Goal: Task Accomplishment & Management: Manage account settings

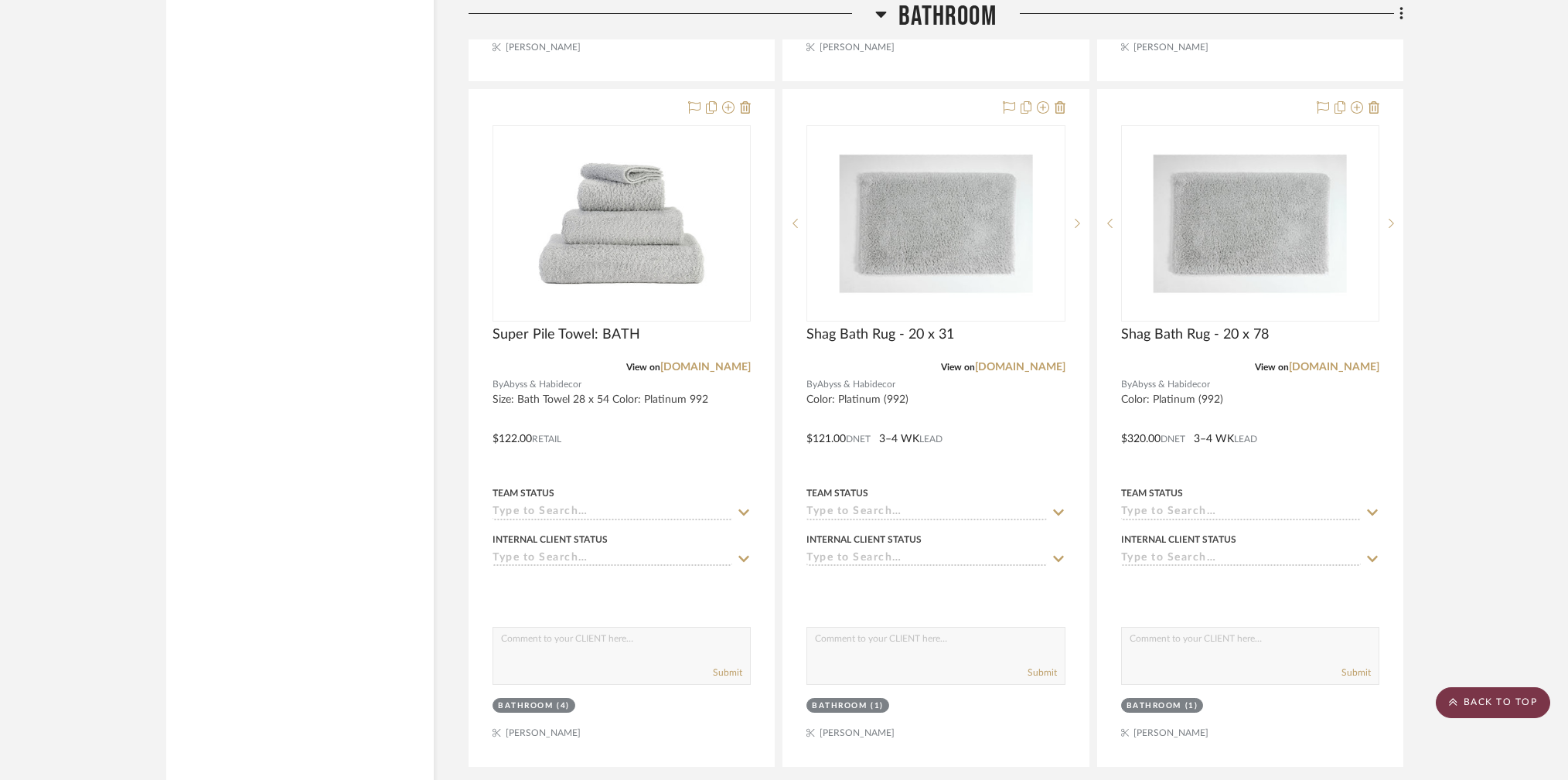
click at [1506, 718] on scroll-to-top-button "BACK TO TOP" at bounding box center [1493, 703] width 114 height 31
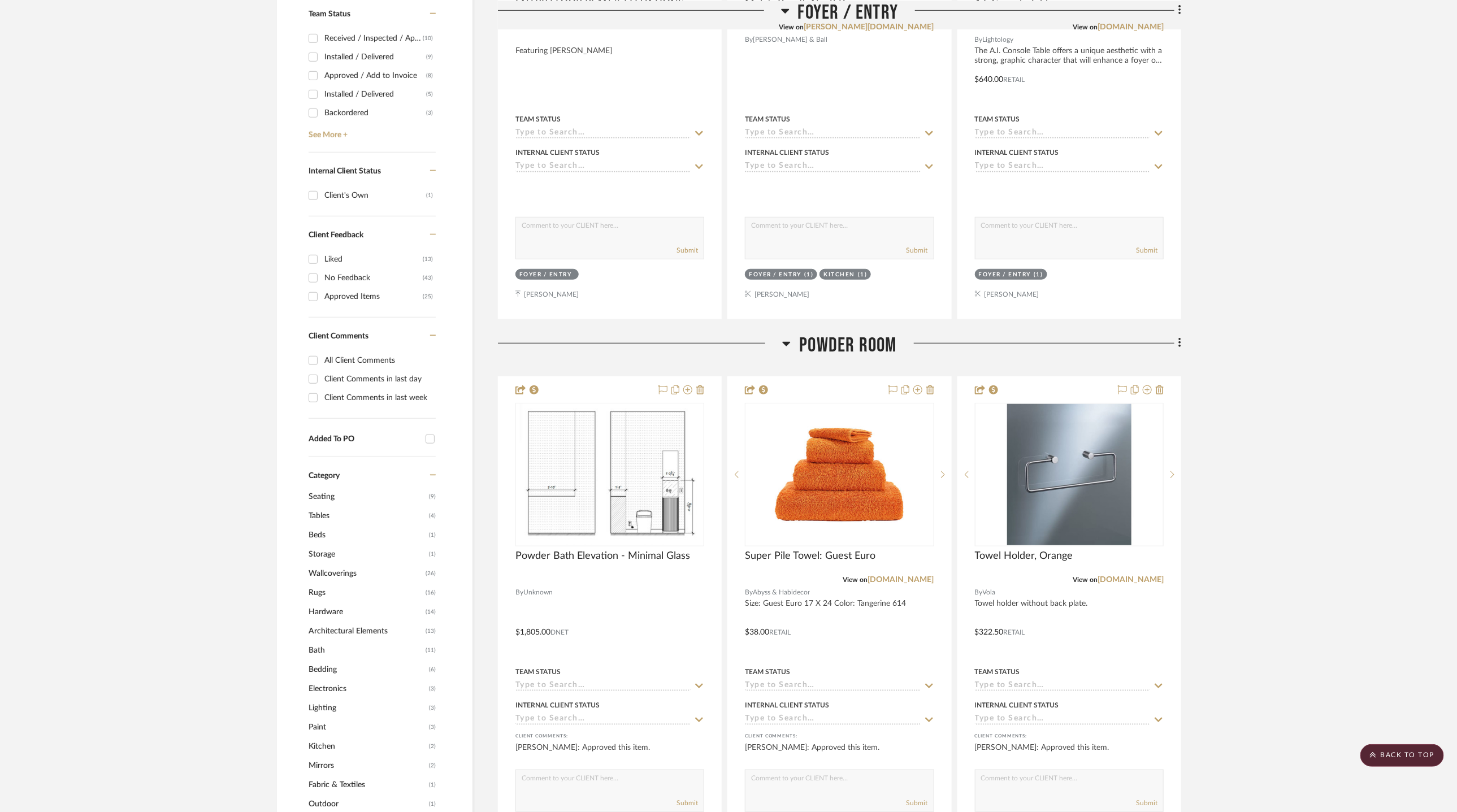
scroll to position [475, 0]
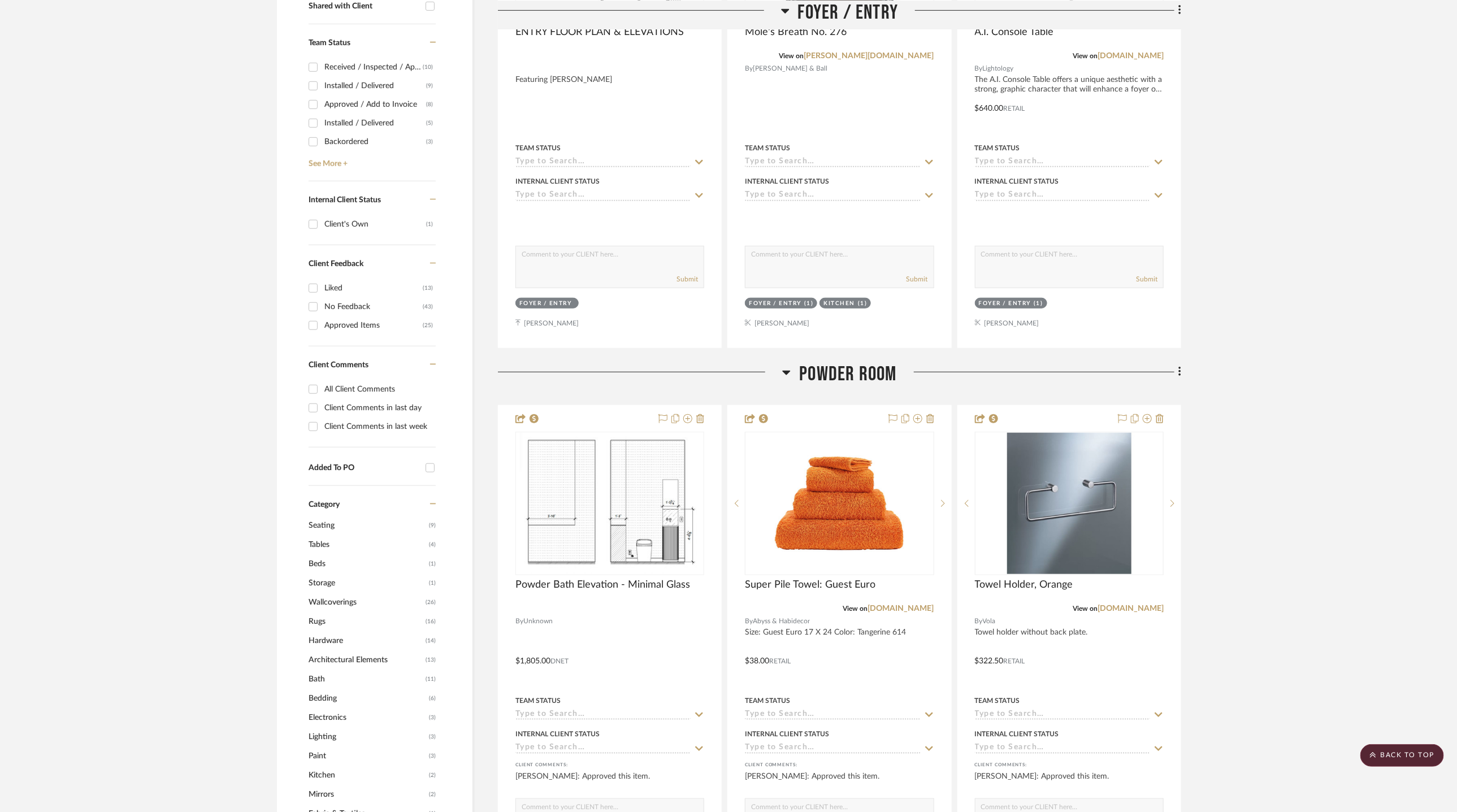
click at [346, 324] on div "Approved Items" at bounding box center [373, 325] width 98 height 18
click at [322, 324] on input "Approved Items (25)" at bounding box center [313, 325] width 18 height 18
checkbox input "true"
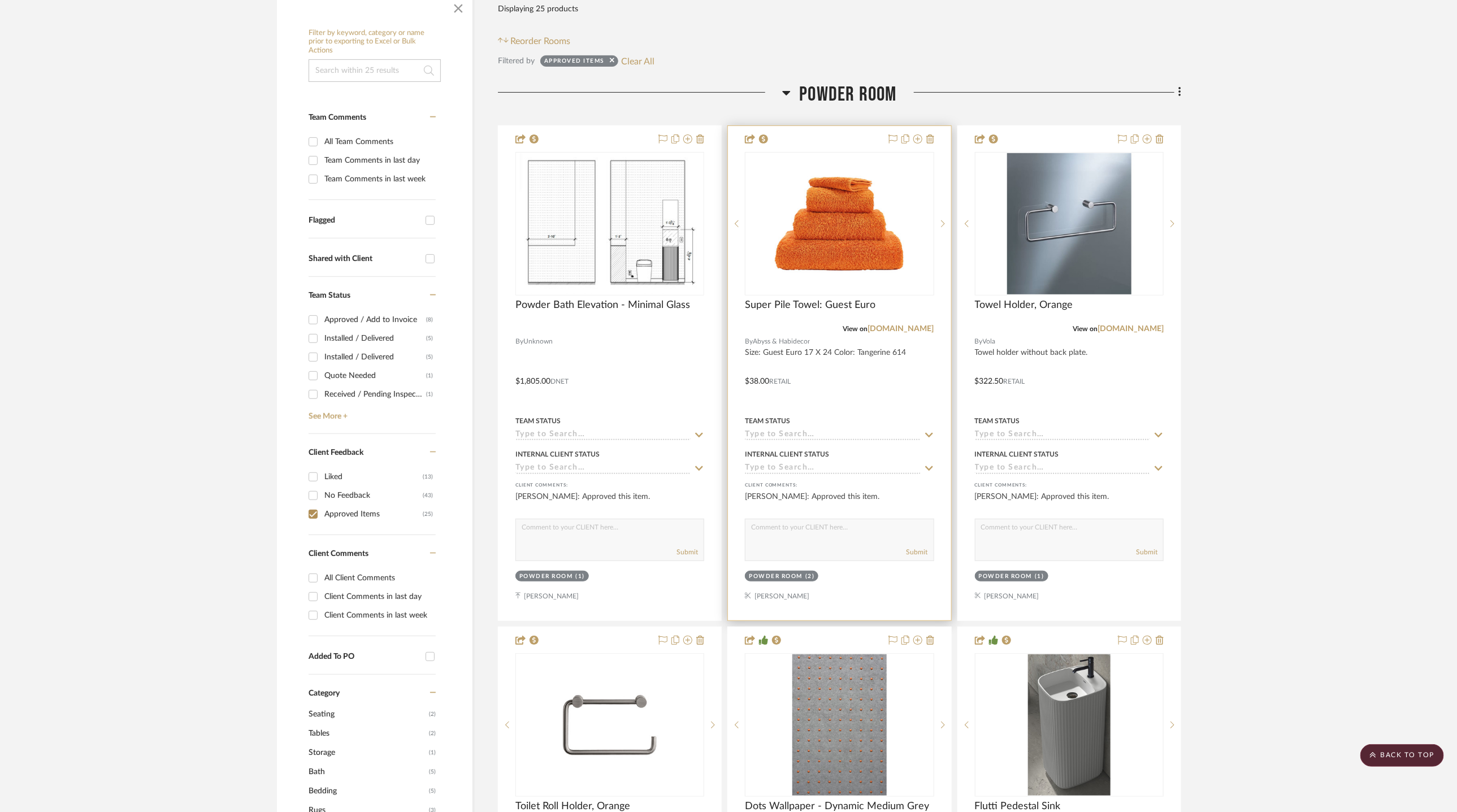
scroll to position [0, 0]
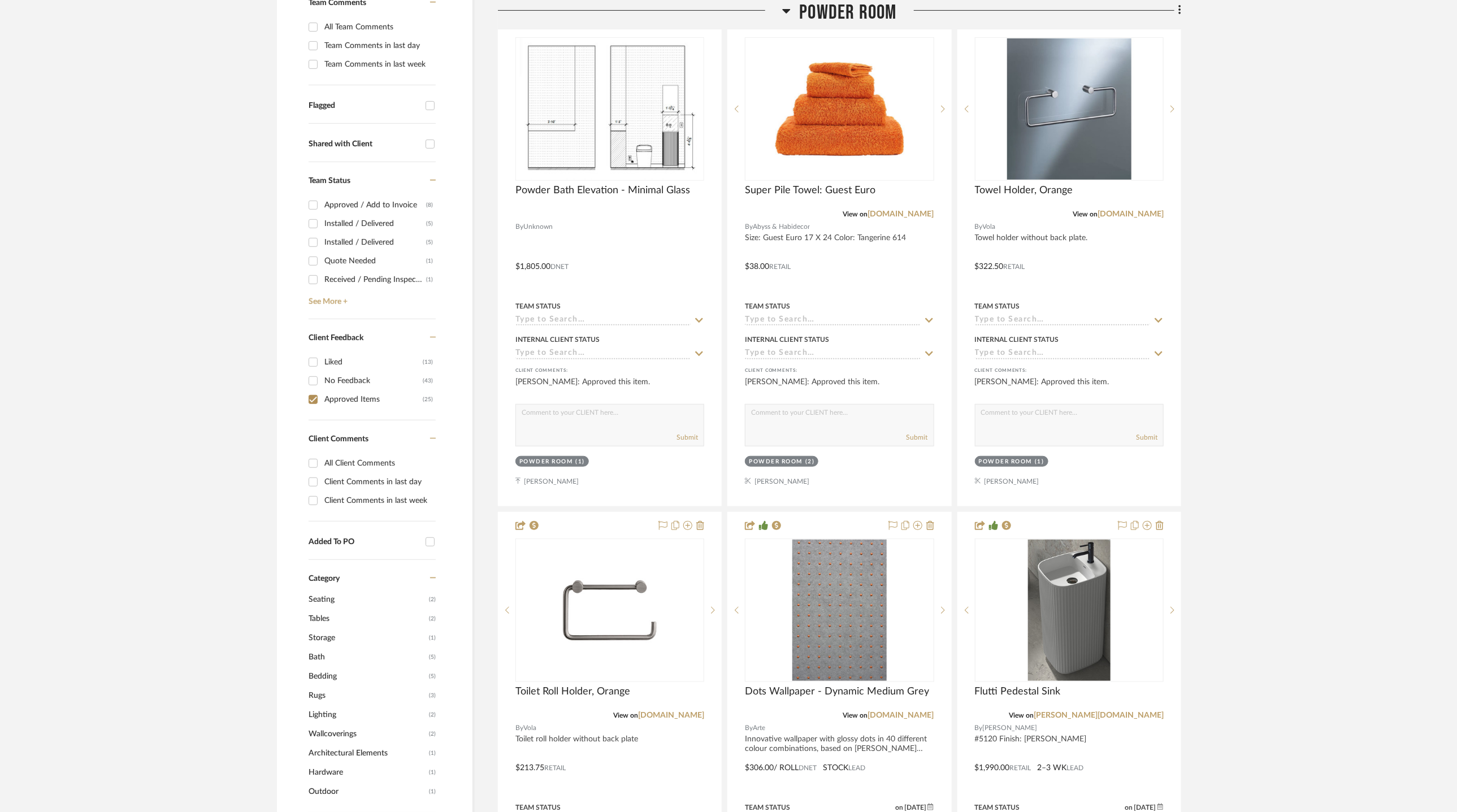
scroll to position [339, 0]
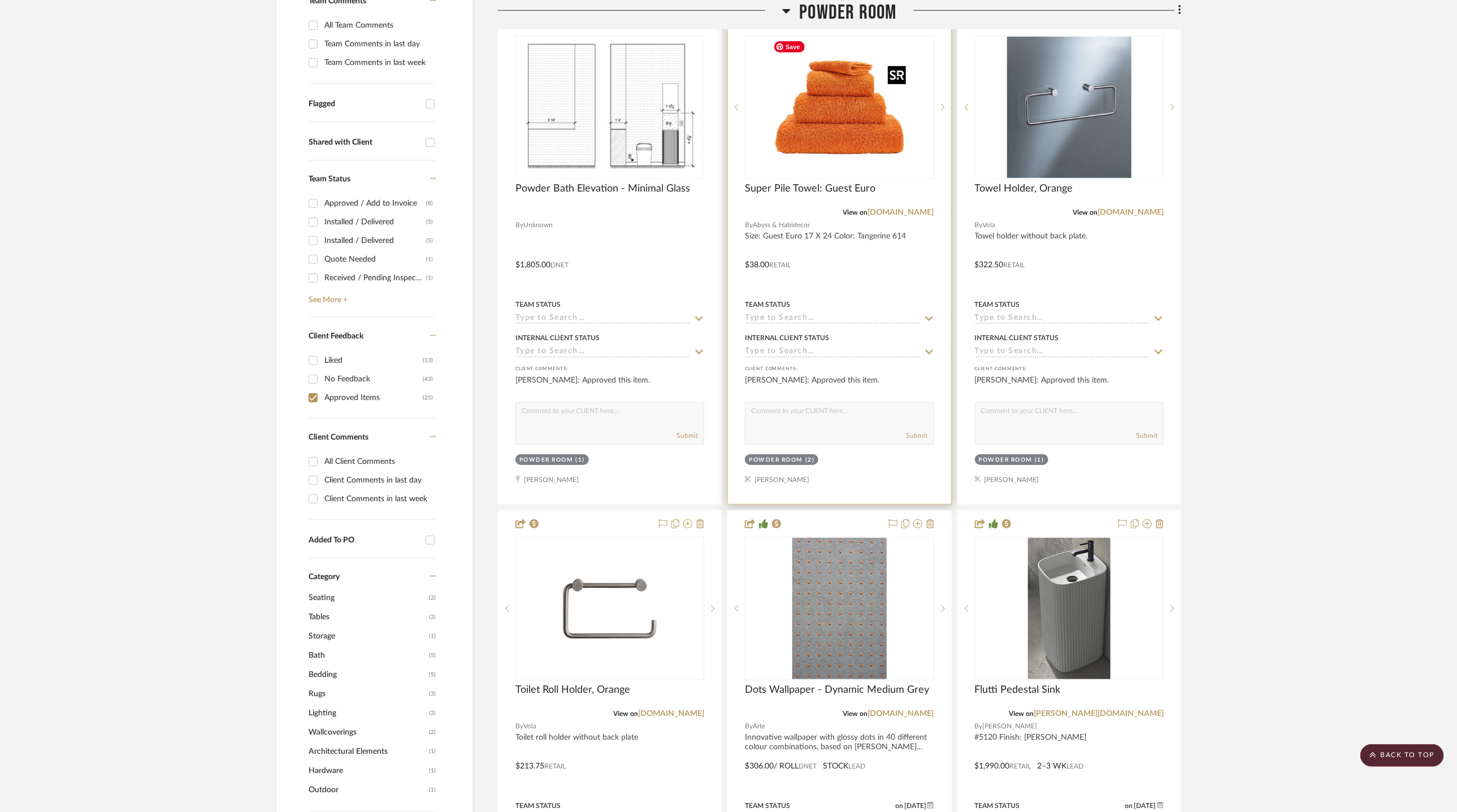
click at [821, 148] on img "0" at bounding box center [839, 107] width 141 height 141
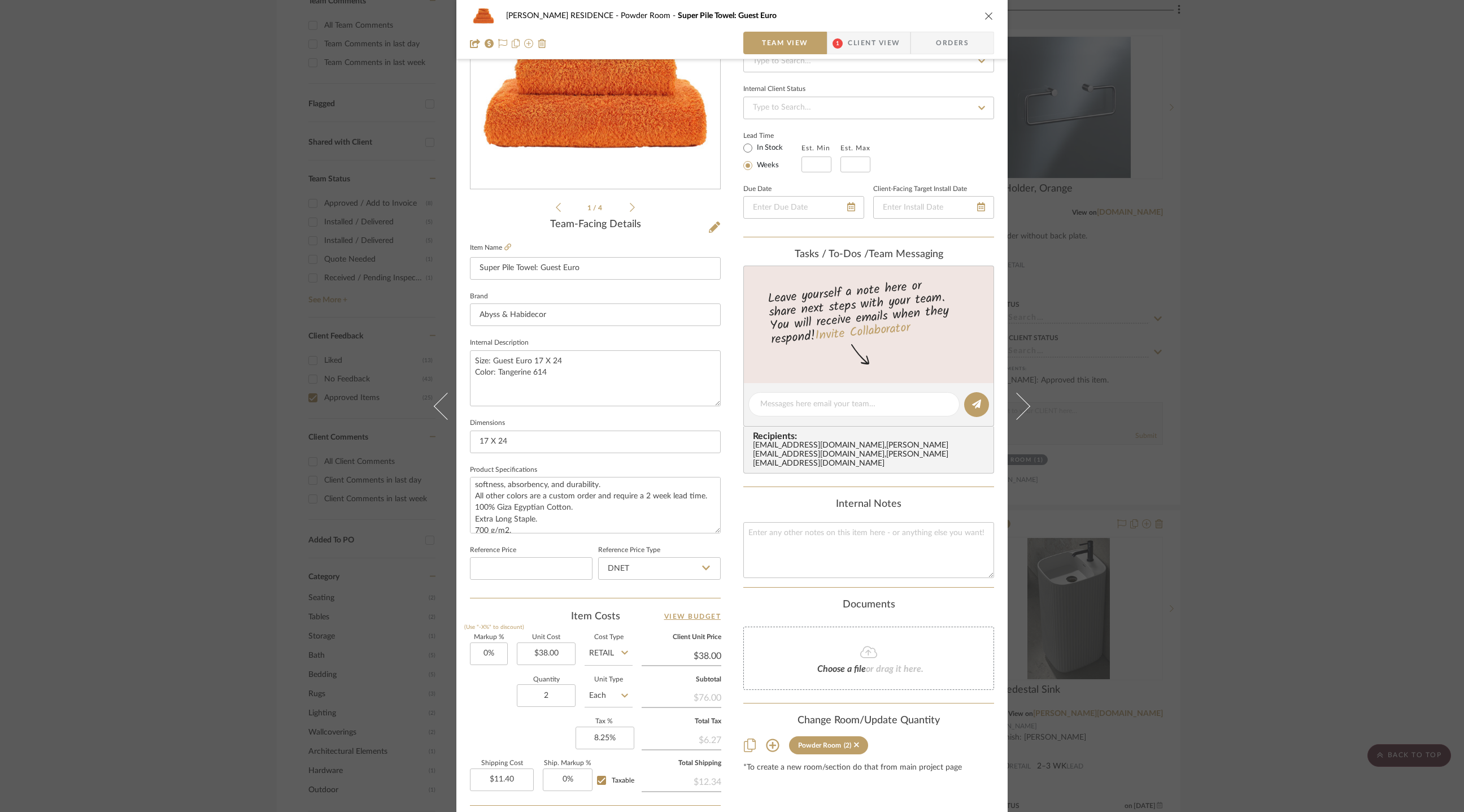
scroll to position [51, 0]
click at [327, 382] on div "YANOFSKY RESIDENCE Powder Room Super Pile Towel: Guest Euro Team View 1 Client …" at bounding box center [732, 406] width 1464 height 812
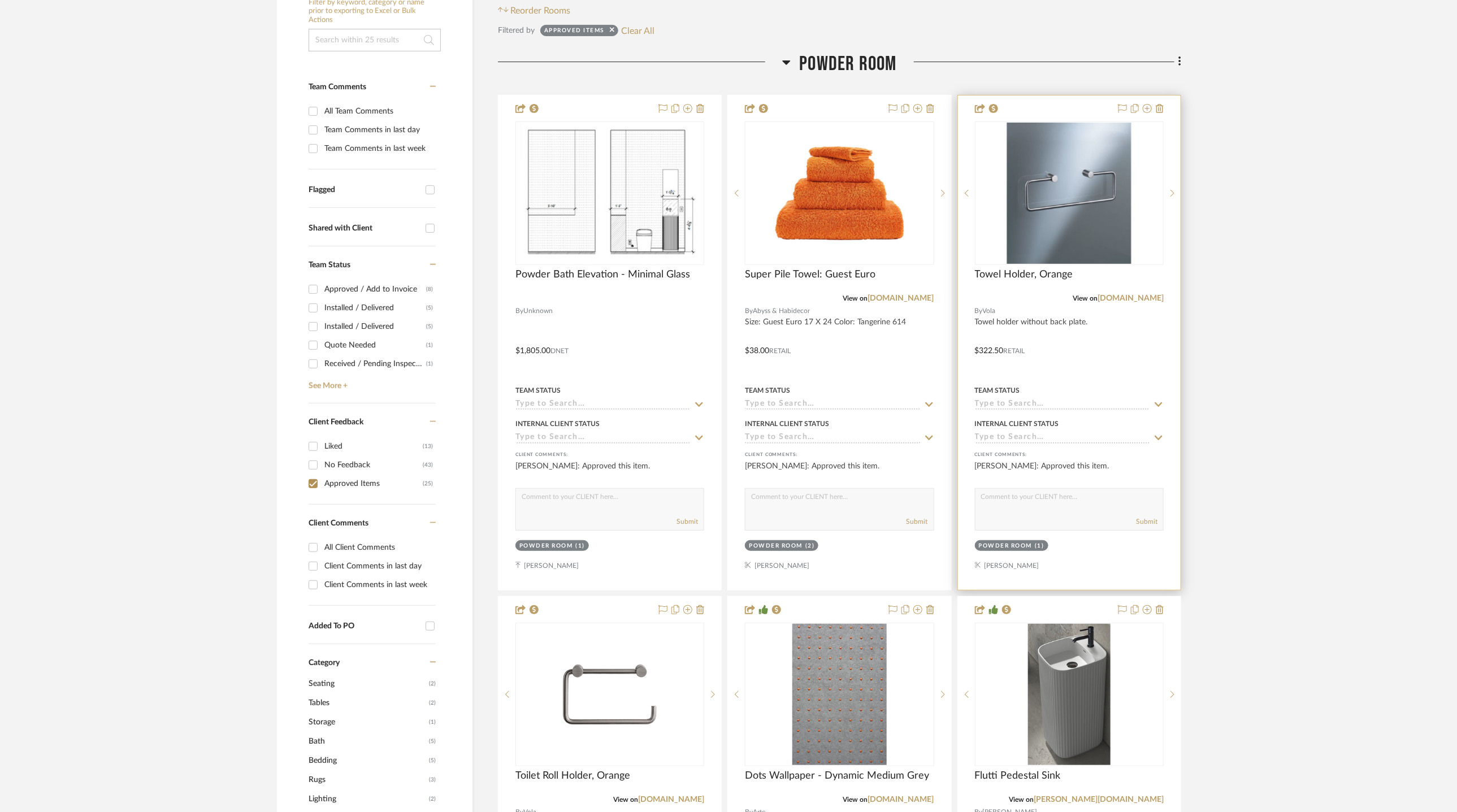
scroll to position [258, 0]
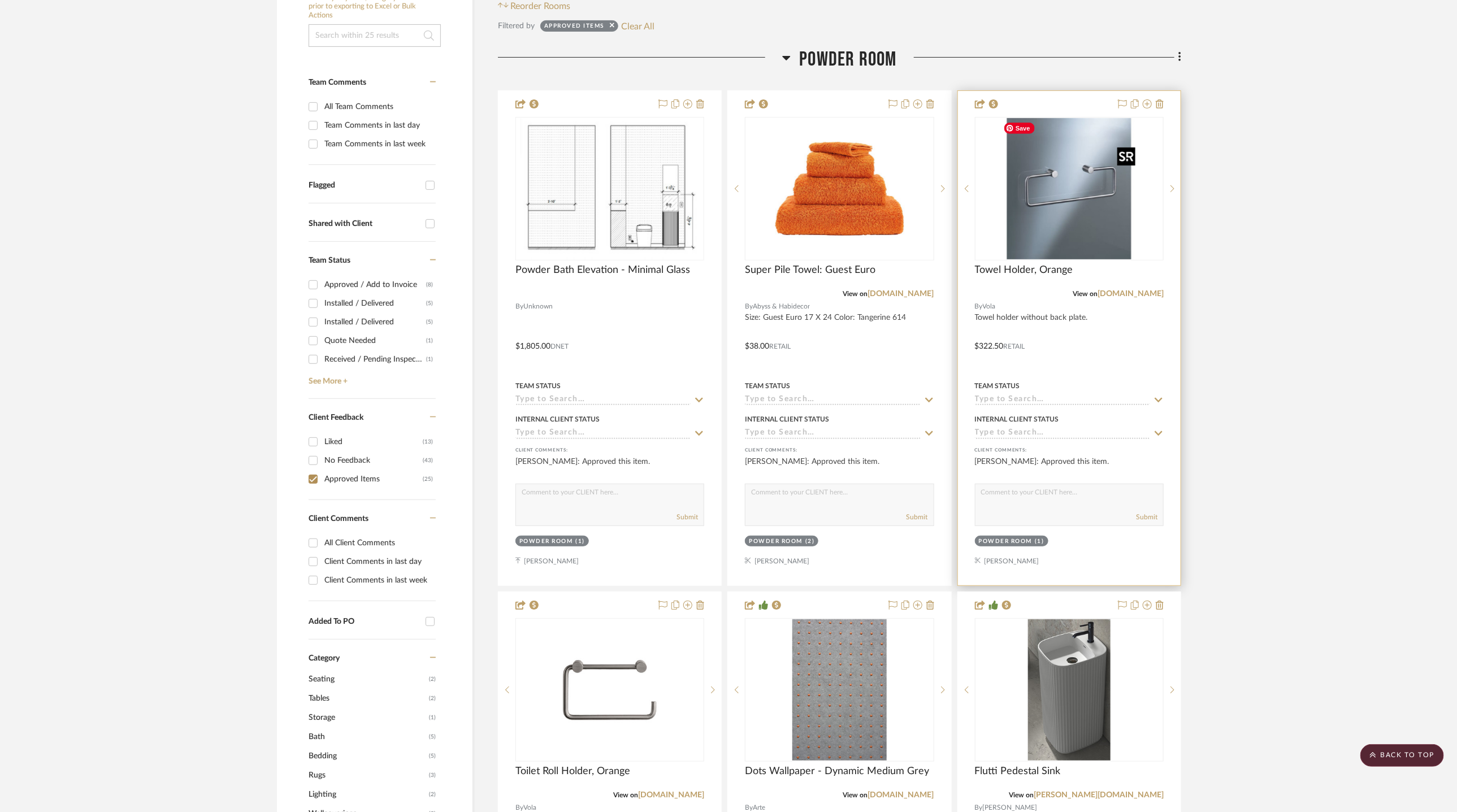
click at [1075, 210] on img "0" at bounding box center [1069, 189] width 141 height 141
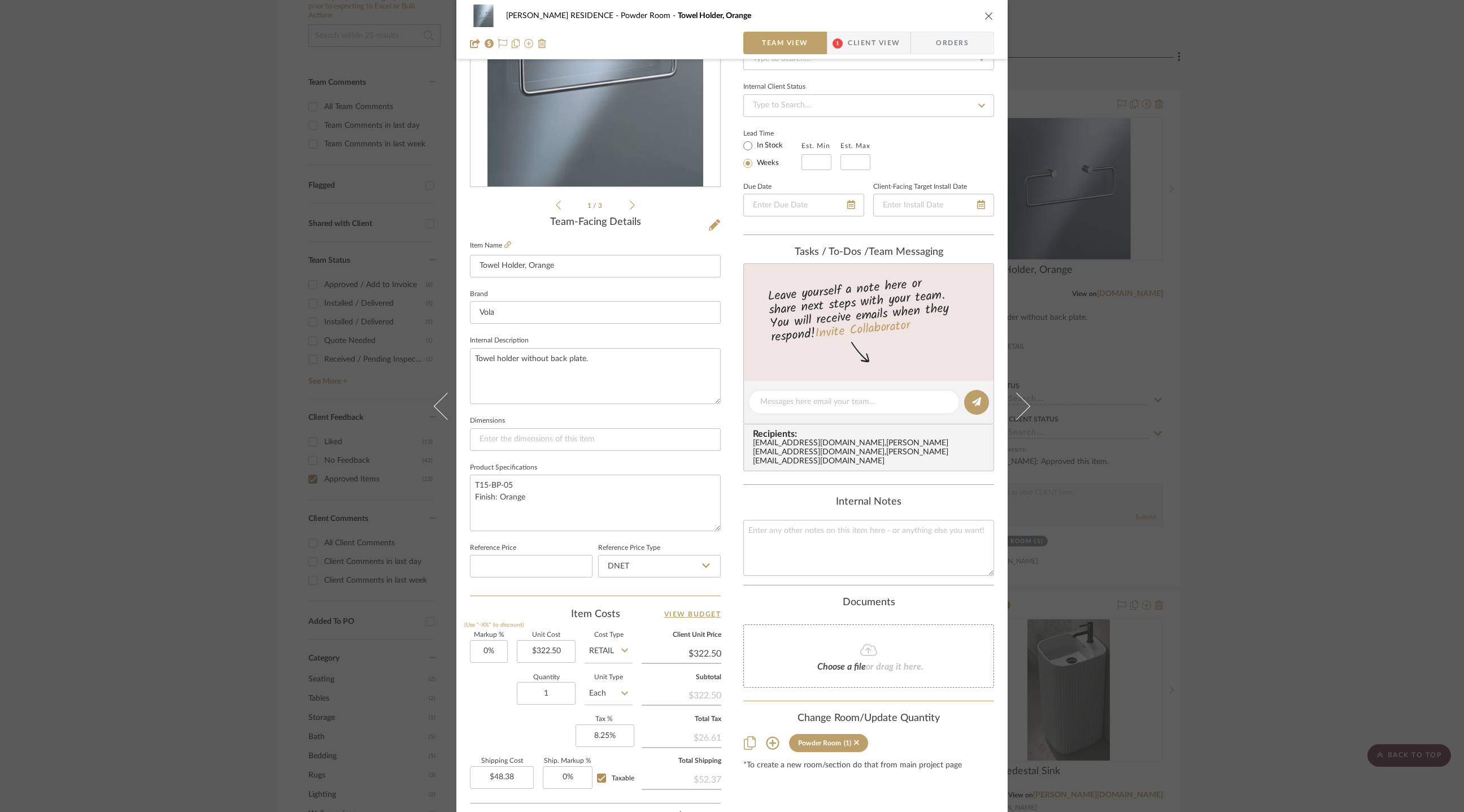
scroll to position [143, 0]
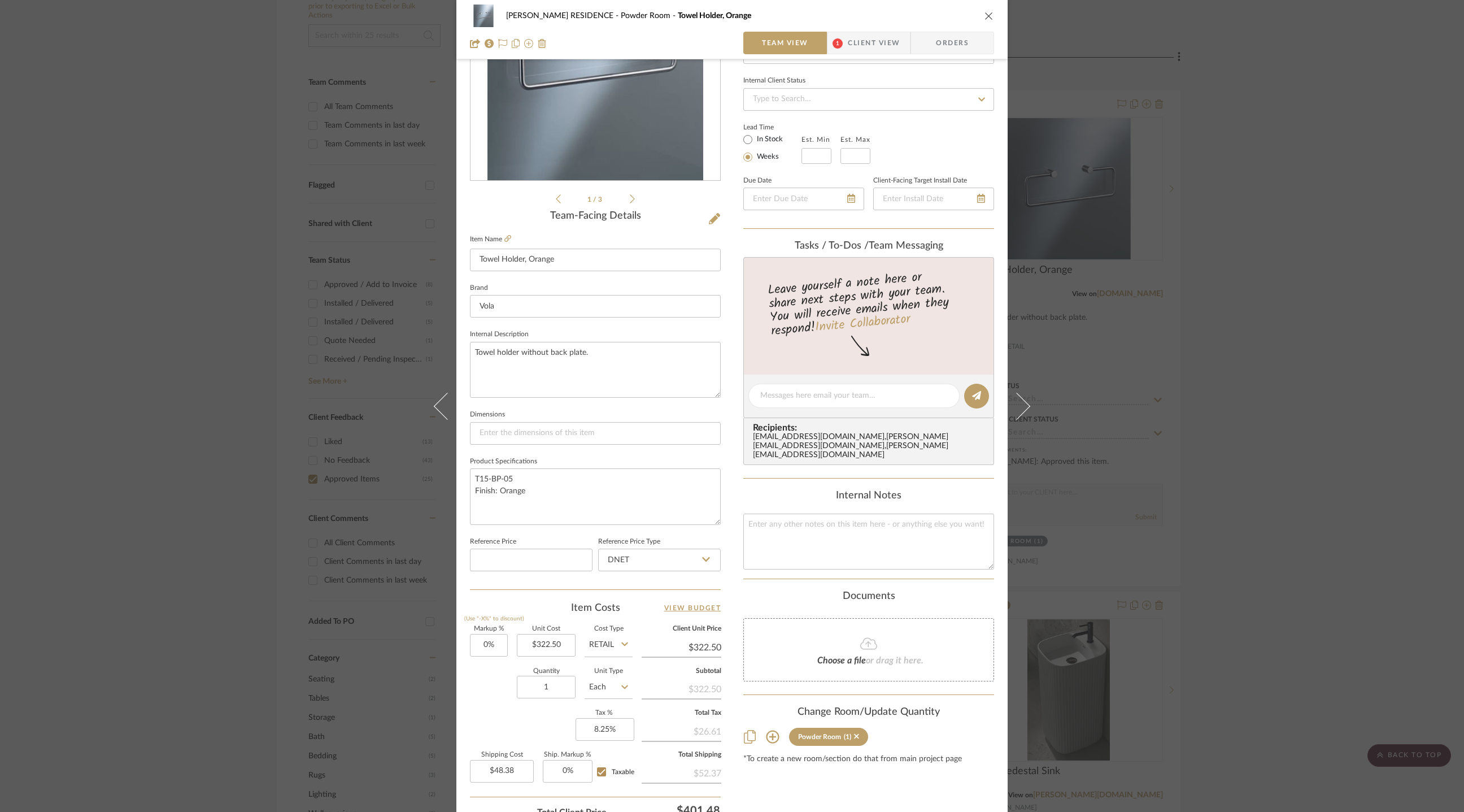
click at [1152, 299] on div "YANOFSKY RESIDENCE Powder Room Towel Holder, Orange Team View 1 Client View Ord…" at bounding box center [732, 406] width 1464 height 812
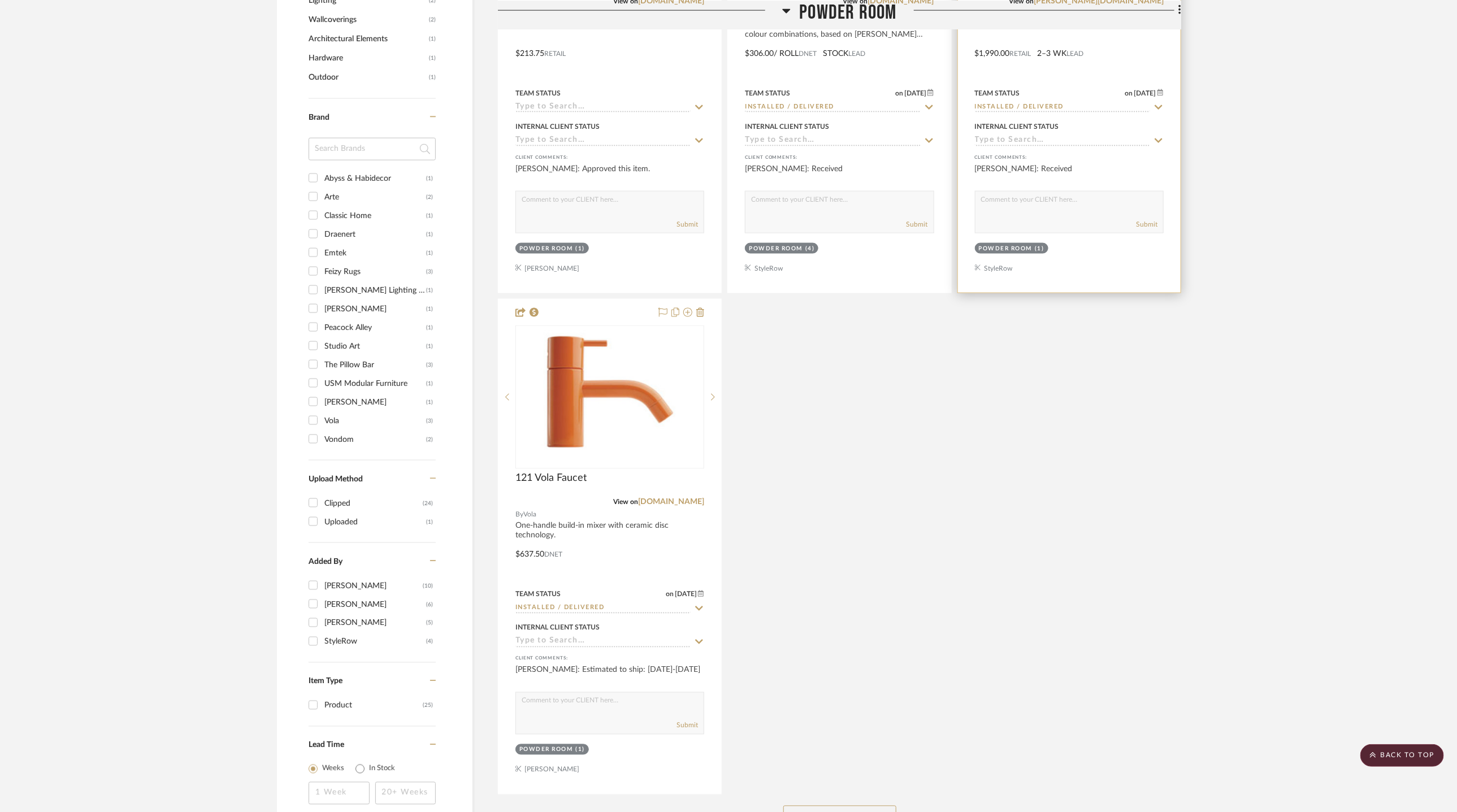
scroll to position [1113, 0]
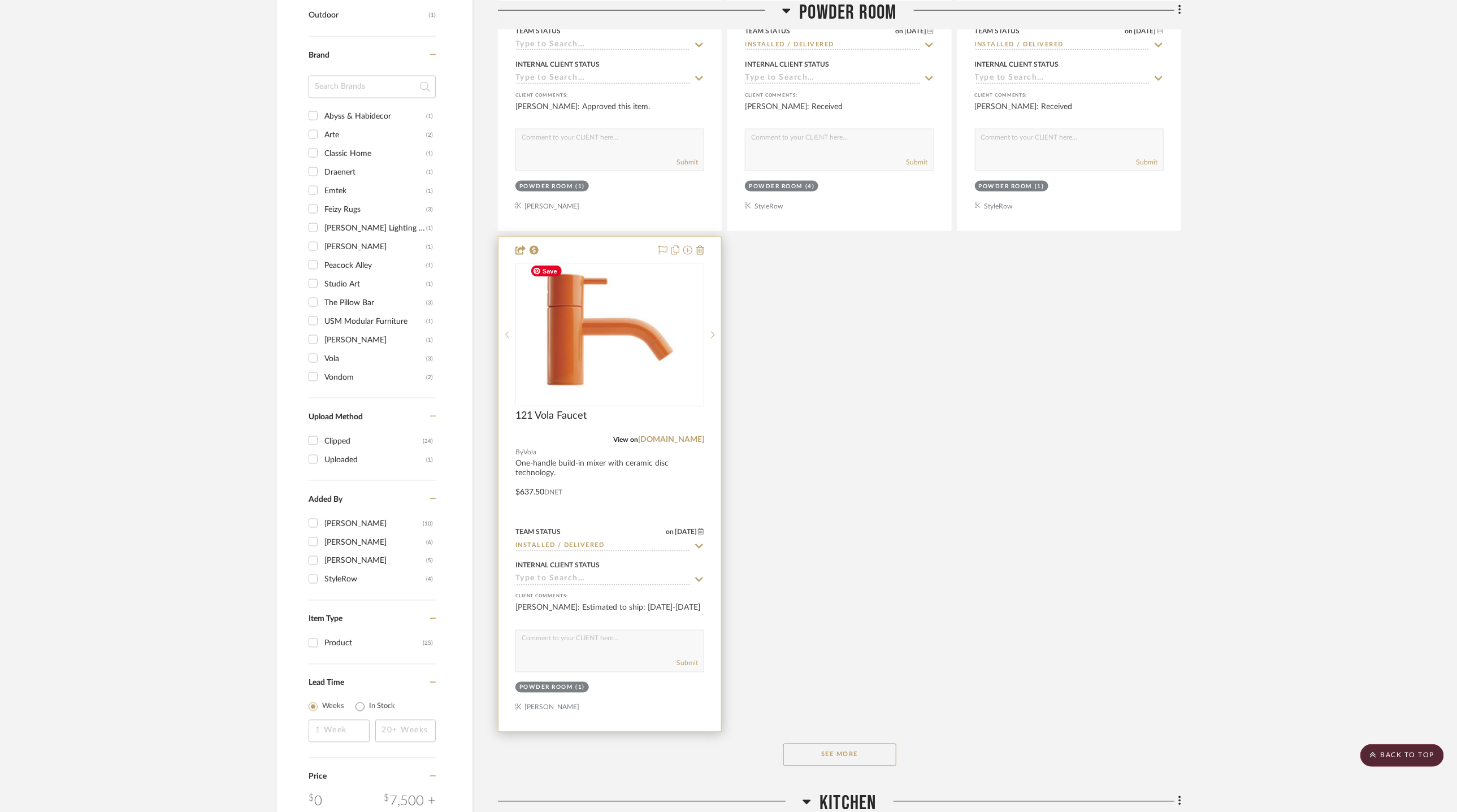
click at [616, 330] on div at bounding box center [610, 335] width 189 height 143
click at [625, 312] on img "0" at bounding box center [610, 335] width 168 height 141
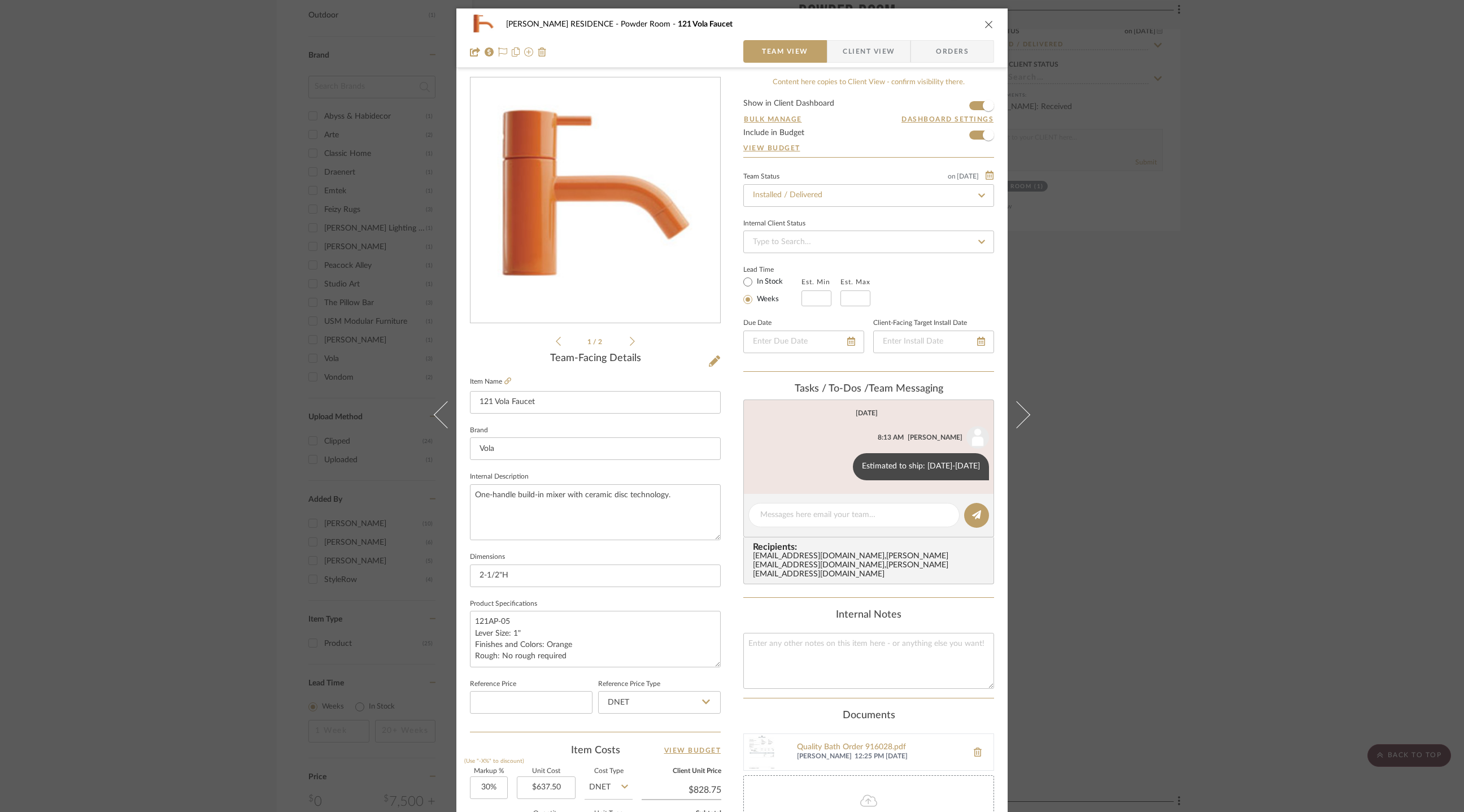
scroll to position [236, 0]
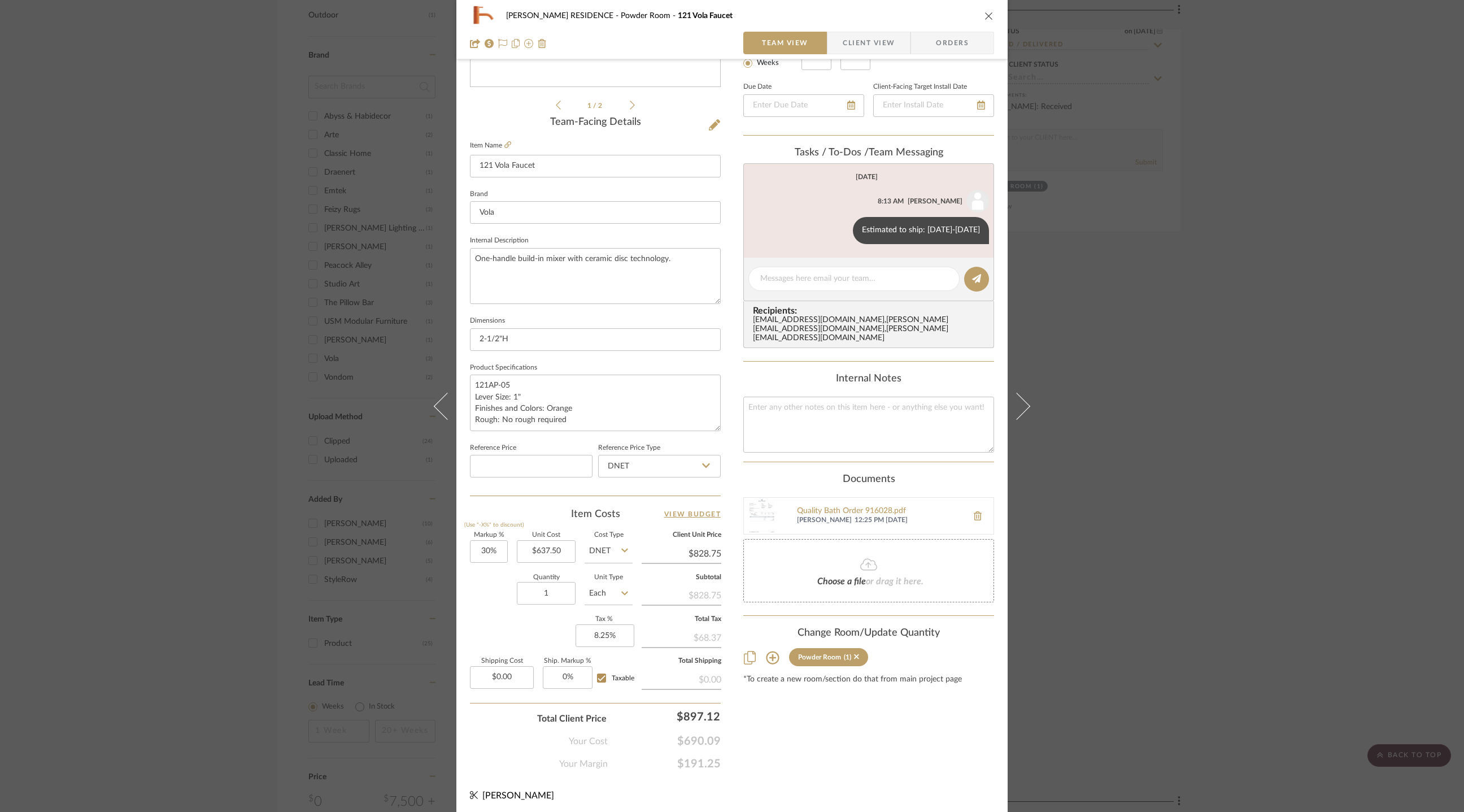
click at [326, 118] on div "YANOFSKY RESIDENCE Powder Room 121 Vola Faucet Team View Client View Orders 1 /…" at bounding box center [732, 406] width 1464 height 812
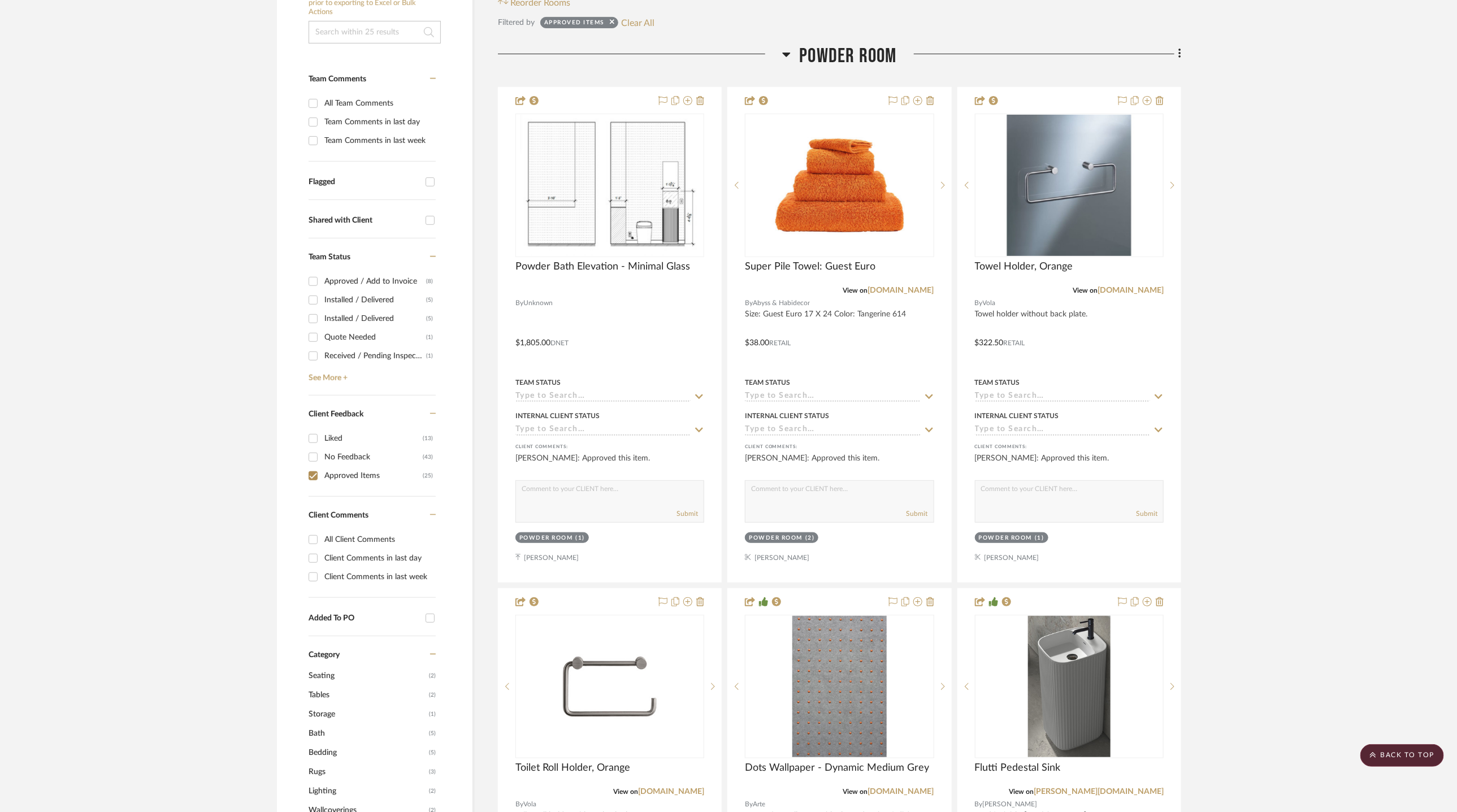
scroll to position [260, 0]
click at [1067, 191] on img "0" at bounding box center [1069, 186] width 141 height 141
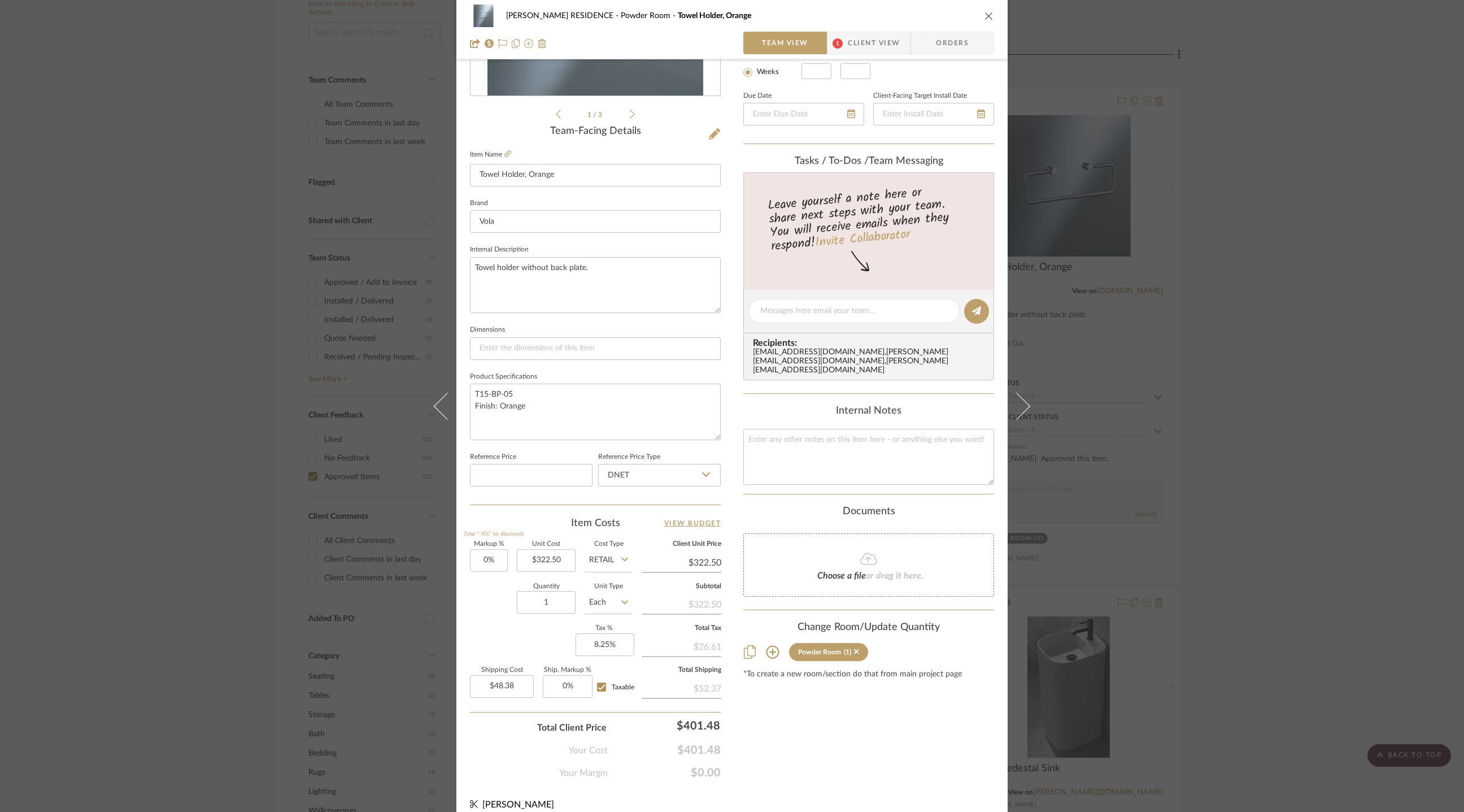
scroll to position [236, 0]
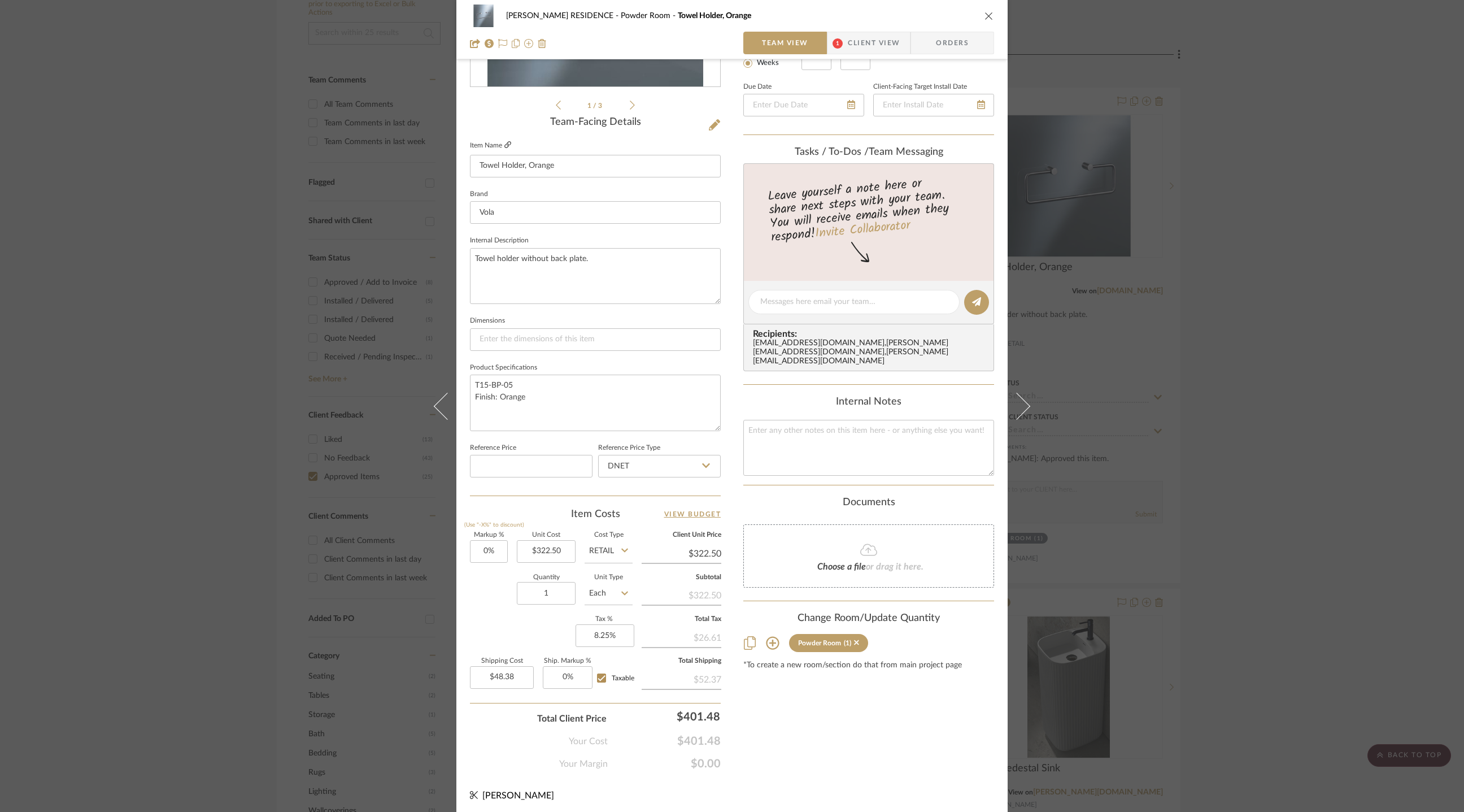
click at [504, 141] on icon at bounding box center [507, 145] width 7 height 7
click at [265, 319] on div "YANOFSKY RESIDENCE Powder Room Towel Holder, Orange Team View 1 Client View Ord…" at bounding box center [732, 406] width 1464 height 812
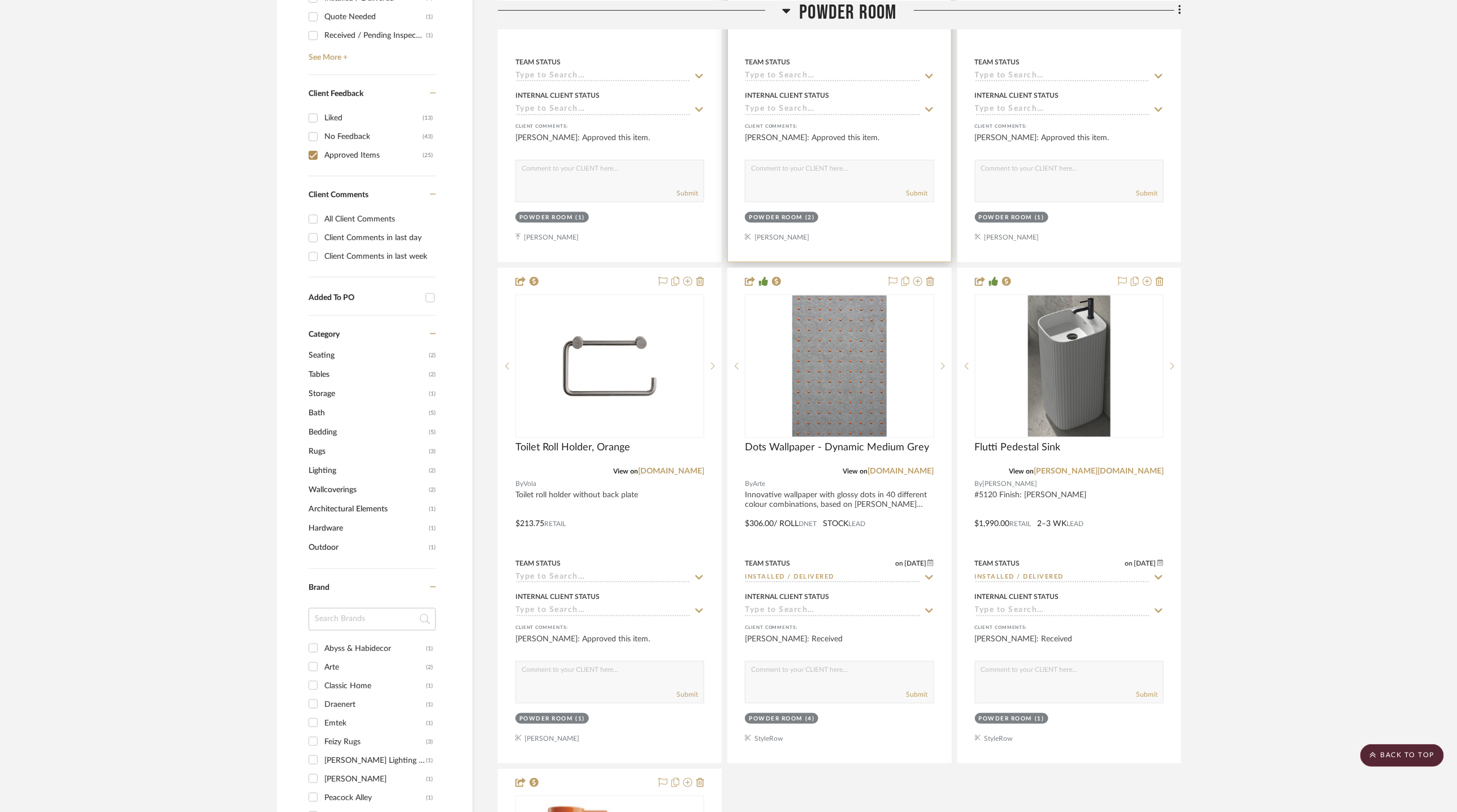
scroll to position [609, 0]
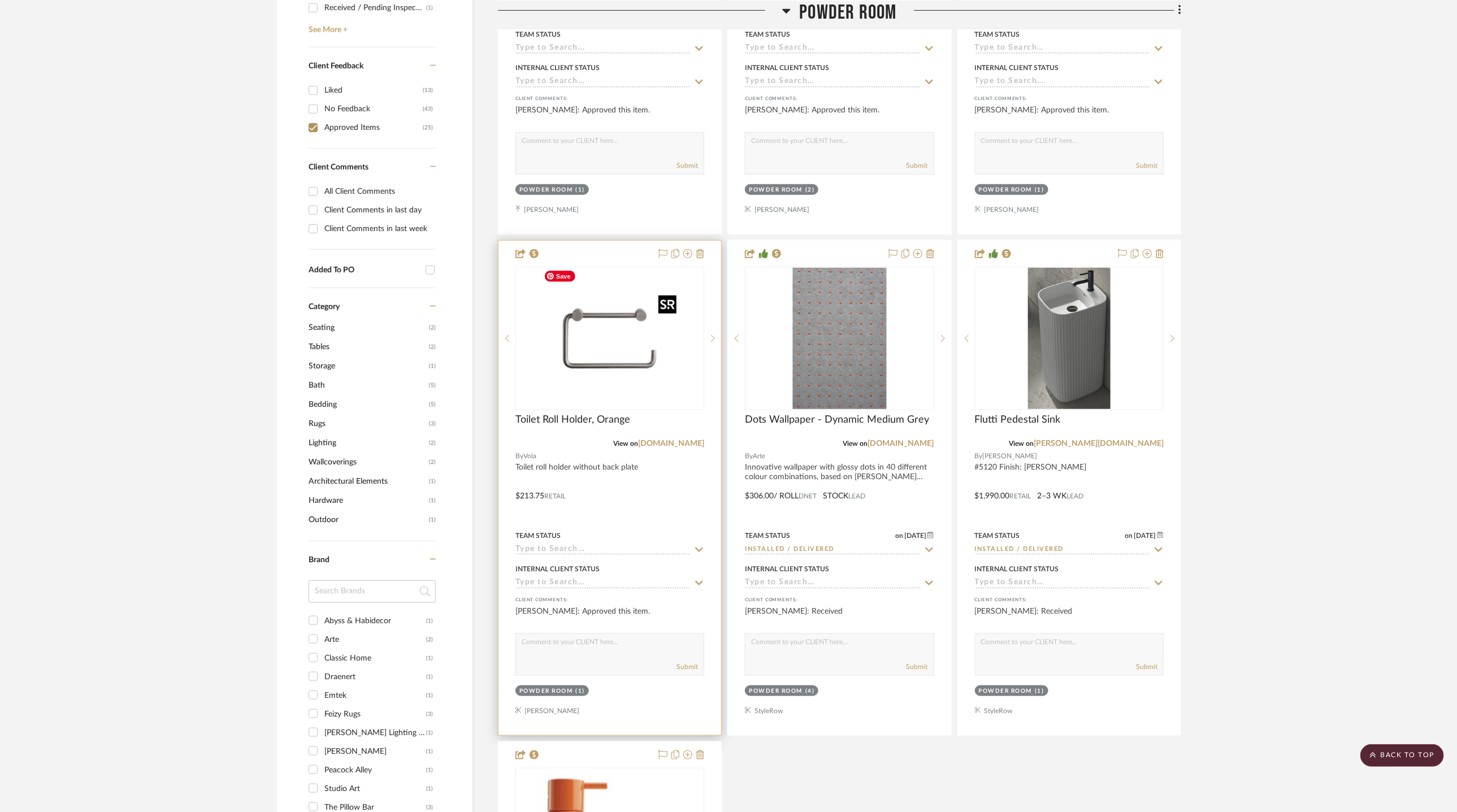
click at [0, 0] on img at bounding box center [0, 0] width 0 height 0
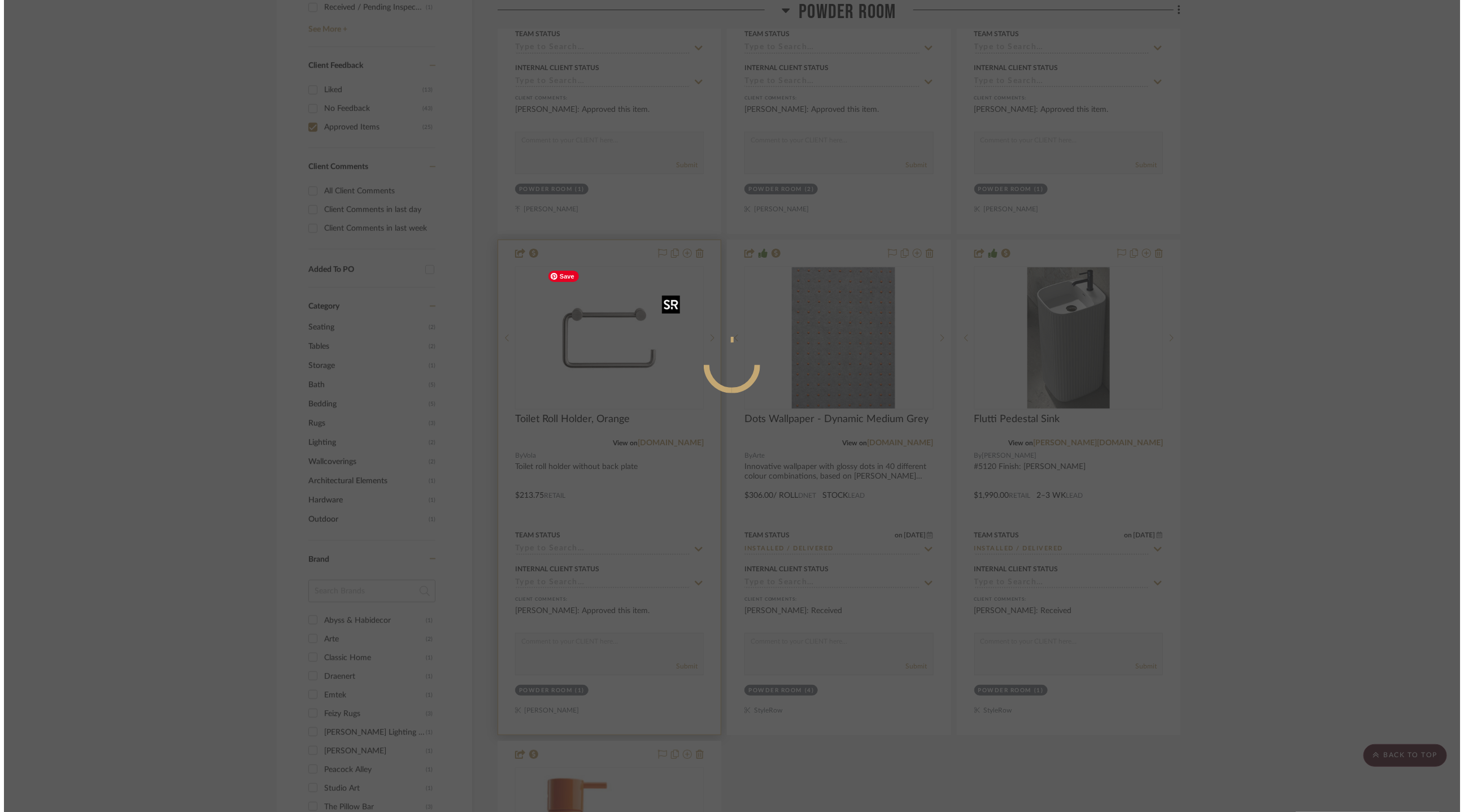
scroll to position [0, 0]
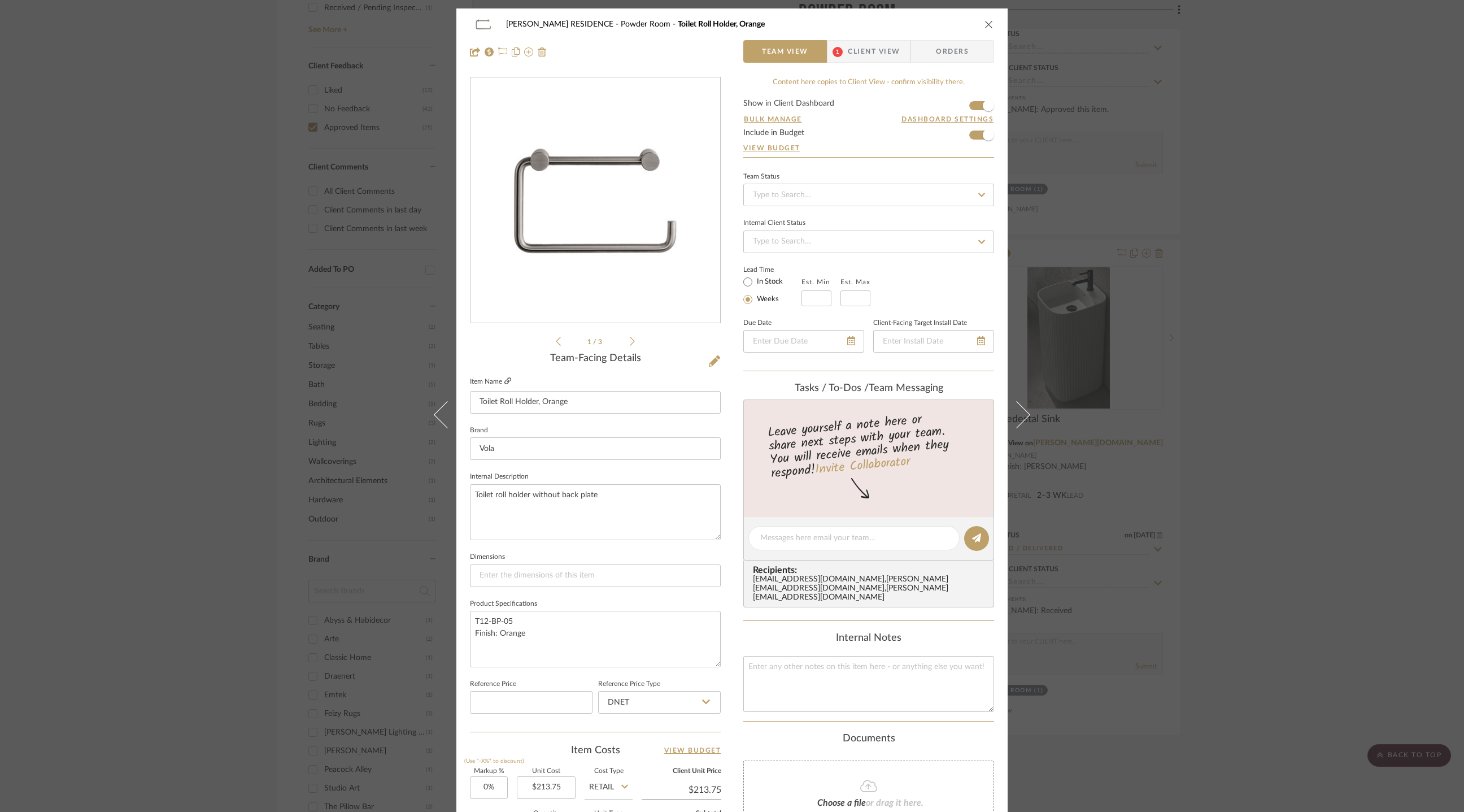
click at [504, 383] on icon at bounding box center [507, 380] width 7 height 7
click at [324, 513] on div "YANOFSKY RESIDENCE Powder Room Toilet Roll Holder, Orange Team View 1 Client Vi…" at bounding box center [732, 406] width 1464 height 812
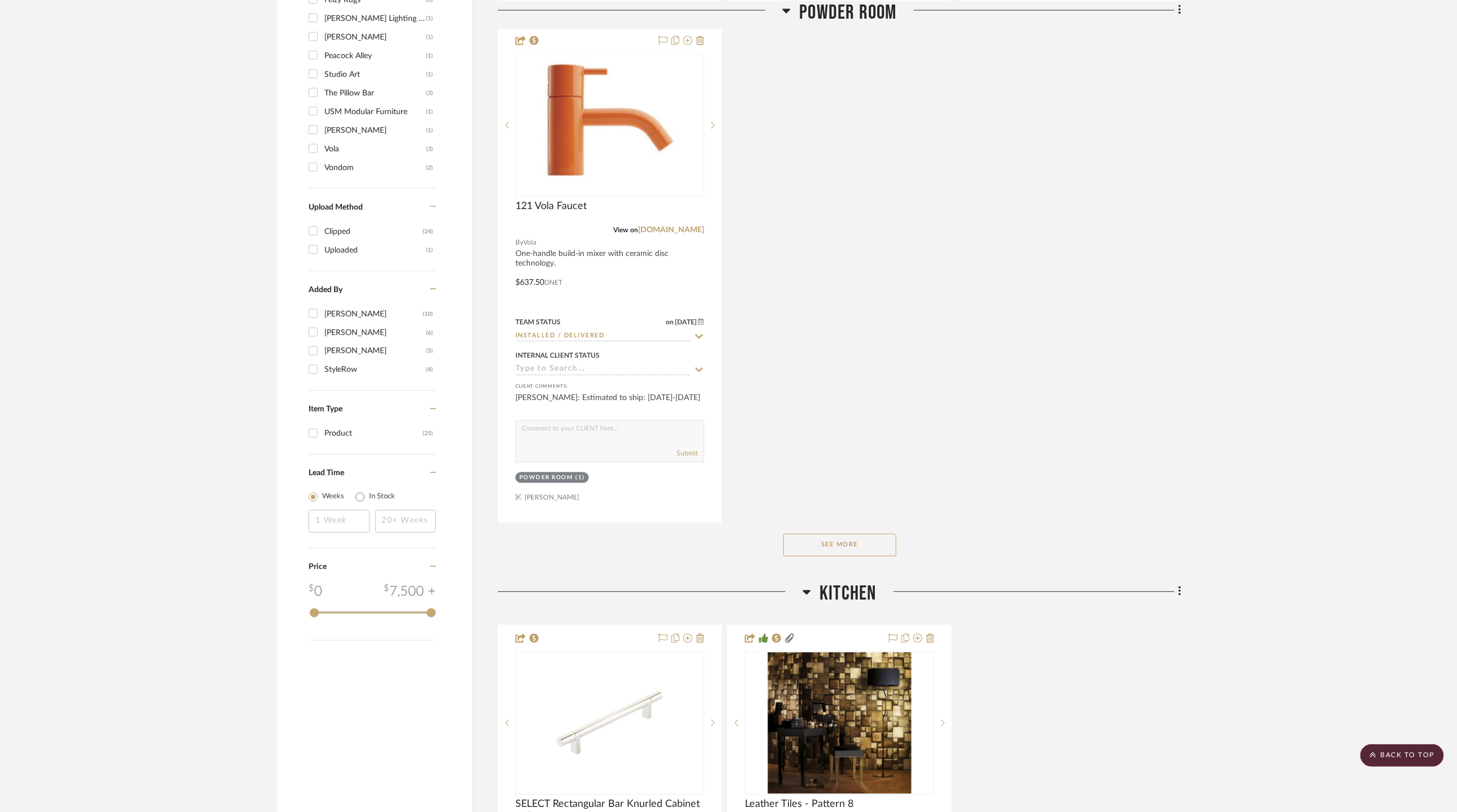
scroll to position [1320, 0]
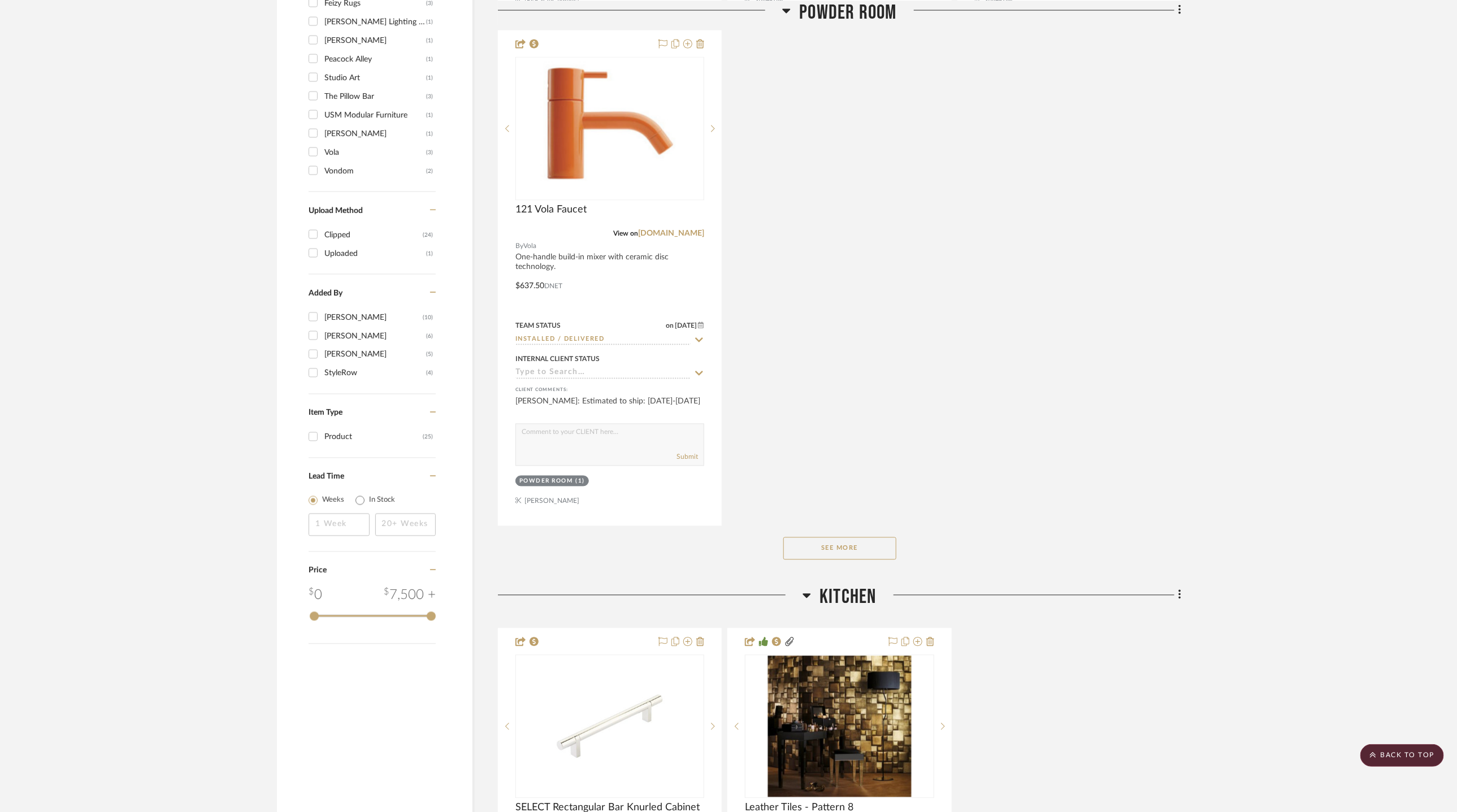
click at [837, 551] on button "See More" at bounding box center [840, 548] width 113 height 22
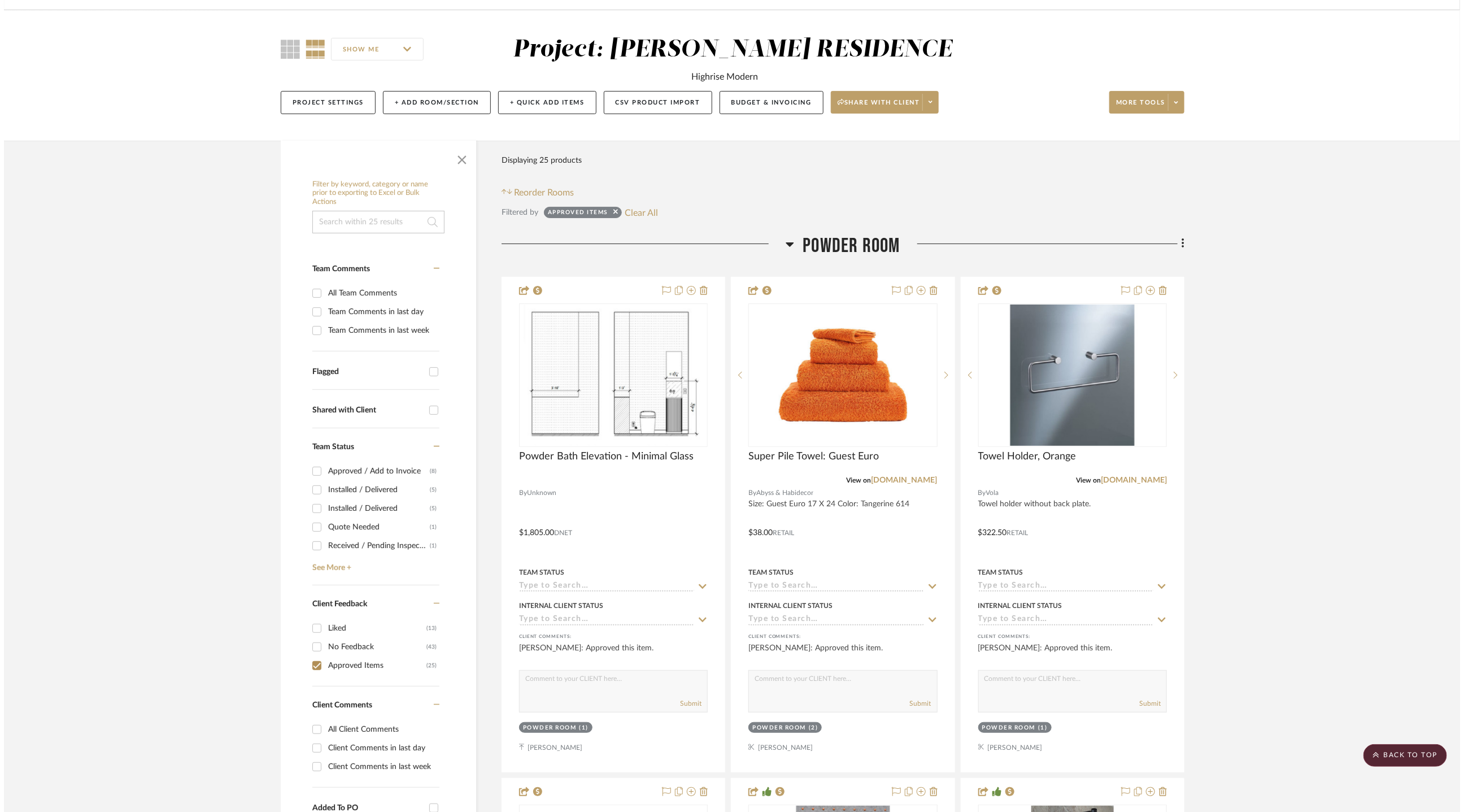
scroll to position [0, 0]
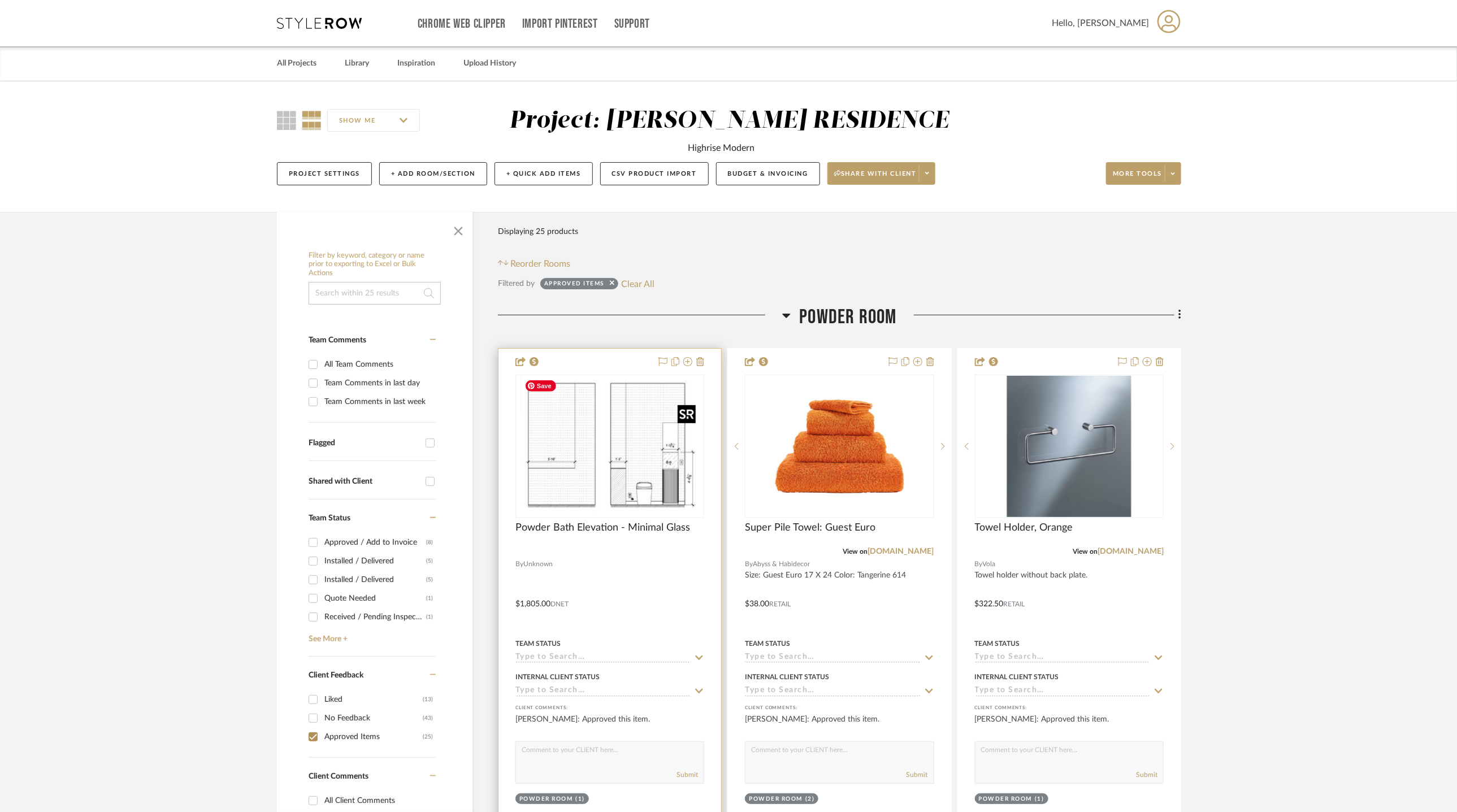
click at [612, 441] on img "0" at bounding box center [610, 446] width 180 height 141
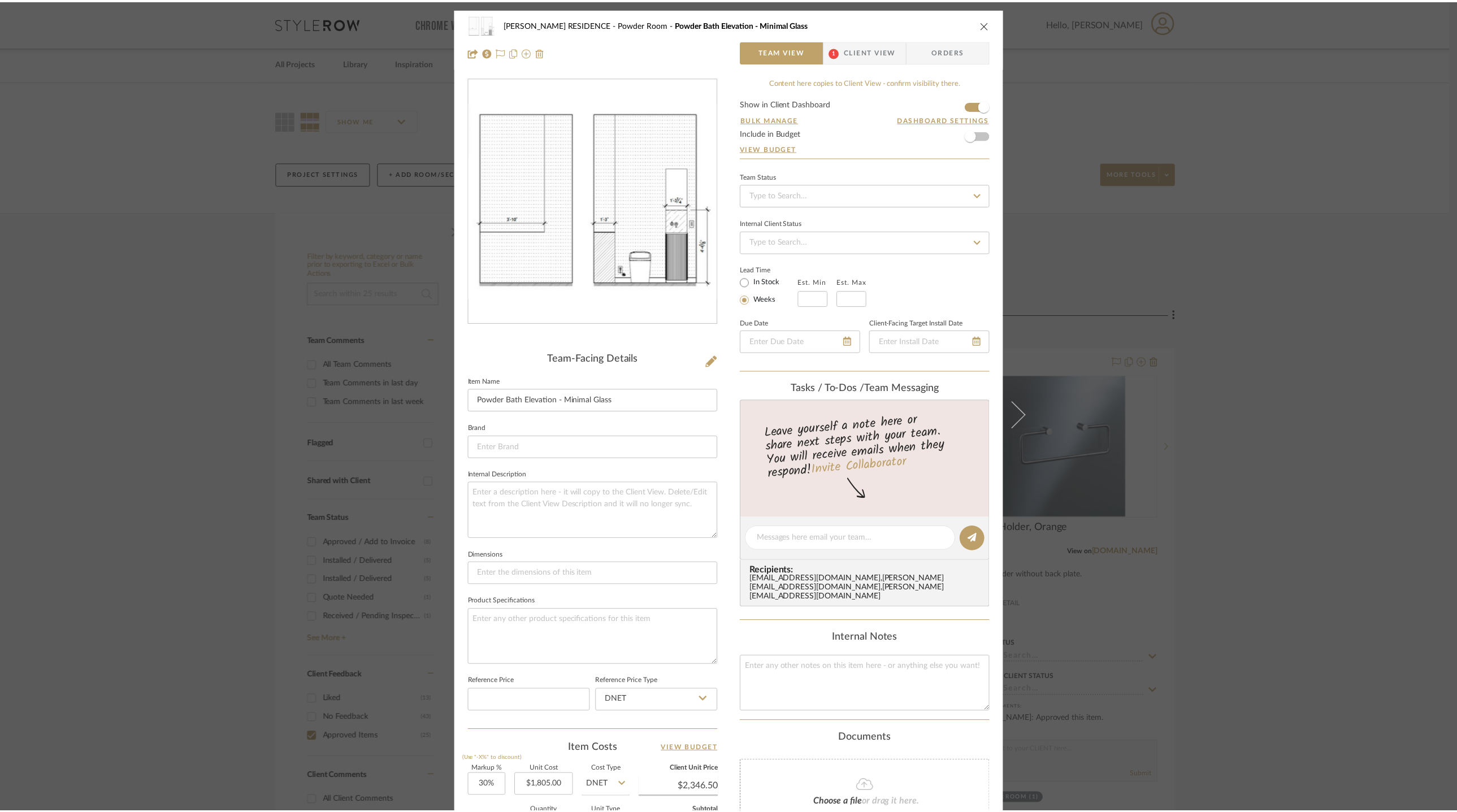
scroll to position [4, 0]
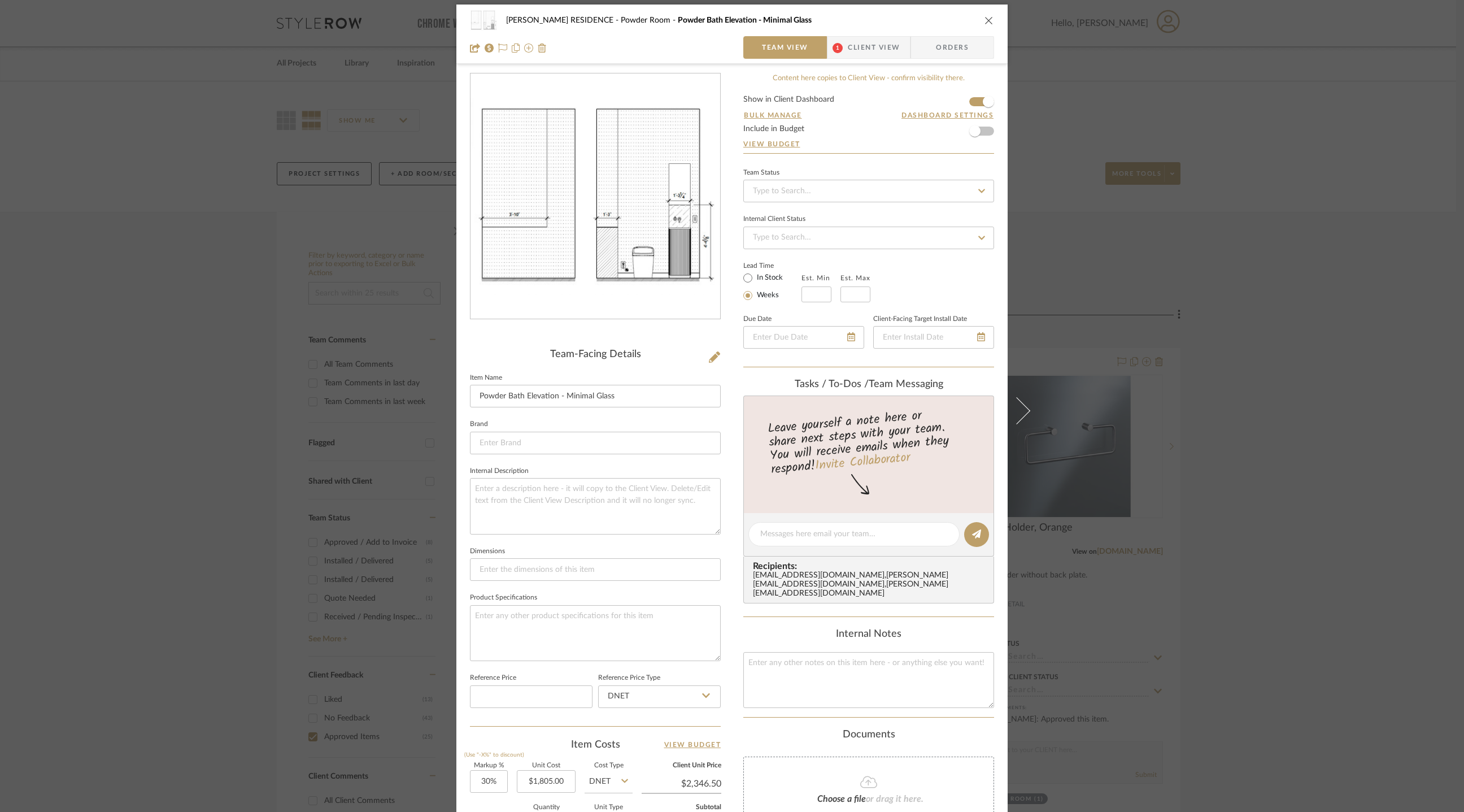
click at [1101, 204] on div "YANOFSKY RESIDENCE Powder Room Powder Bath Elevation - Minimal Glass Team View …" at bounding box center [732, 406] width 1464 height 812
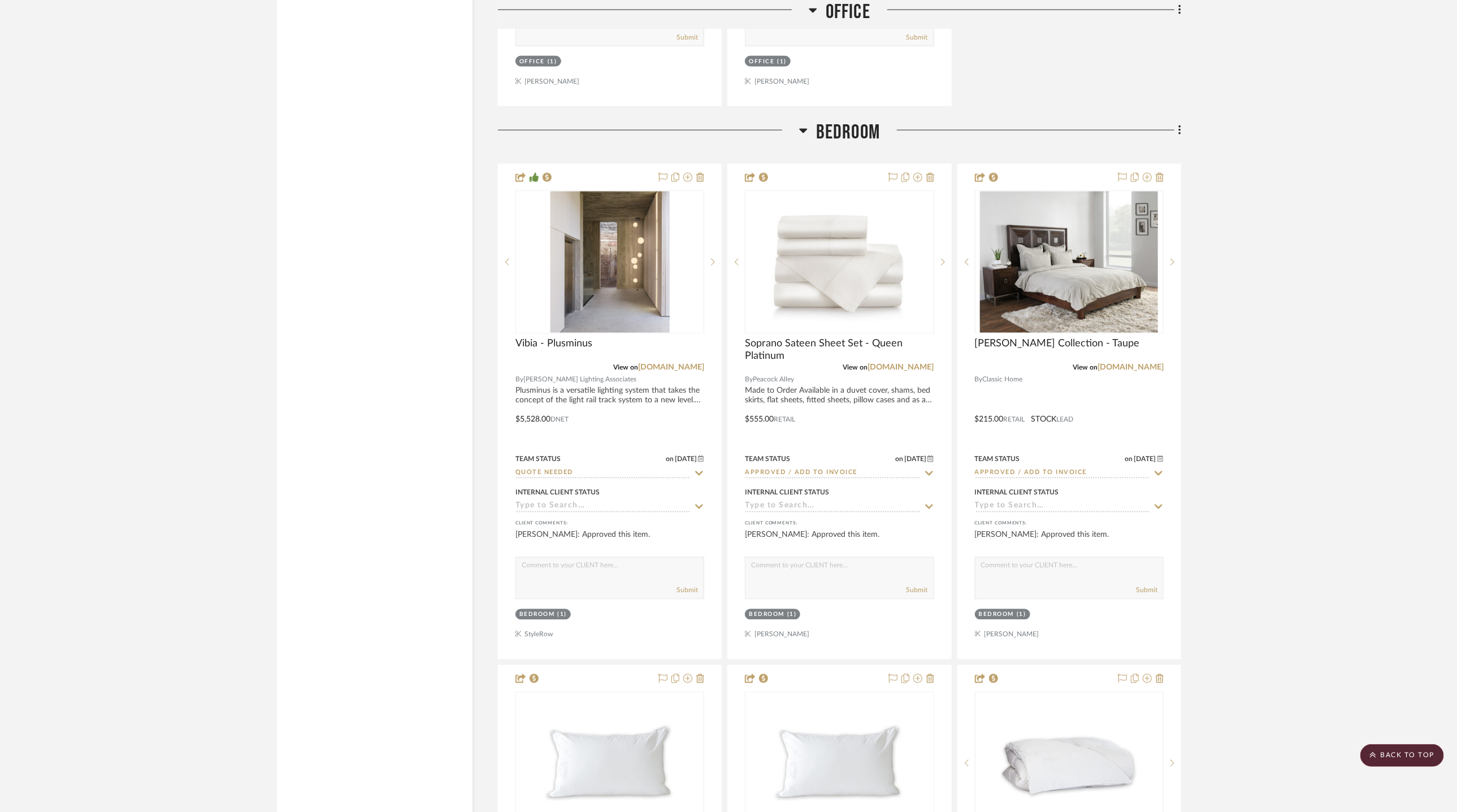
scroll to position [3968, 0]
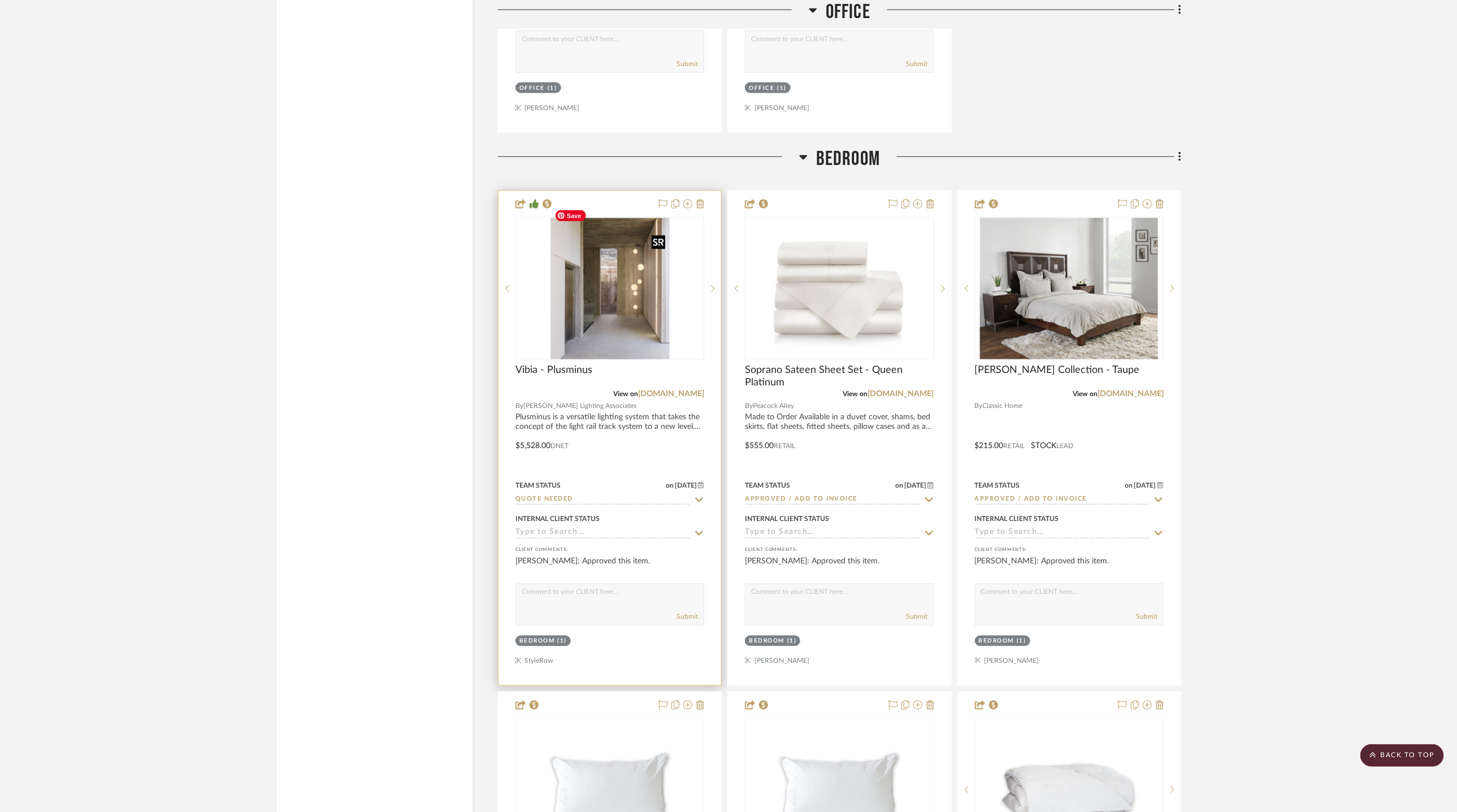
click at [0, 0] on img at bounding box center [0, 0] width 0 height 0
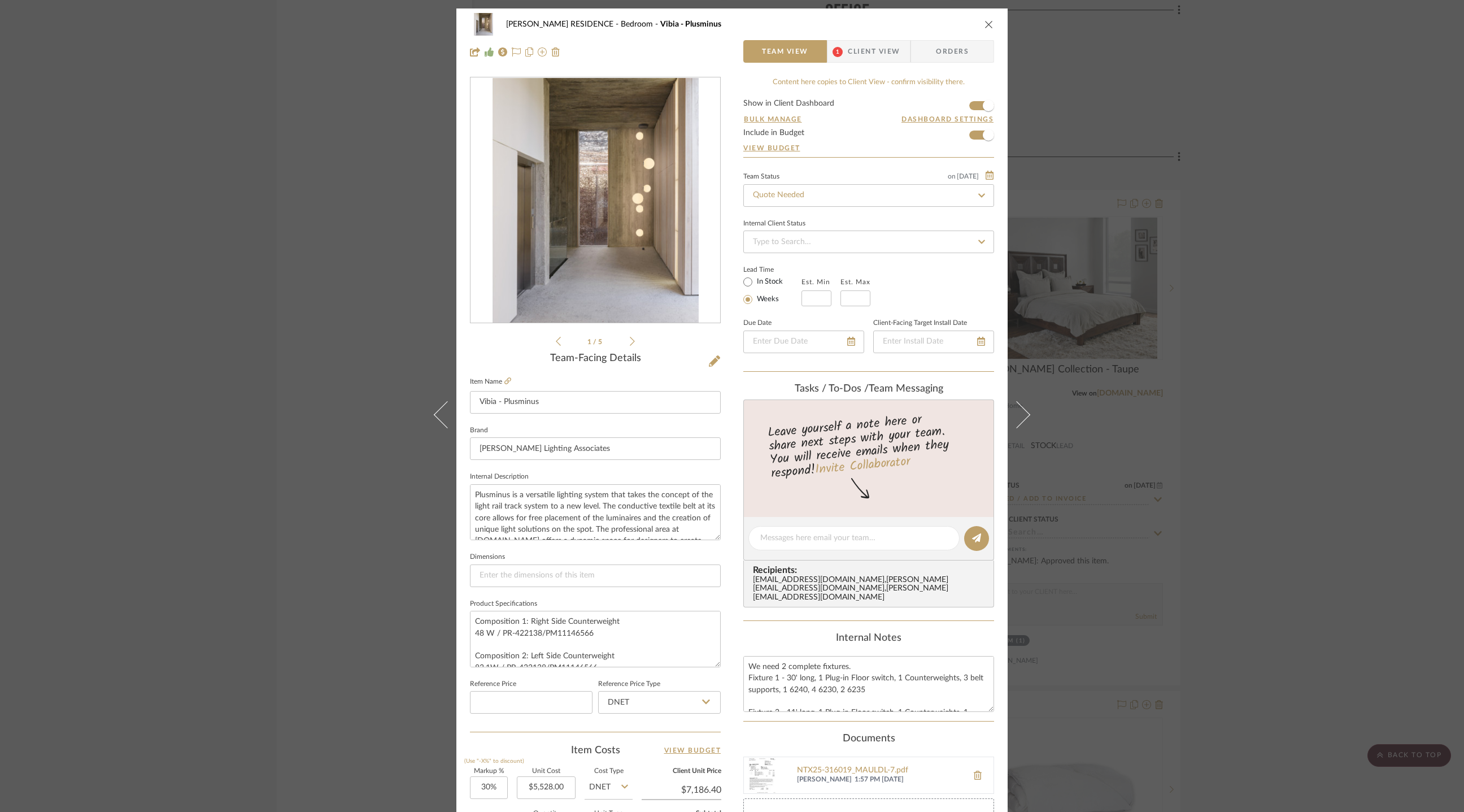
scroll to position [236, 0]
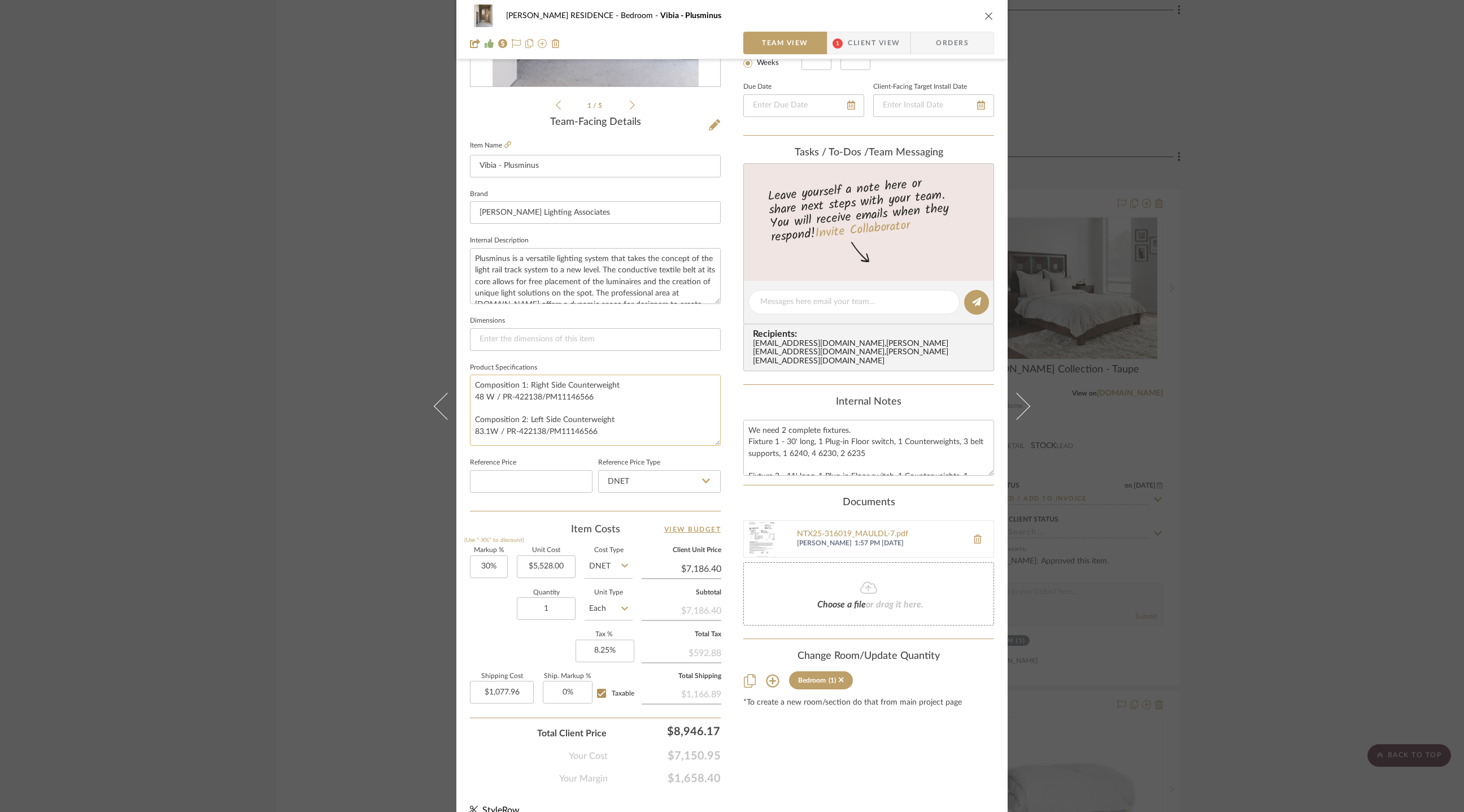
drag, startPoint x: 709, startPoint y: 425, endPoint x: 713, endPoint y: 440, distance: 15.5
click at [713, 440] on textarea "Composition 1: Right Side Counterweight 48 W / PR-422138/PM11146566 Composition…" at bounding box center [595, 410] width 251 height 71
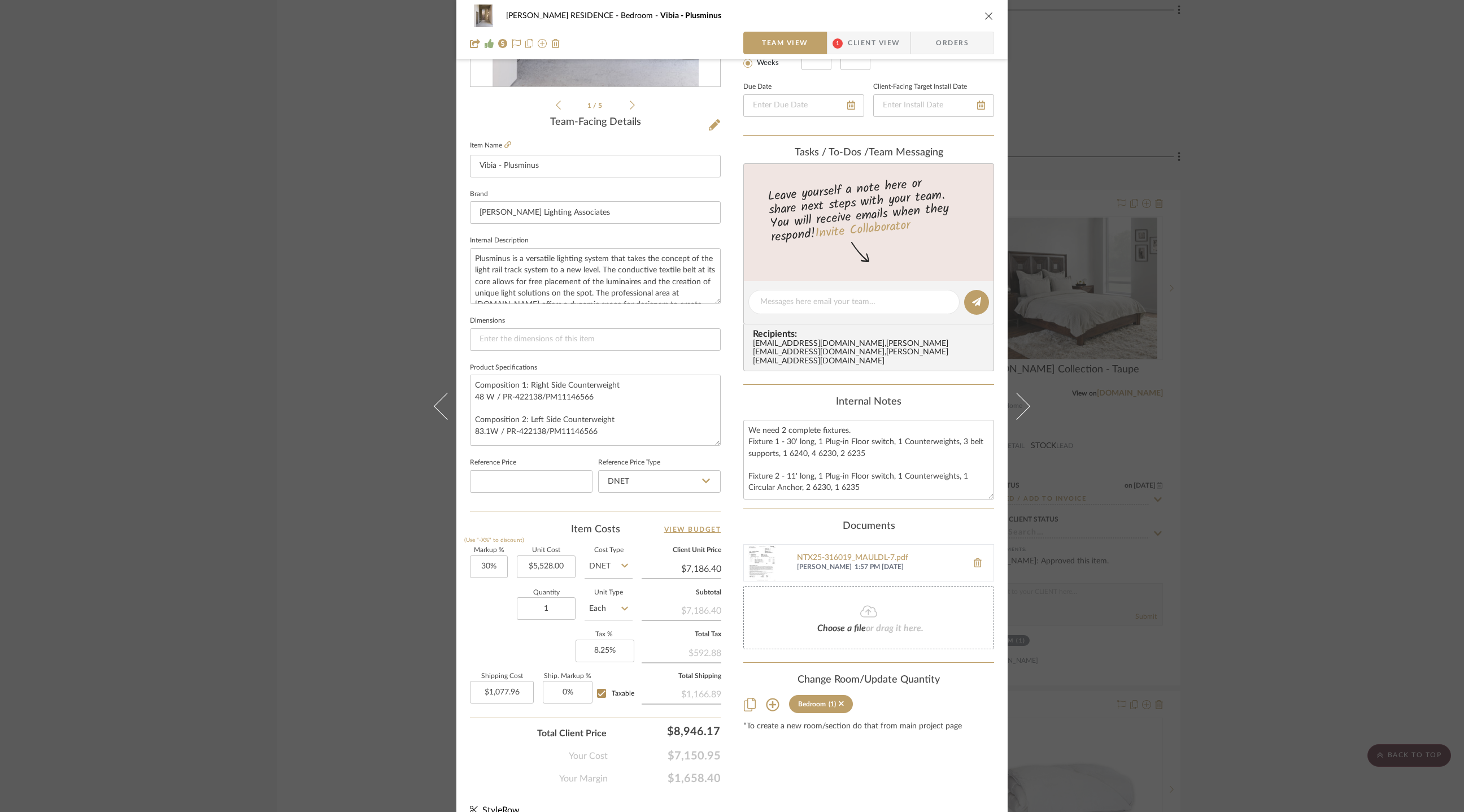
drag, startPoint x: 986, startPoint y: 460, endPoint x: 994, endPoint y: 484, distance: 25.3
click at [994, 484] on div "YANOFSKY RESIDENCE Bedroom Vibia - Plusminus Team View 1 Client View Orders 1 /…" at bounding box center [732, 301] width 551 height 1058
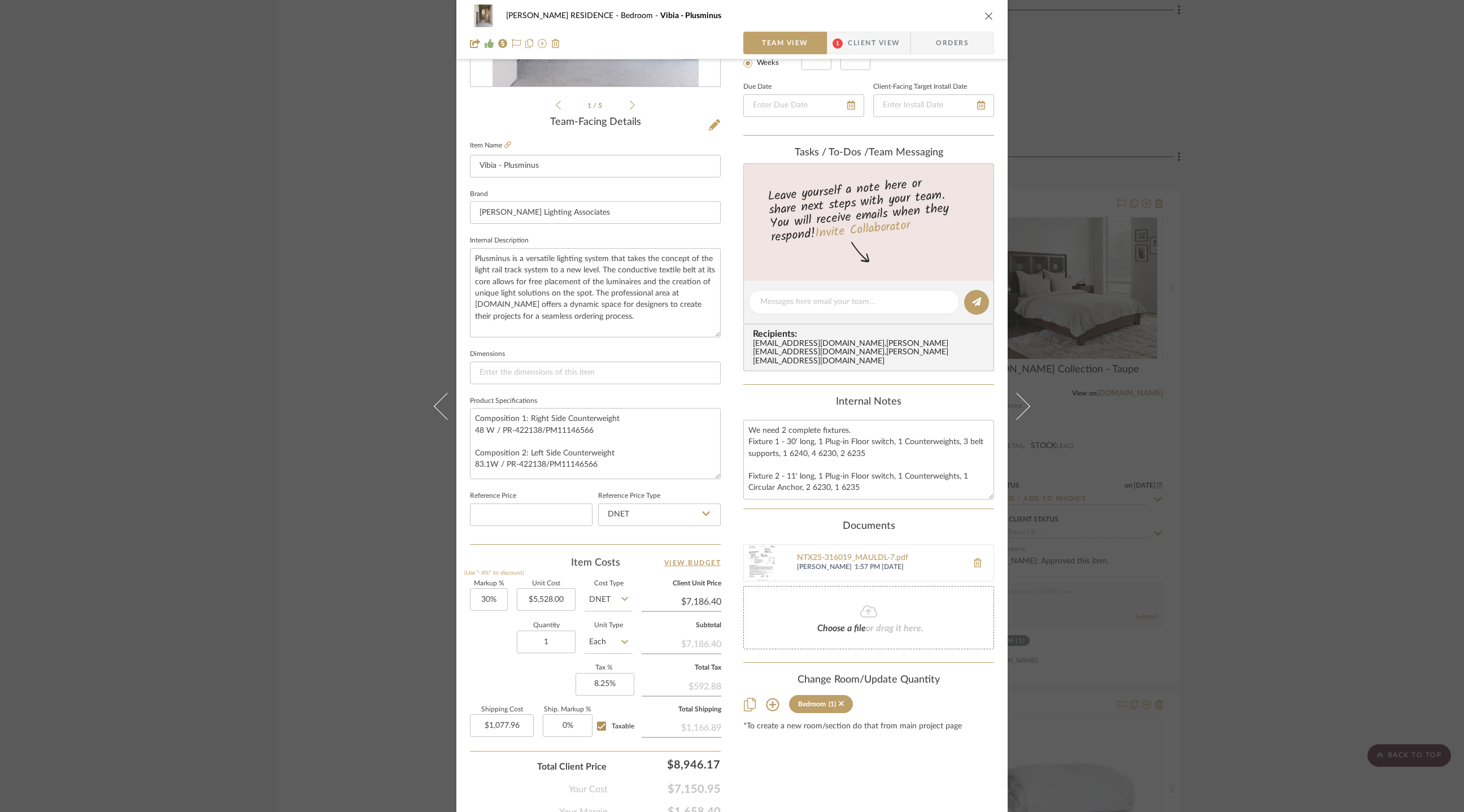
drag, startPoint x: 712, startPoint y: 295, endPoint x: 719, endPoint y: 328, distance: 33.7
click at [719, 328] on div "YANOFSKY RESIDENCE Bedroom Vibia - Plusminus Team View 1 Client View Orders 1 /…" at bounding box center [732, 318] width 551 height 1091
click at [339, 341] on div "YANOFSKY RESIDENCE Bedroom Vibia - Plusminus Team View 1 Client View Orders 1 /…" at bounding box center [732, 406] width 1464 height 812
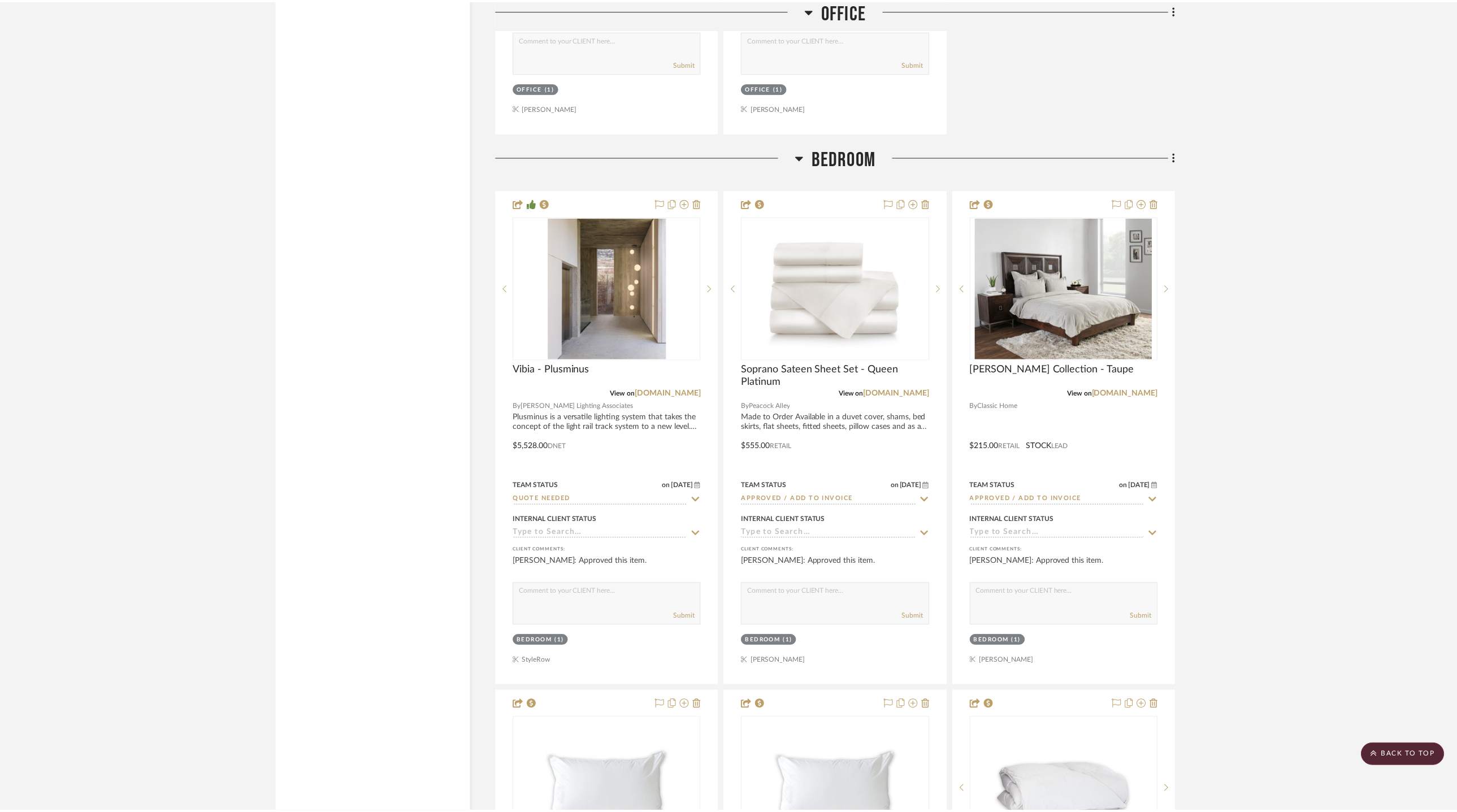
scroll to position [3968, 0]
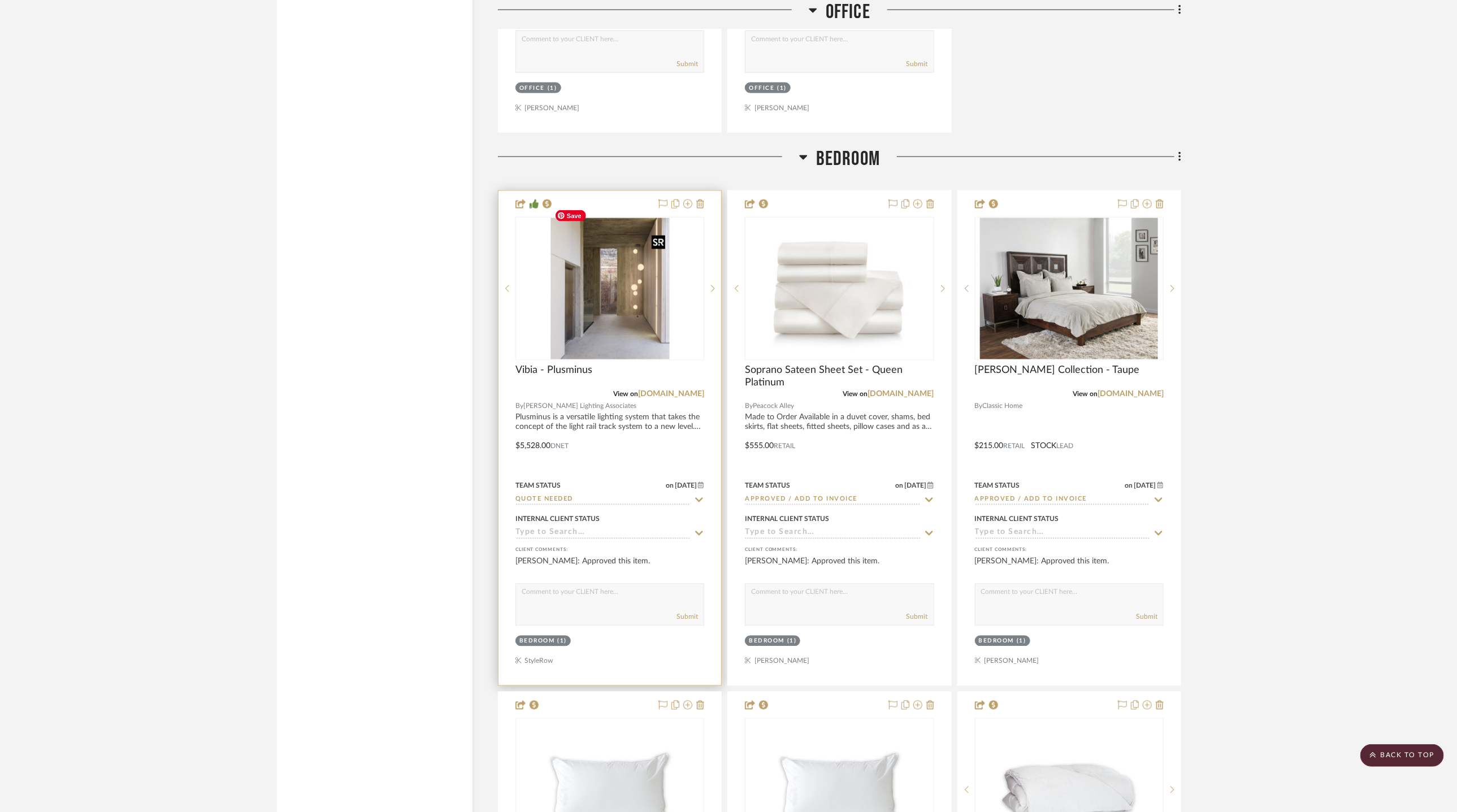
click at [591, 286] on img "0" at bounding box center [610, 288] width 120 height 141
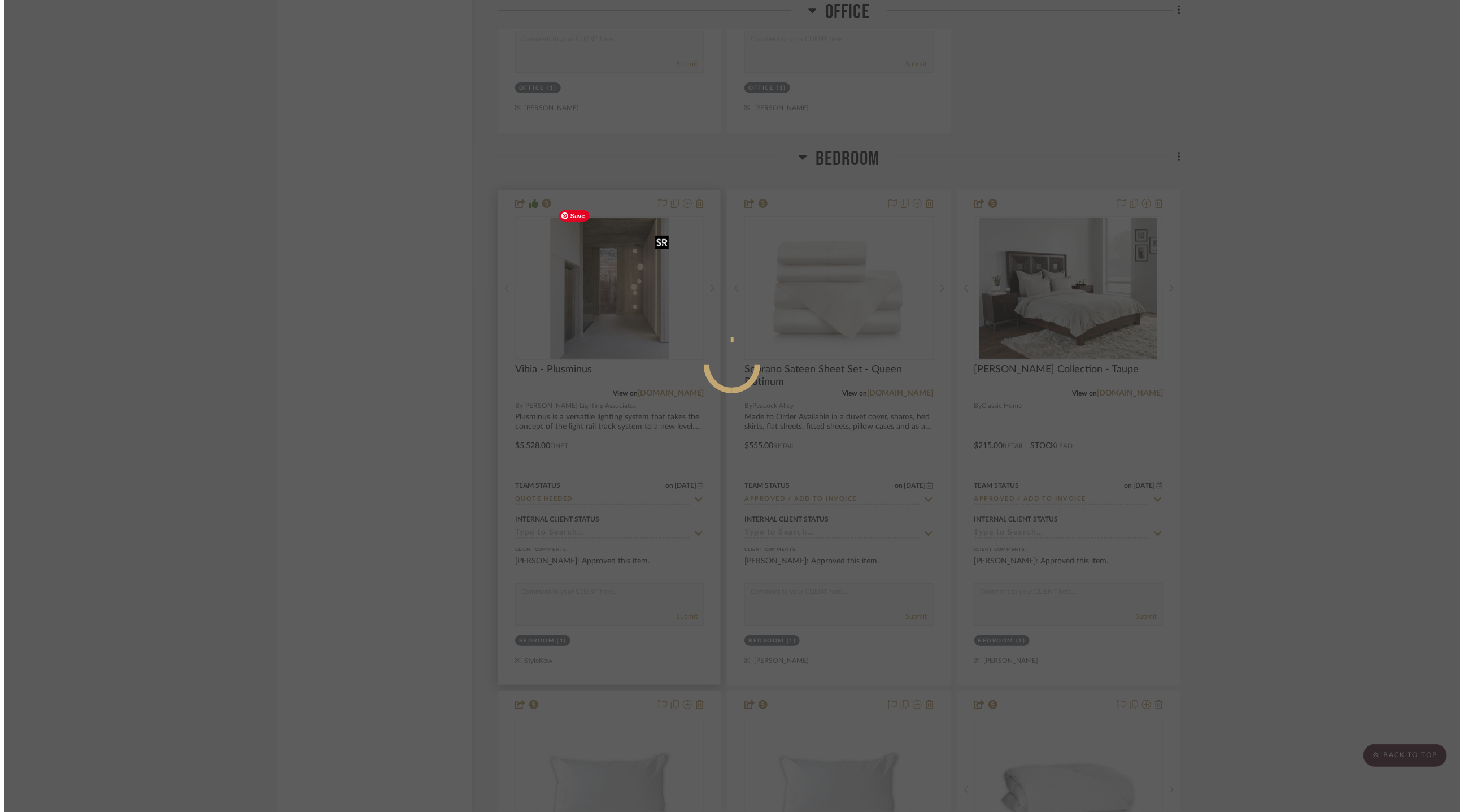
scroll to position [0, 0]
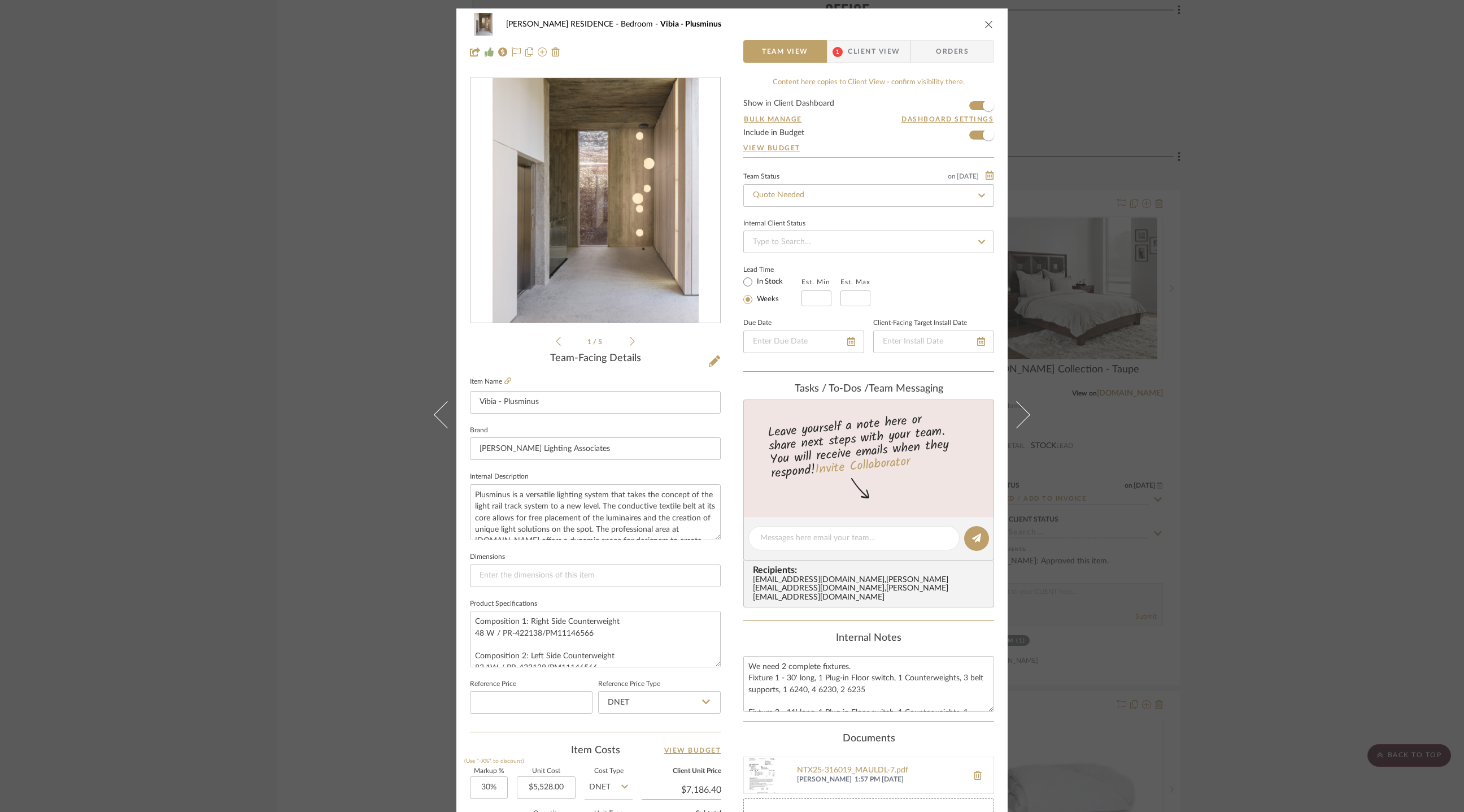
click at [981, 194] on icon at bounding box center [982, 195] width 10 height 8
click at [980, 195] on icon at bounding box center [982, 195] width 10 height 8
type input "9/23/2025"
type input "app"
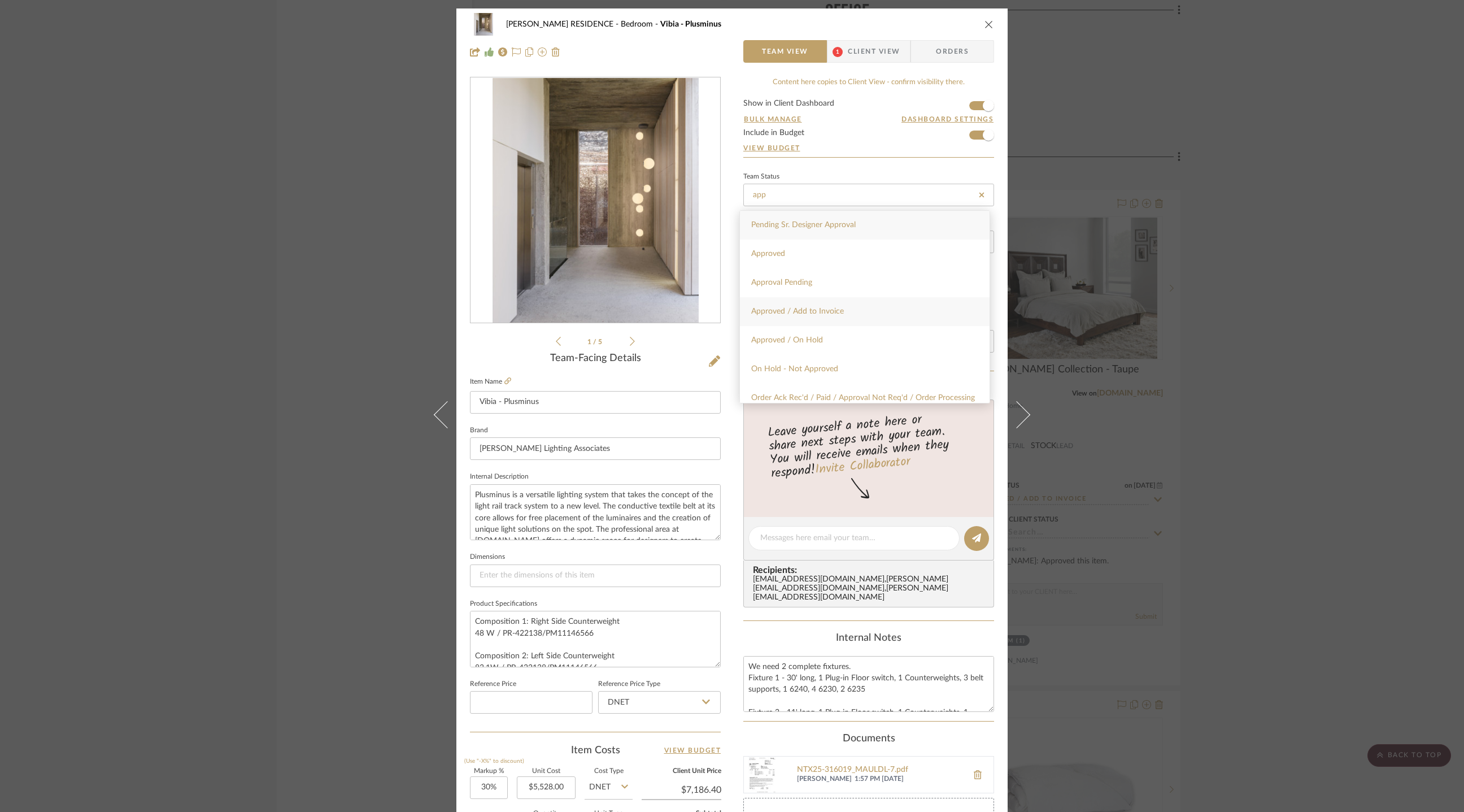
click at [888, 303] on div "Approved / Add to Invoice" at bounding box center [865, 312] width 250 height 29
type input "9/23/2025"
type input "Approved / Add to Invoice"
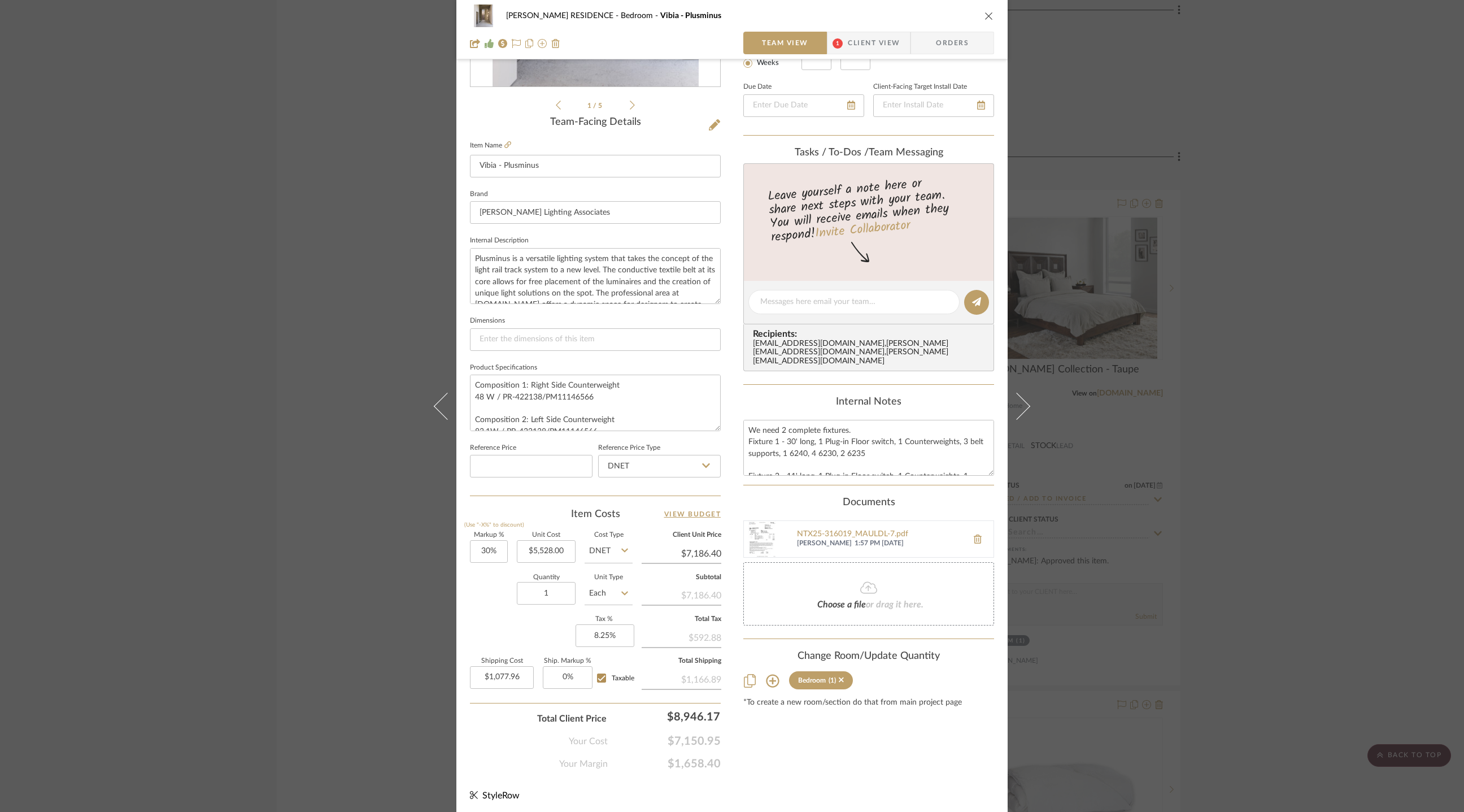
click at [1152, 441] on div "YANOFSKY RESIDENCE Bedroom Vibia - Plusminus Team View 1 Client View Orders 1 /…" at bounding box center [732, 406] width 1464 height 812
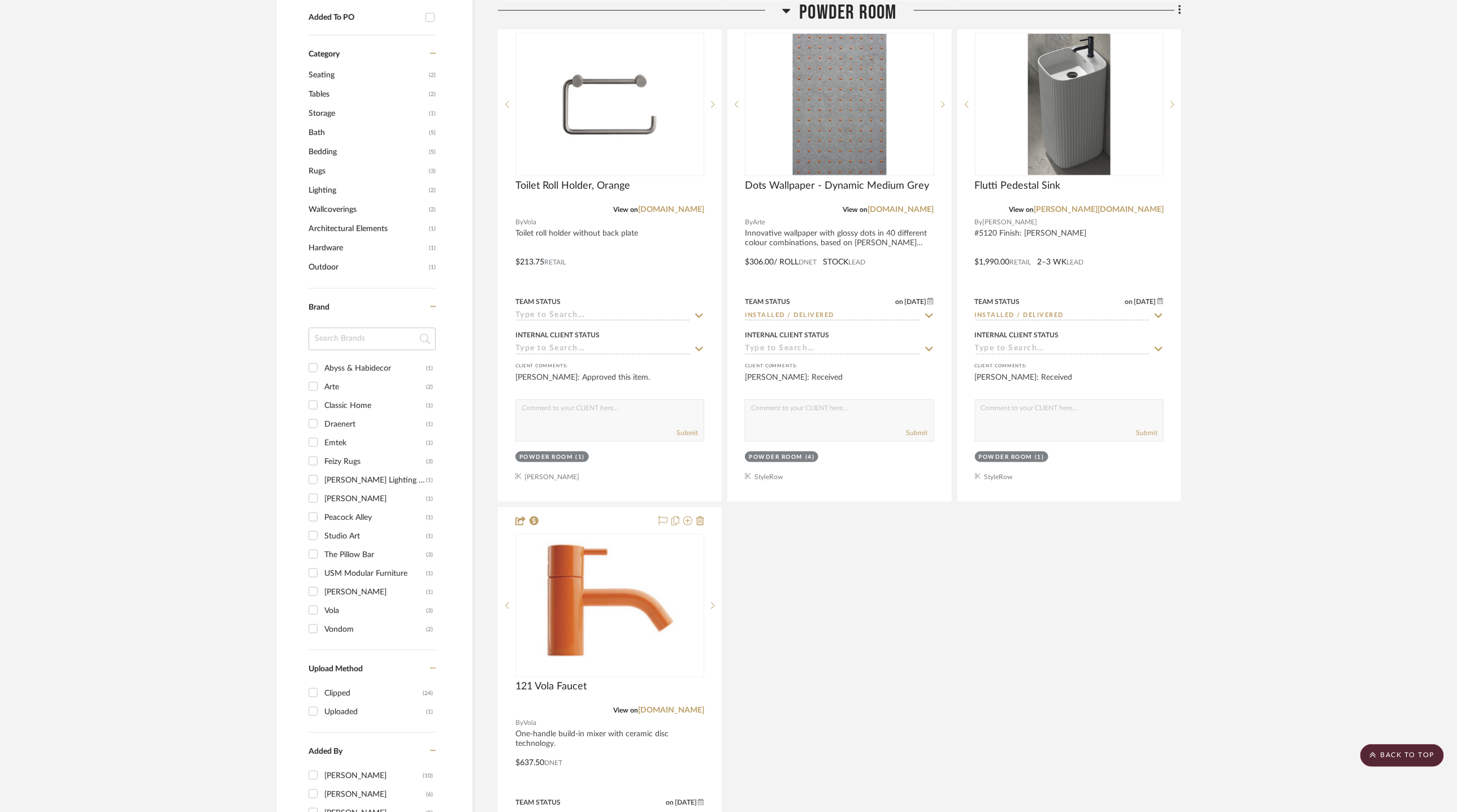
scroll to position [202, 0]
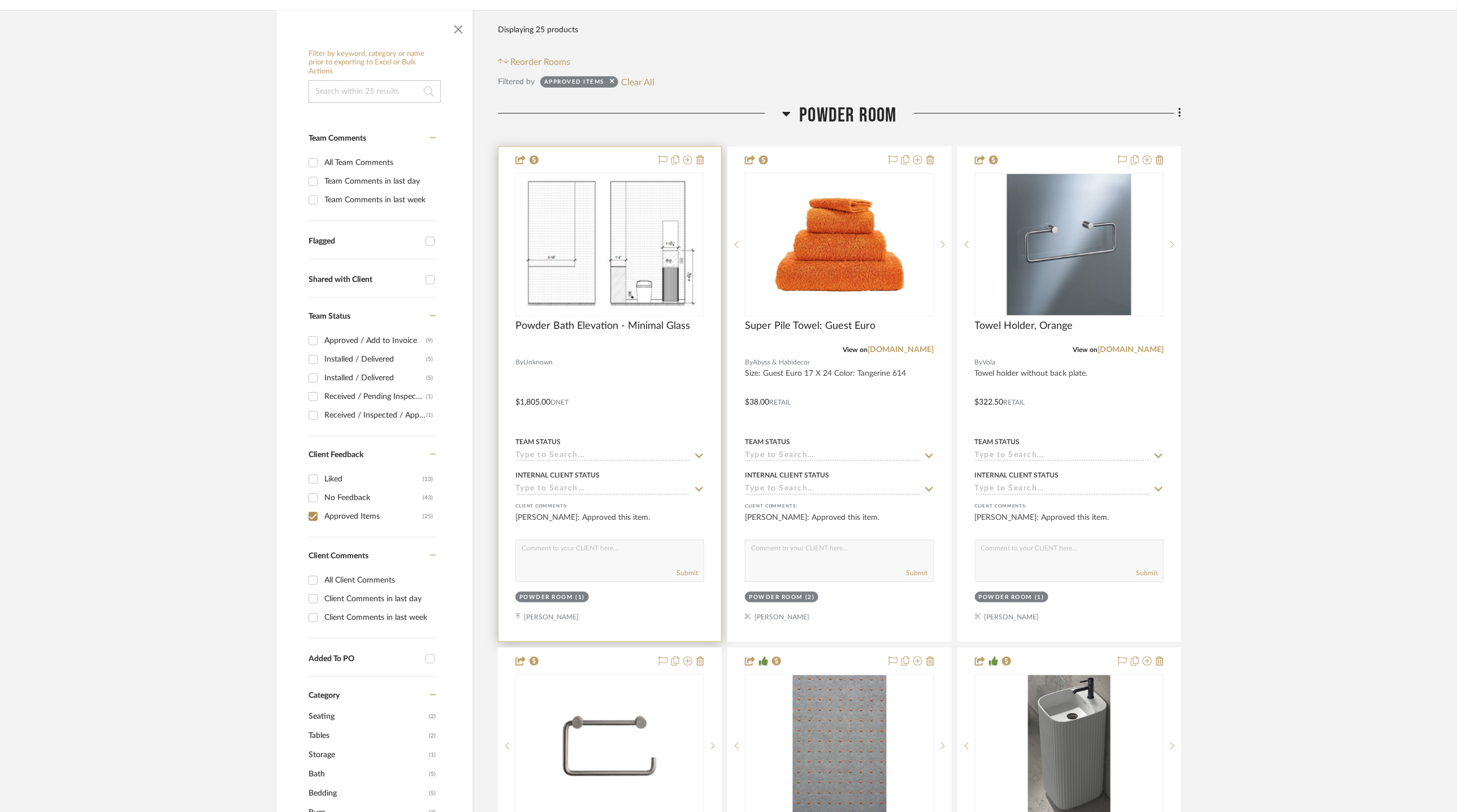
click at [697, 452] on icon at bounding box center [699, 456] width 10 height 9
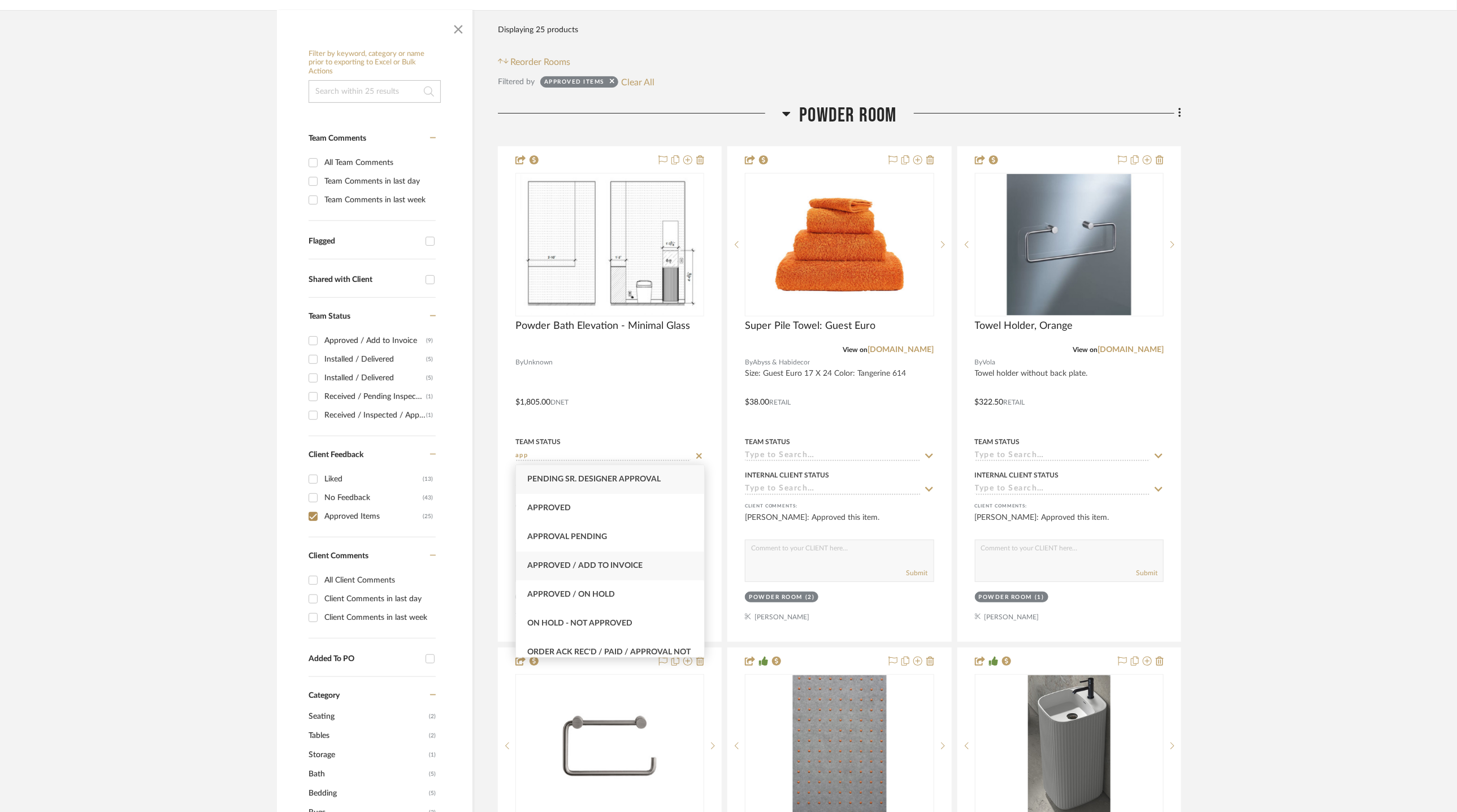
type input "app"
click at [641, 567] on div "Approved / Add to Invoice" at bounding box center [610, 565] width 188 height 29
type input "9/23/2025"
type input "Approved / Add to Invoice"
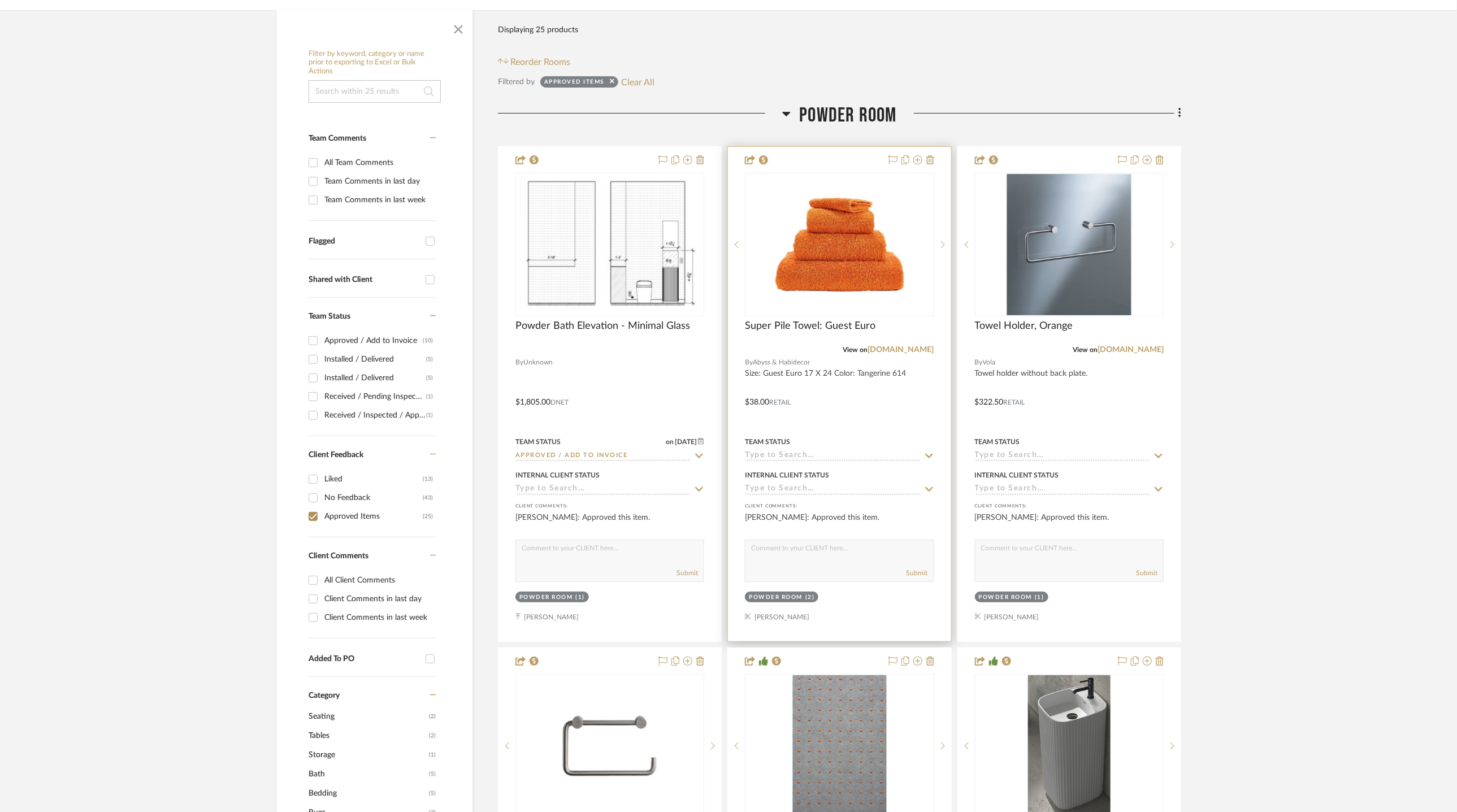
click at [931, 453] on icon at bounding box center [929, 456] width 10 height 9
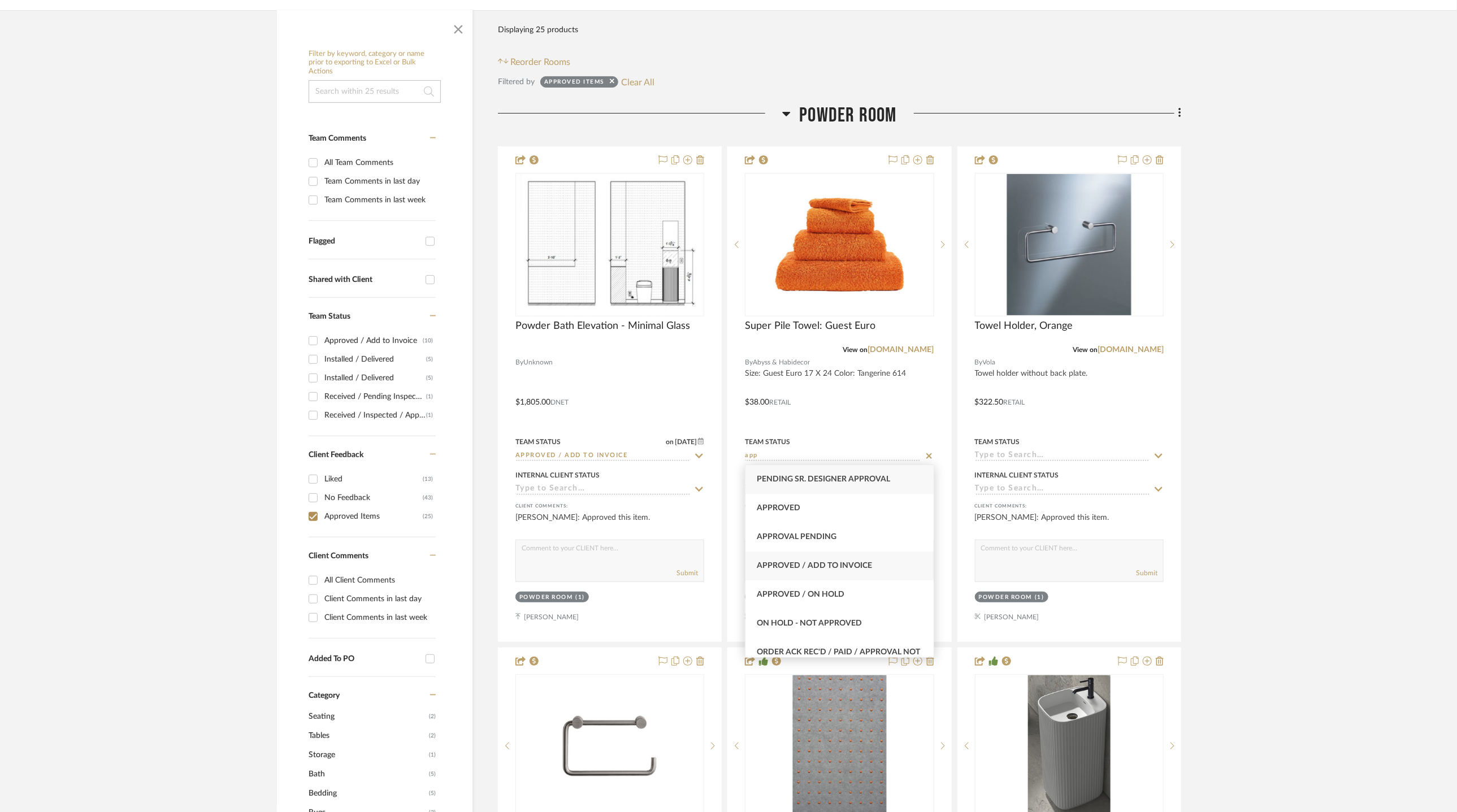
type input "app"
click at [845, 565] on span "Approved / Add to Invoice" at bounding box center [814, 565] width 115 height 8
type input "9/23/2025"
type input "Approved / Add to Invoice"
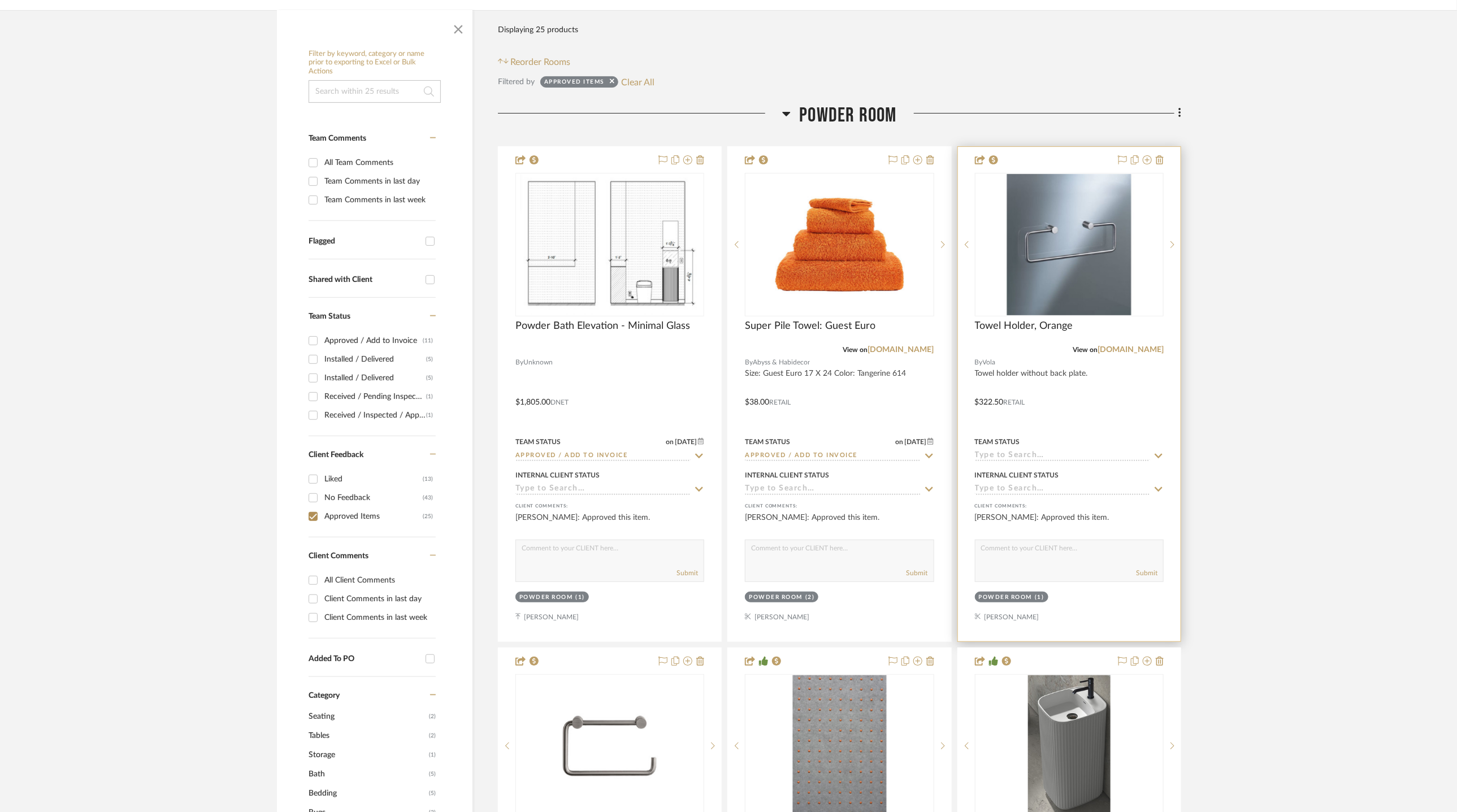
click at [1153, 452] on icon at bounding box center [1159, 456] width 10 height 9
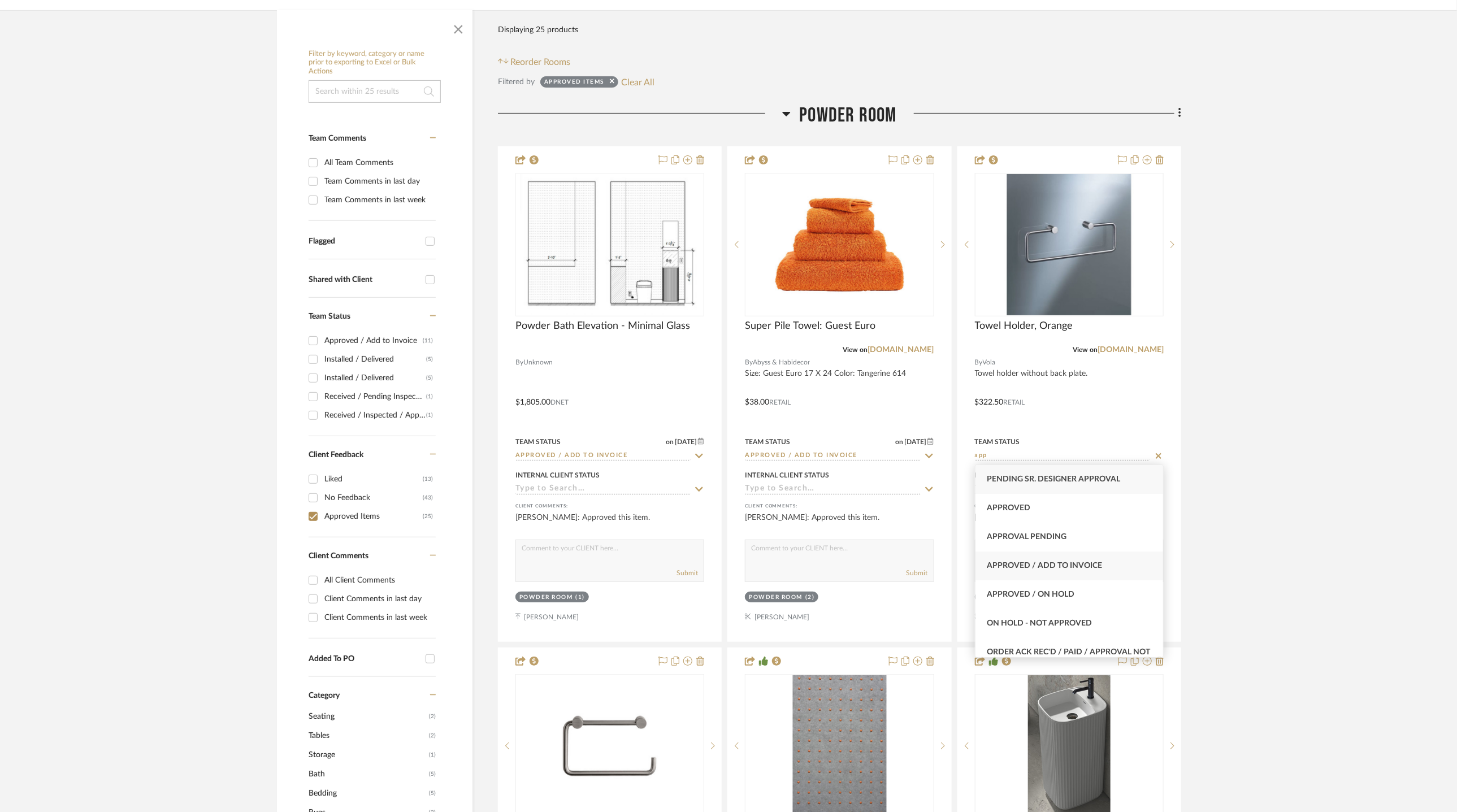
type input "app"
click at [1079, 562] on span "Approved / Add to Invoice" at bounding box center [1044, 565] width 115 height 8
type input "9/23/2025"
type input "Approved / Add to Invoice"
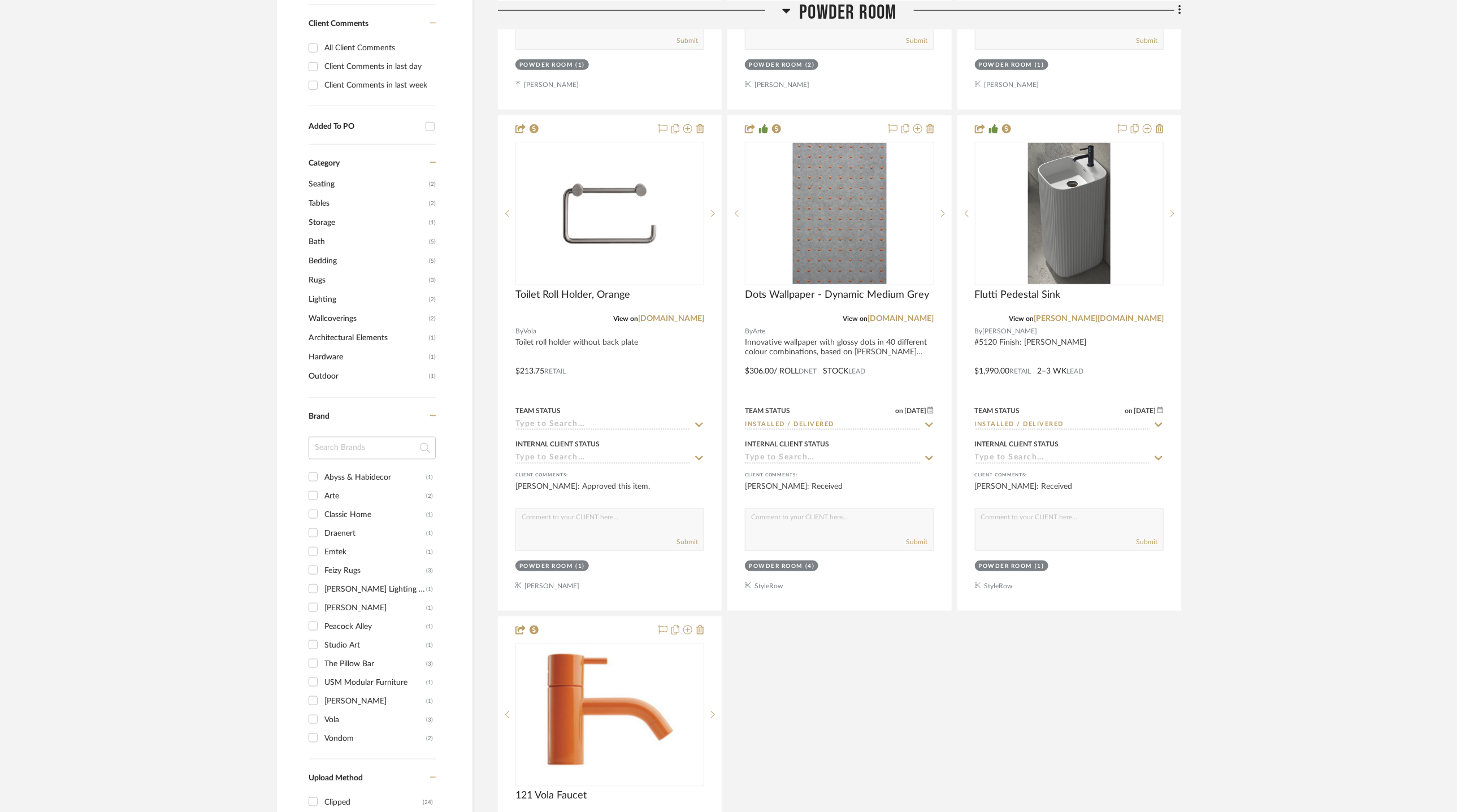
scroll to position [741, 0]
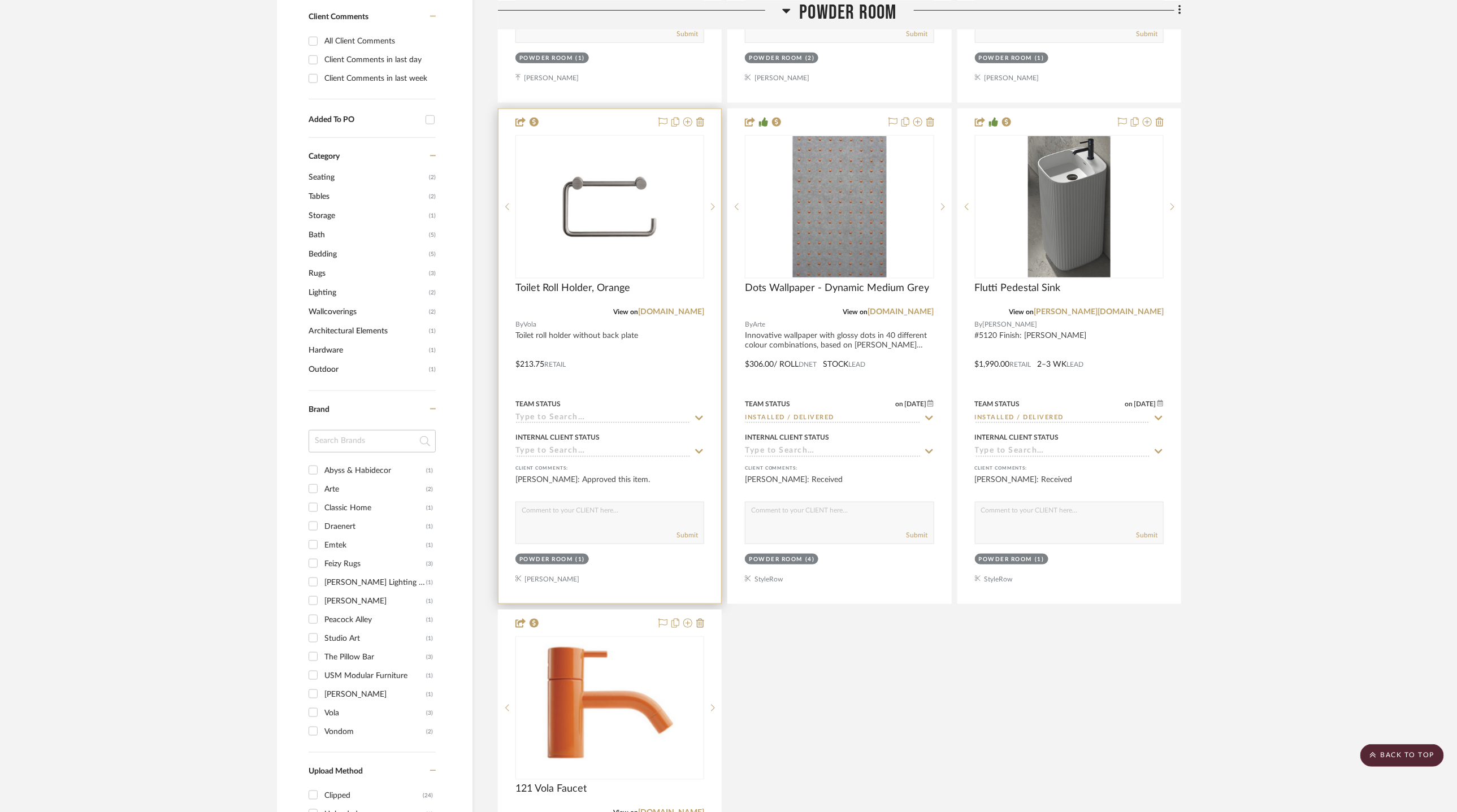
click at [699, 414] on icon at bounding box center [699, 418] width 10 height 9
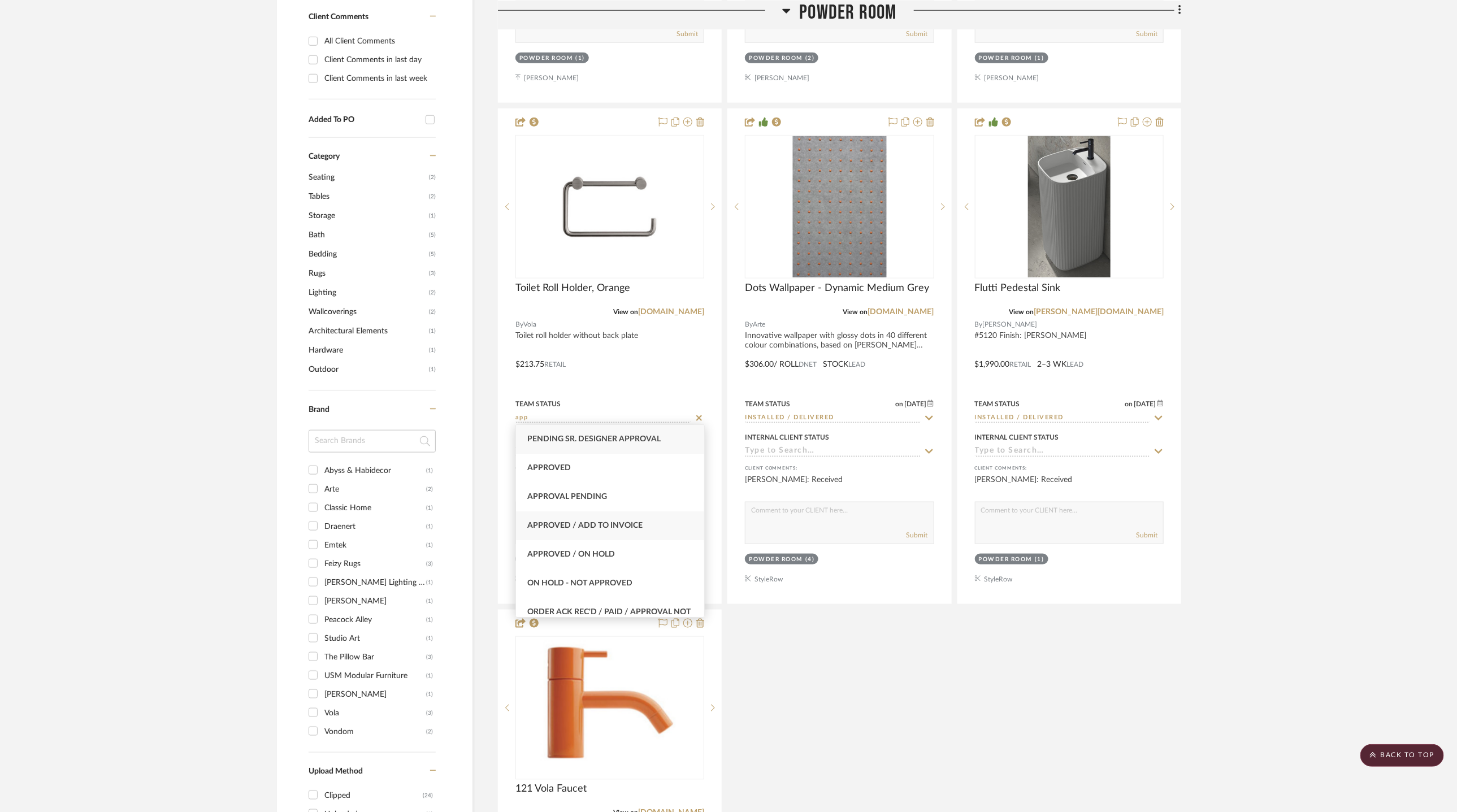
type input "app"
click at [627, 523] on span "Approved / Add to Invoice" at bounding box center [584, 525] width 115 height 8
type input "9/23/2025"
type input "Approved / Add to Invoice"
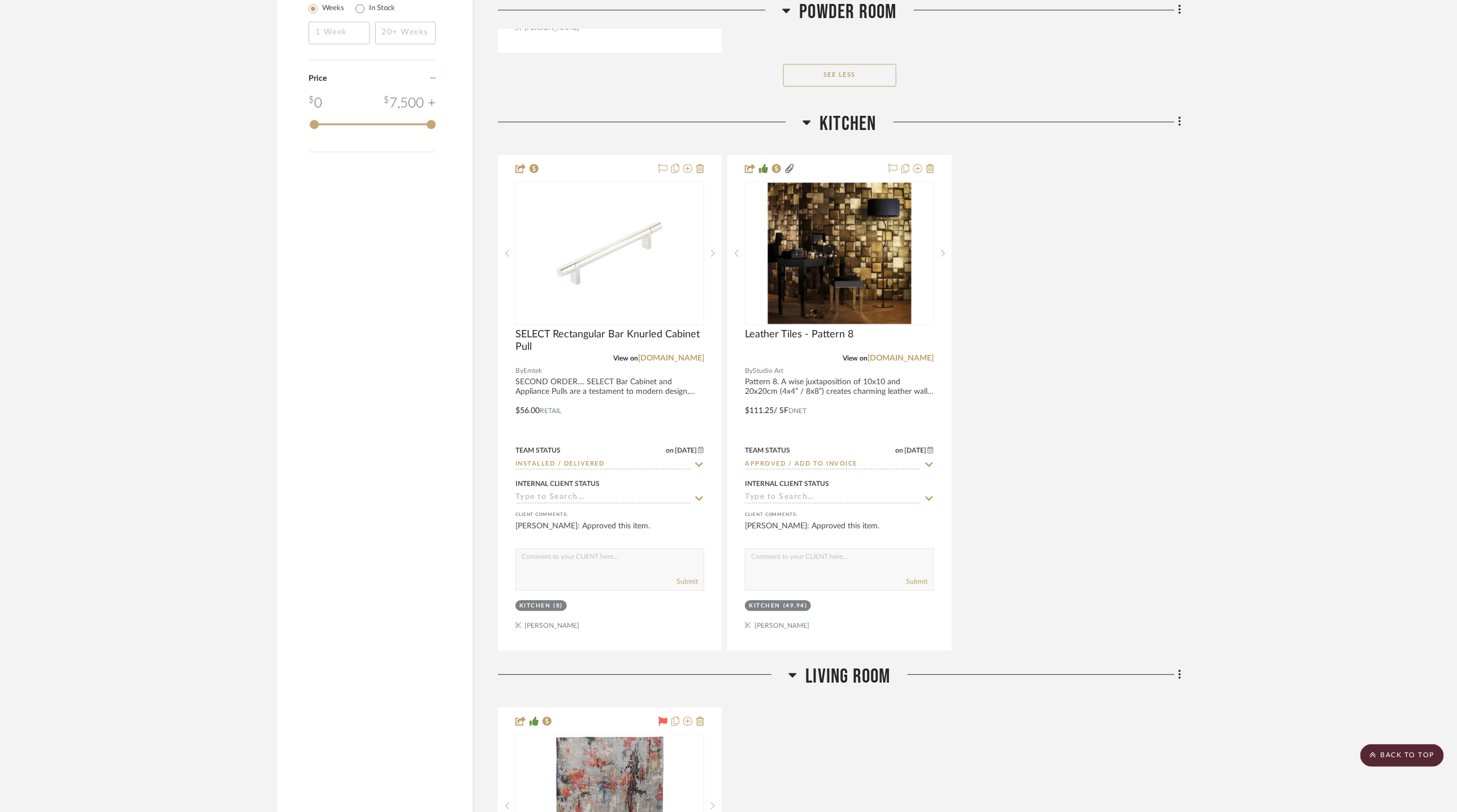
scroll to position [1791, 0]
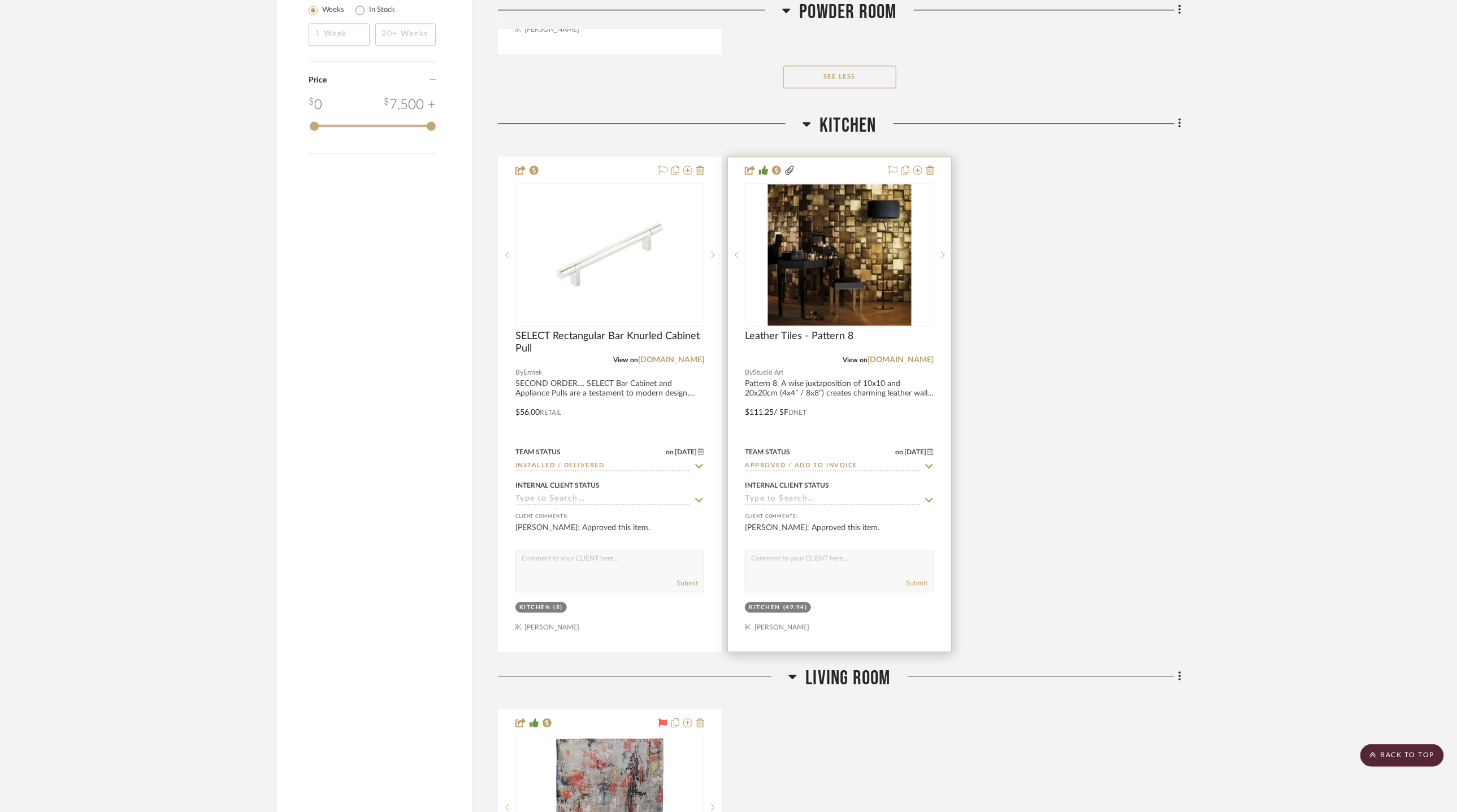
click at [929, 461] on icon at bounding box center [929, 466] width 10 height 9
type input "9/23/2025"
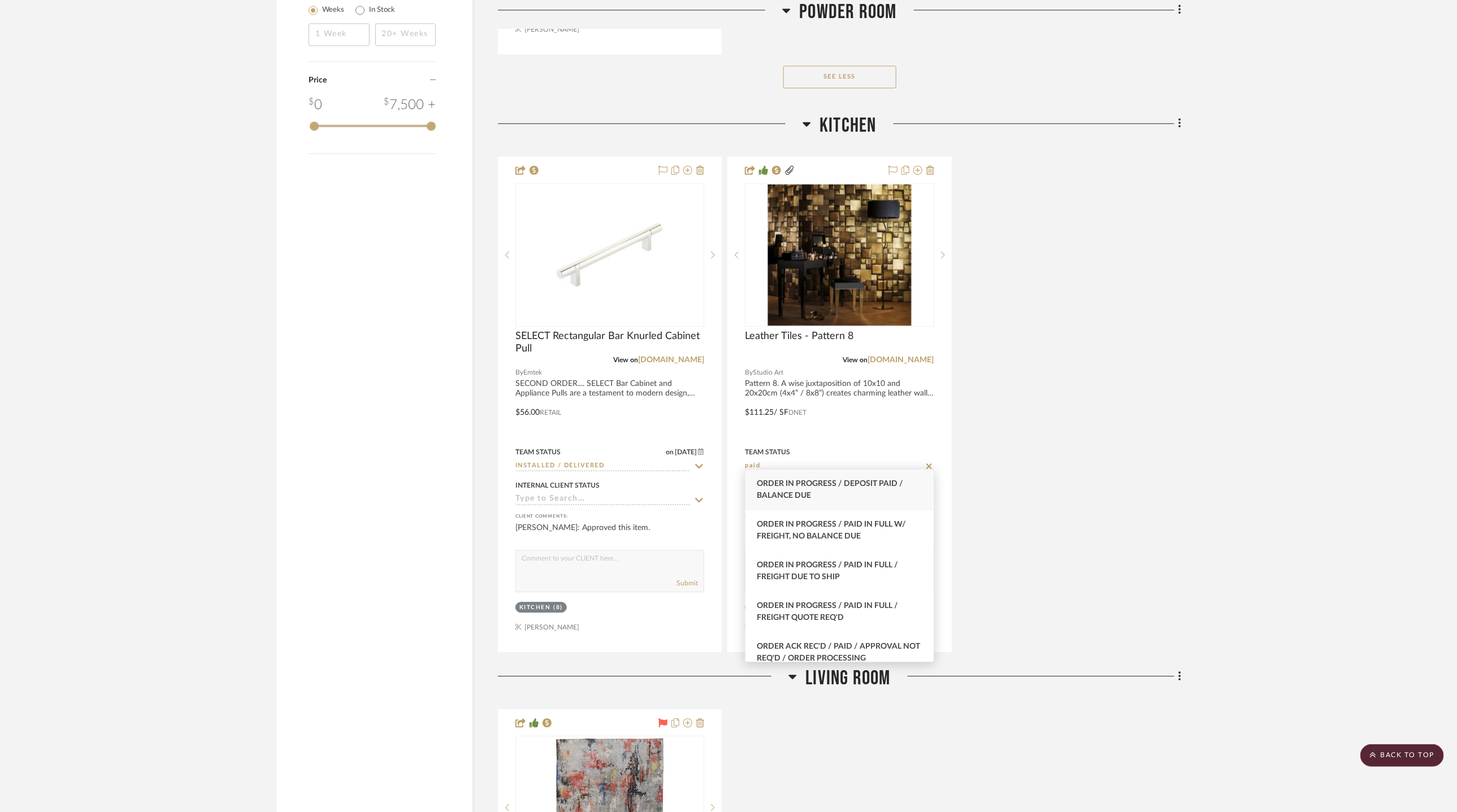
click at [880, 496] on div "Order in Progress / Deposit Paid / Balance due" at bounding box center [839, 490] width 188 height 40
type input "Order in Progress / Deposit Paid / Balance due"
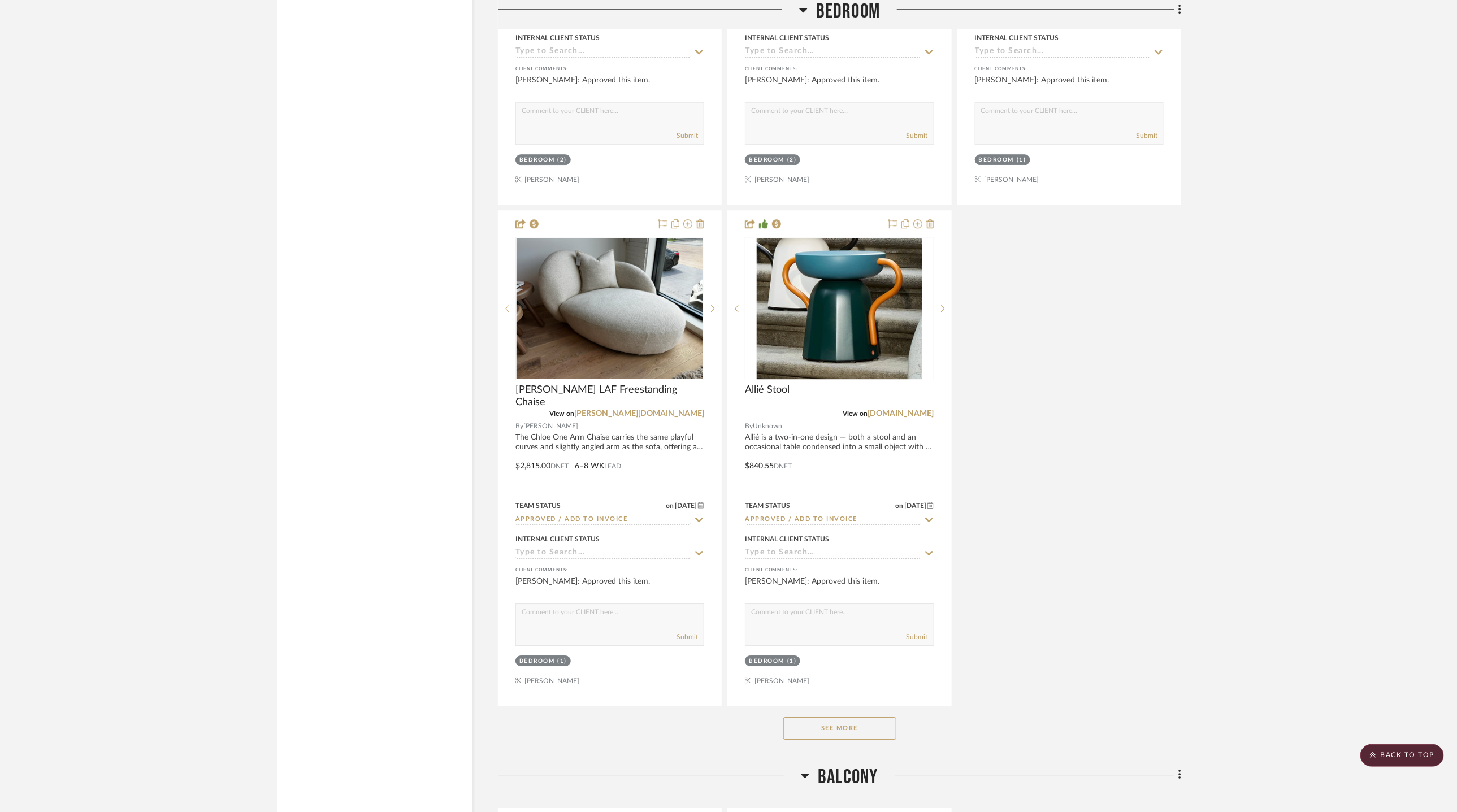
scroll to position [4959, 0]
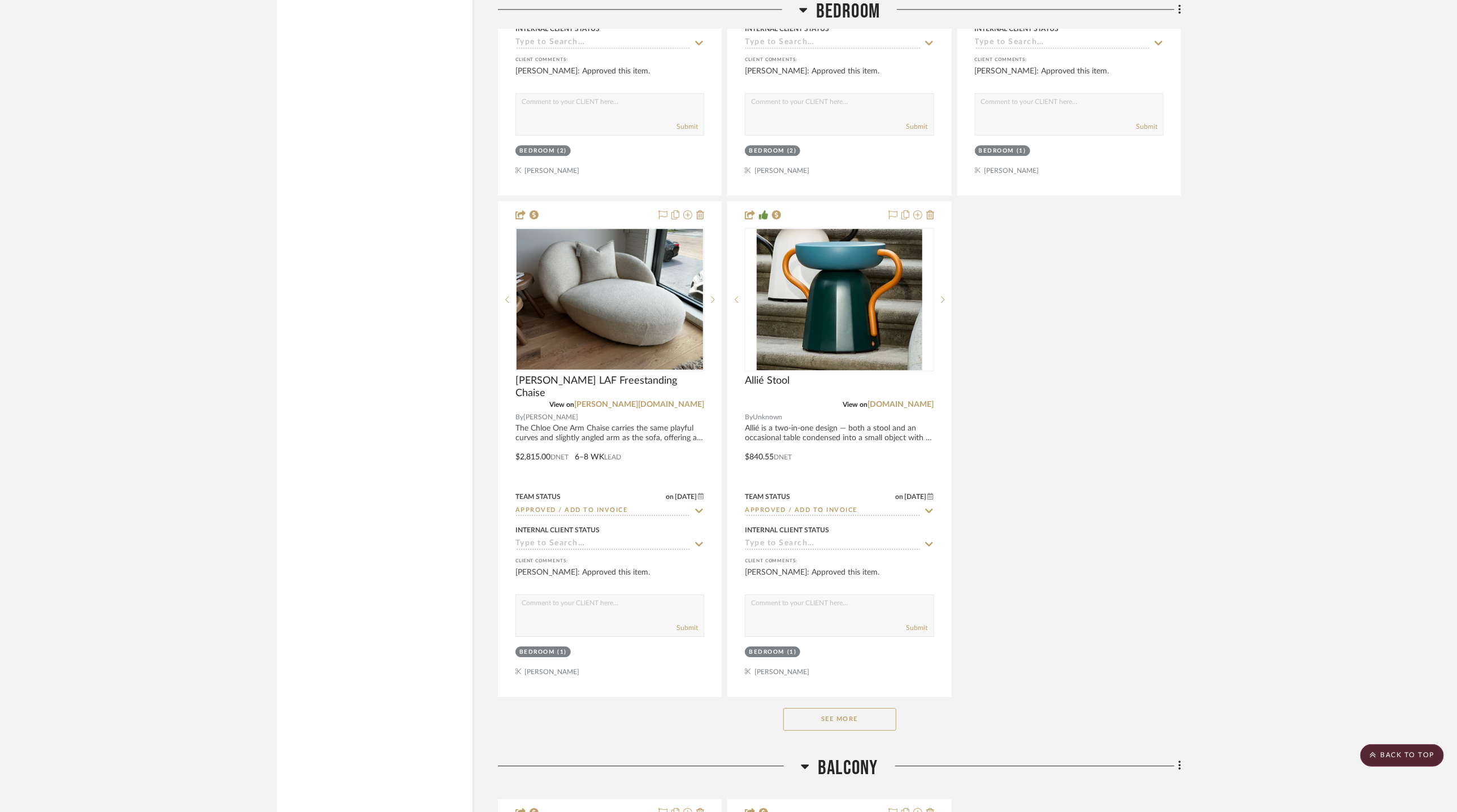
click at [864, 583] on button "See More" at bounding box center [840, 719] width 113 height 22
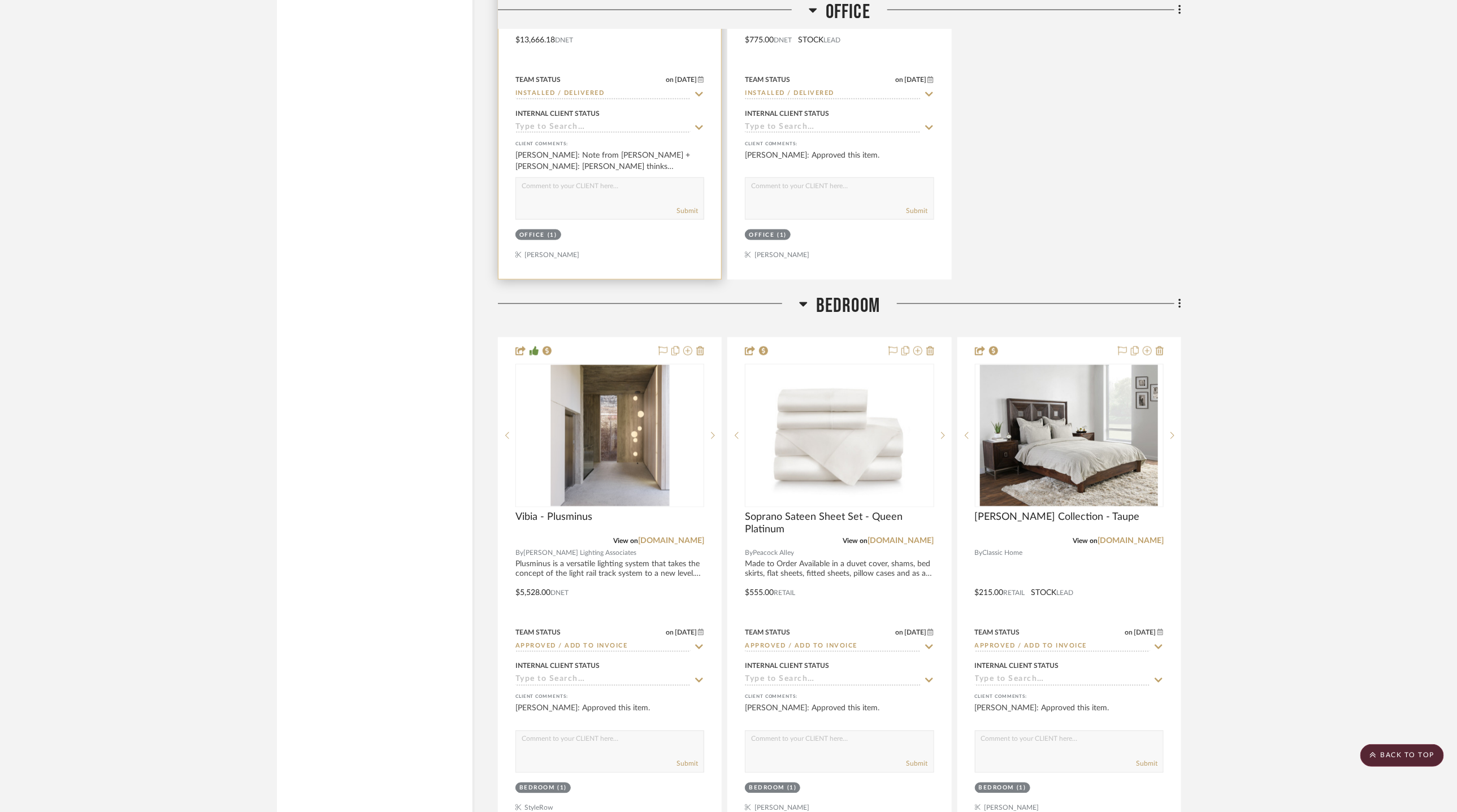
scroll to position [3822, 0]
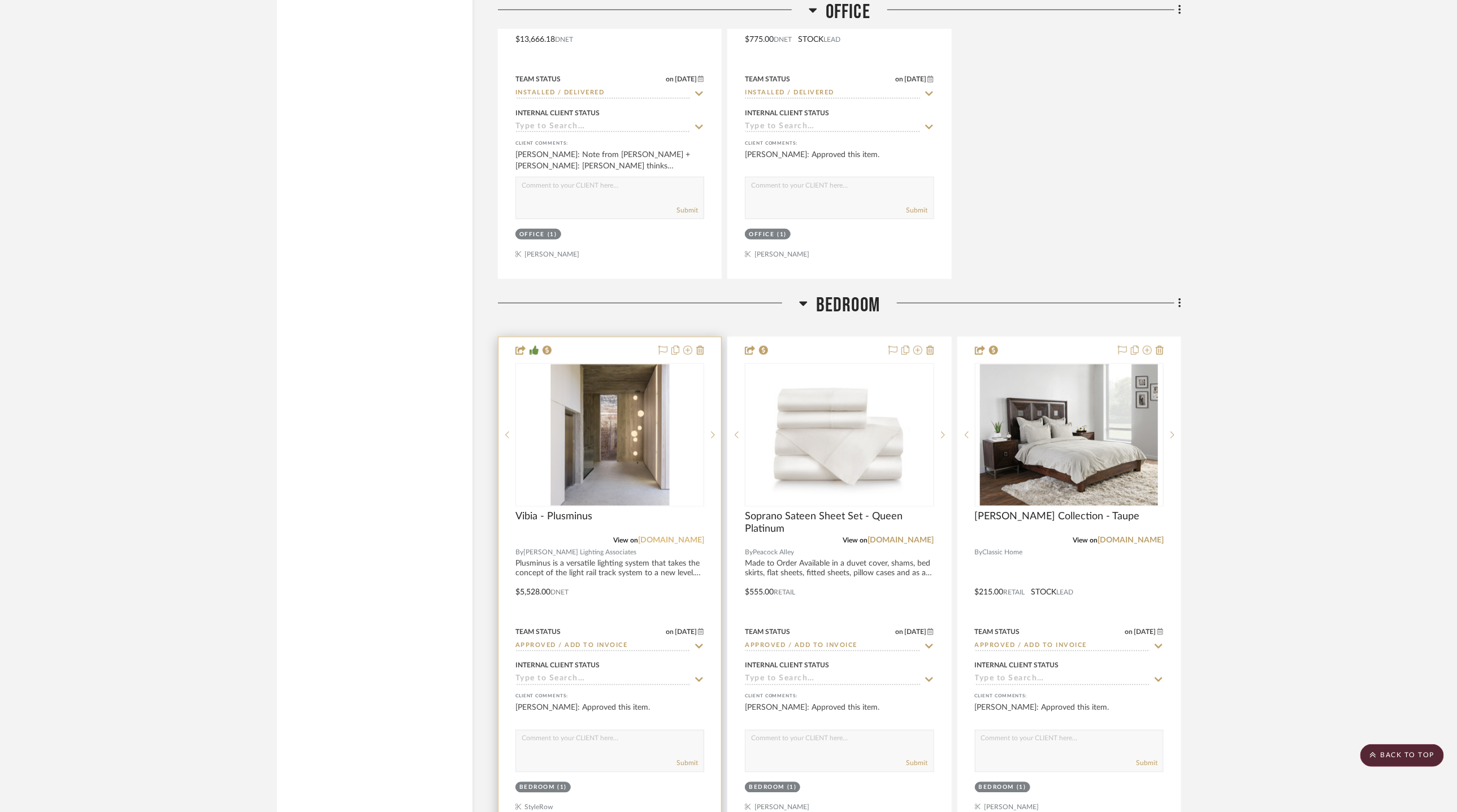
click at [684, 536] on link "vibia.com" at bounding box center [671, 540] width 66 height 8
click at [578, 450] on img "0" at bounding box center [610, 435] width 120 height 141
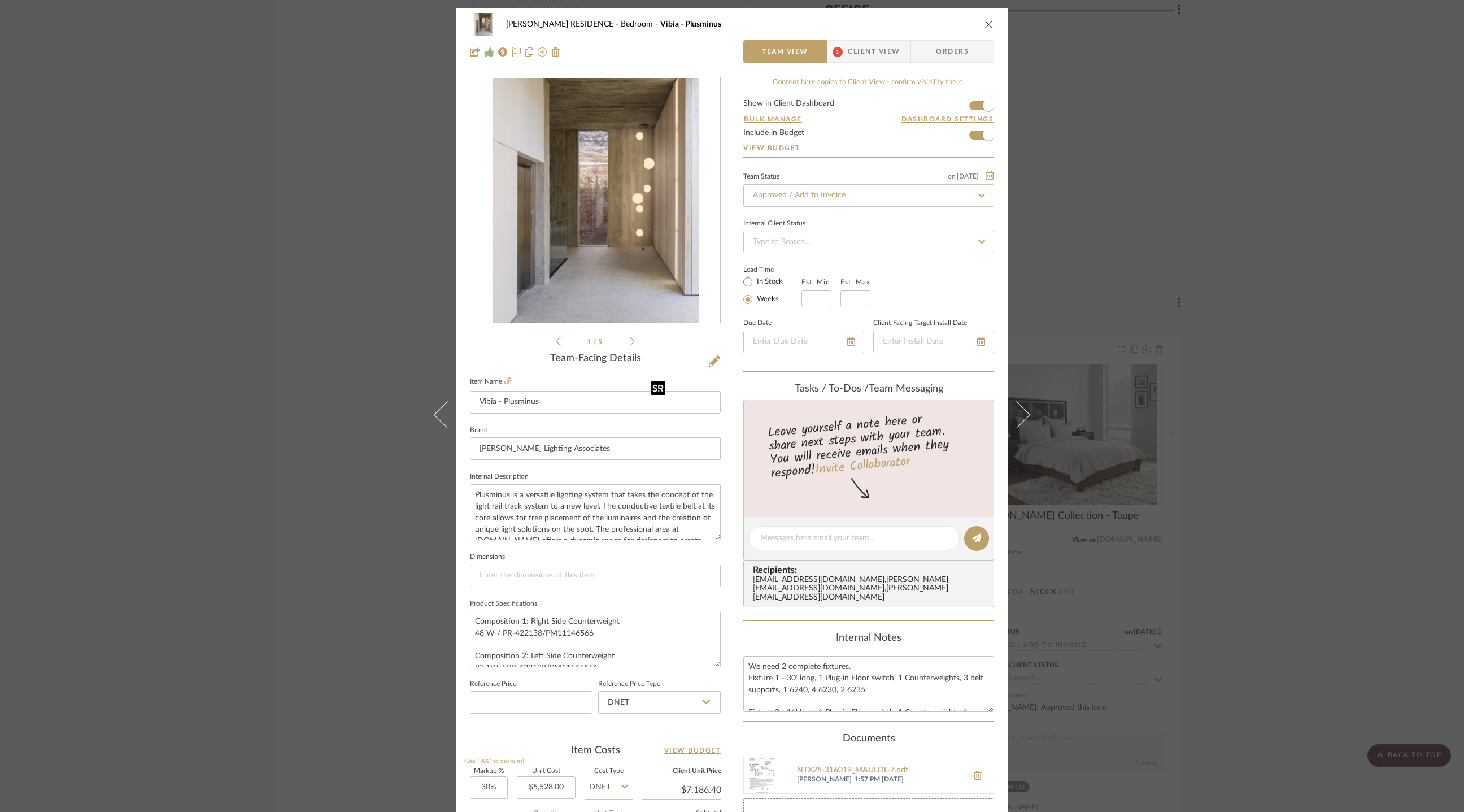
scroll to position [236, 0]
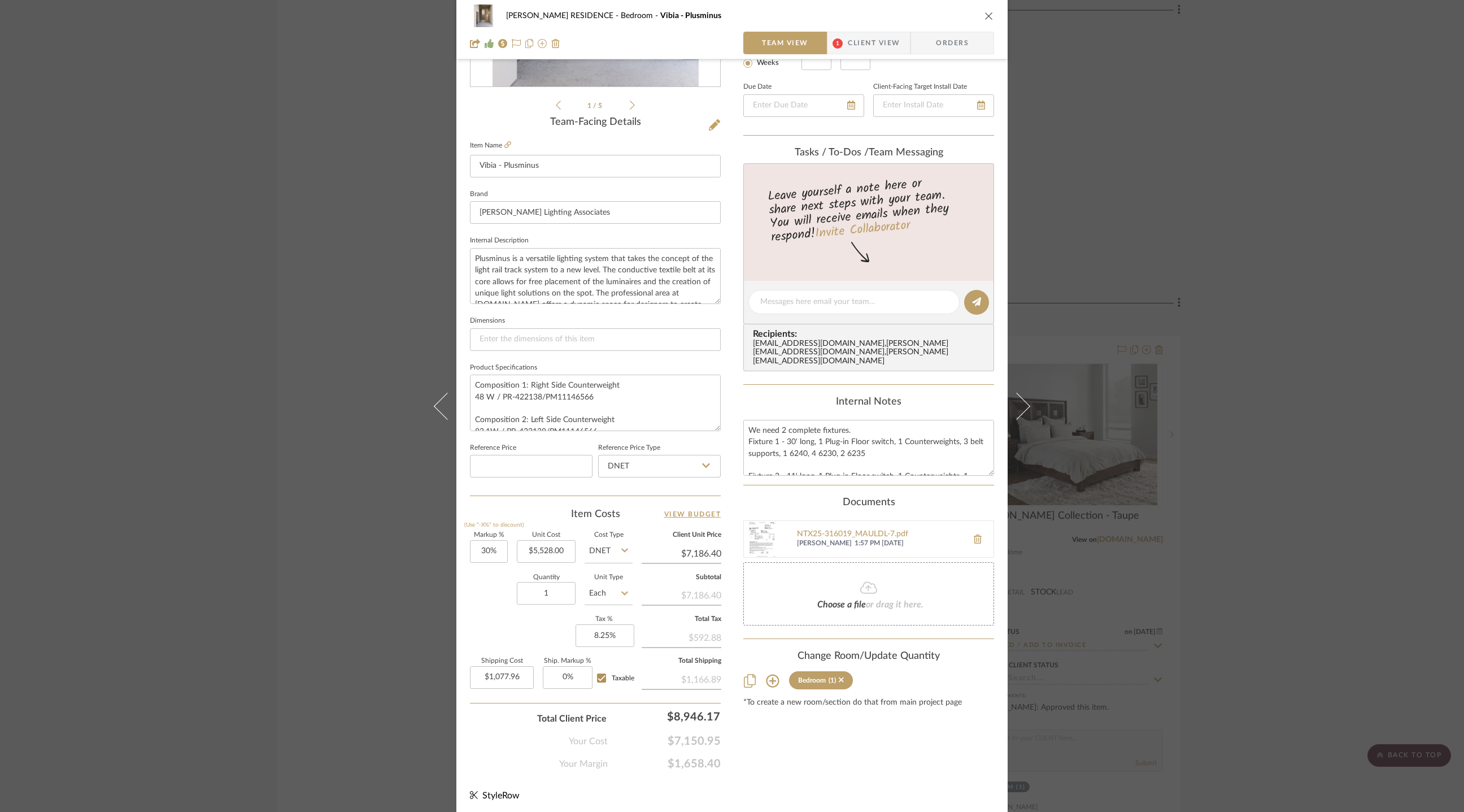
click at [308, 279] on div "YANOFSKY RESIDENCE Bedroom Vibia - Plusminus Team View 1 Client View Orders 1 /…" at bounding box center [732, 406] width 1464 height 812
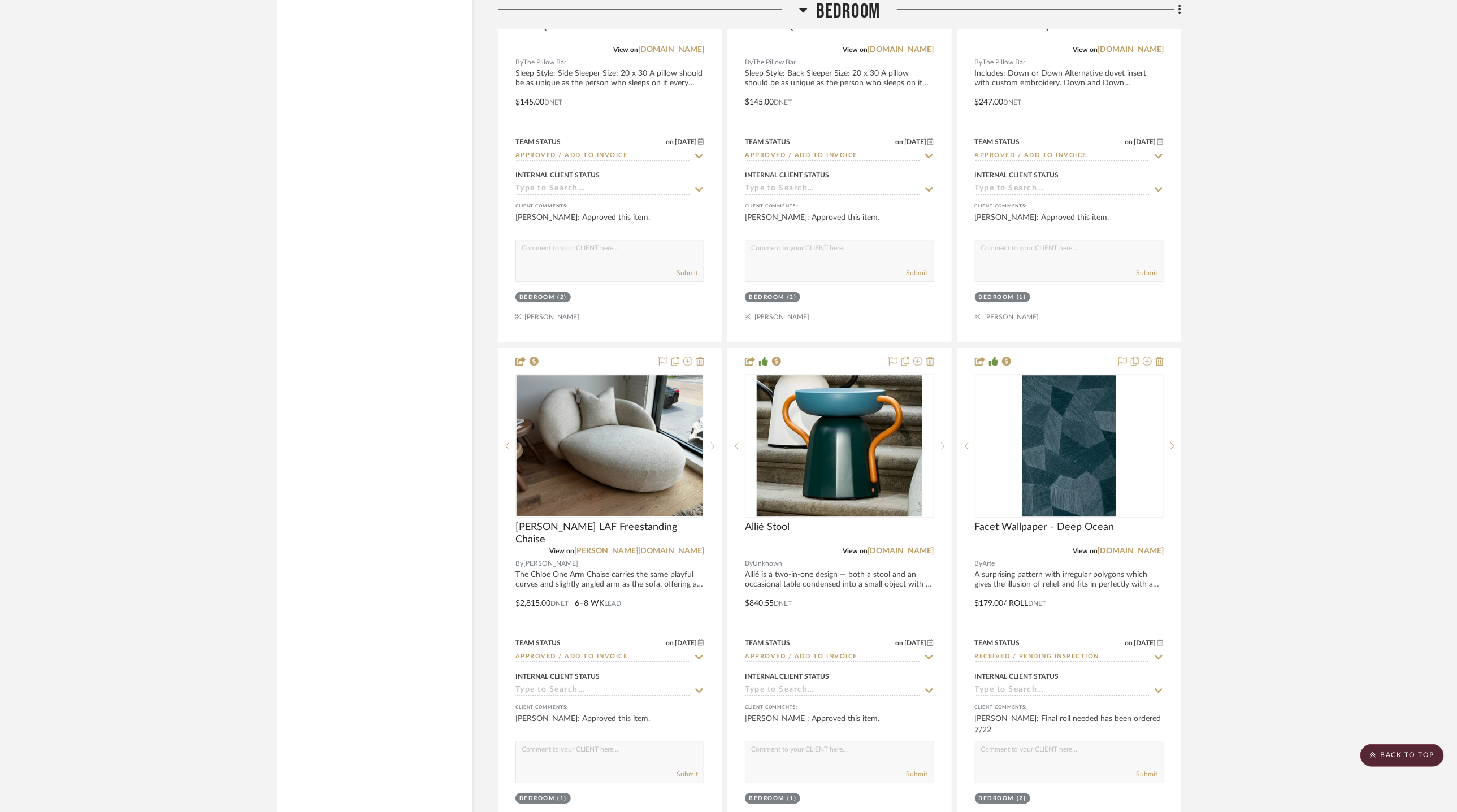
scroll to position [4815, 0]
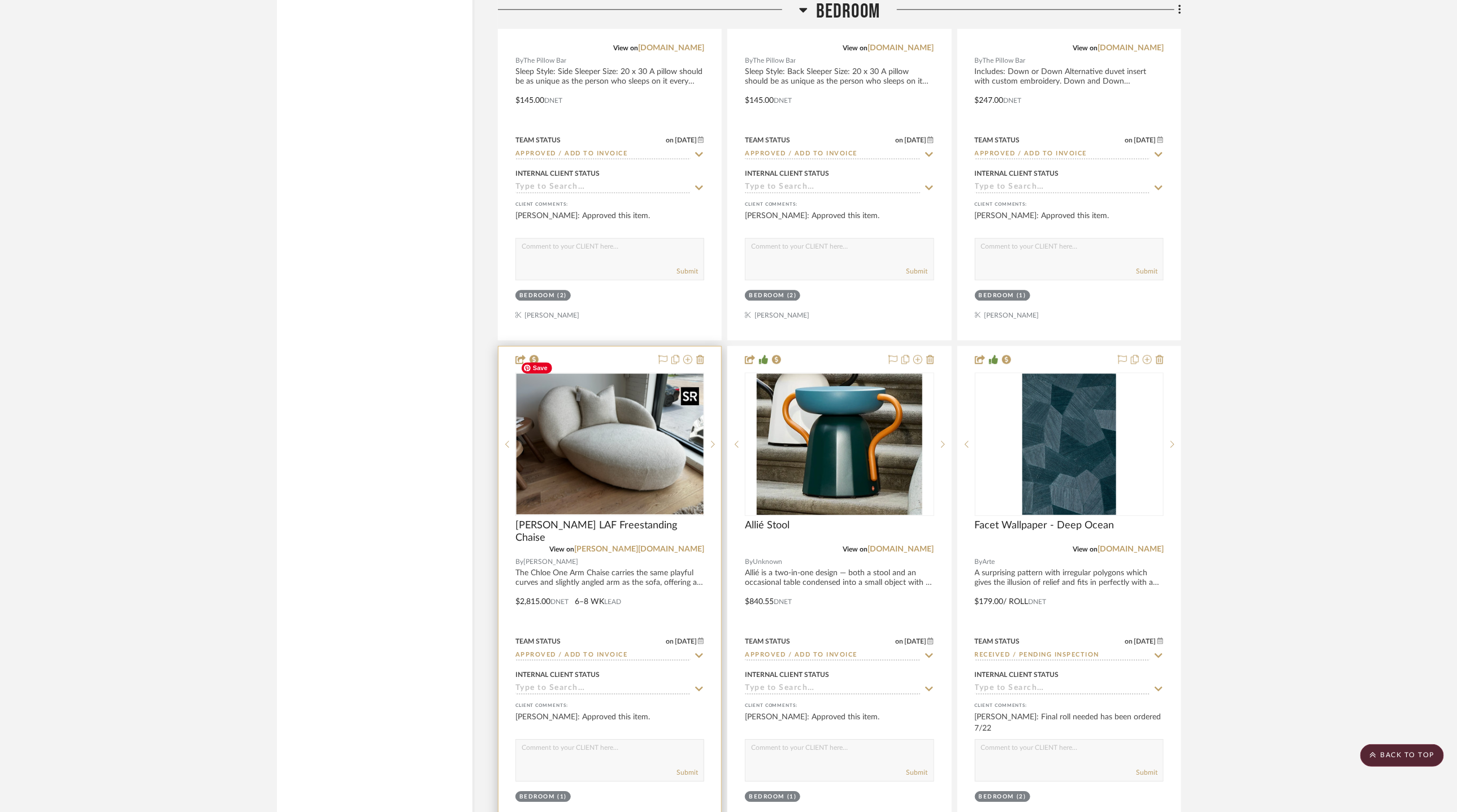
click at [0, 0] on img at bounding box center [0, 0] width 0 height 0
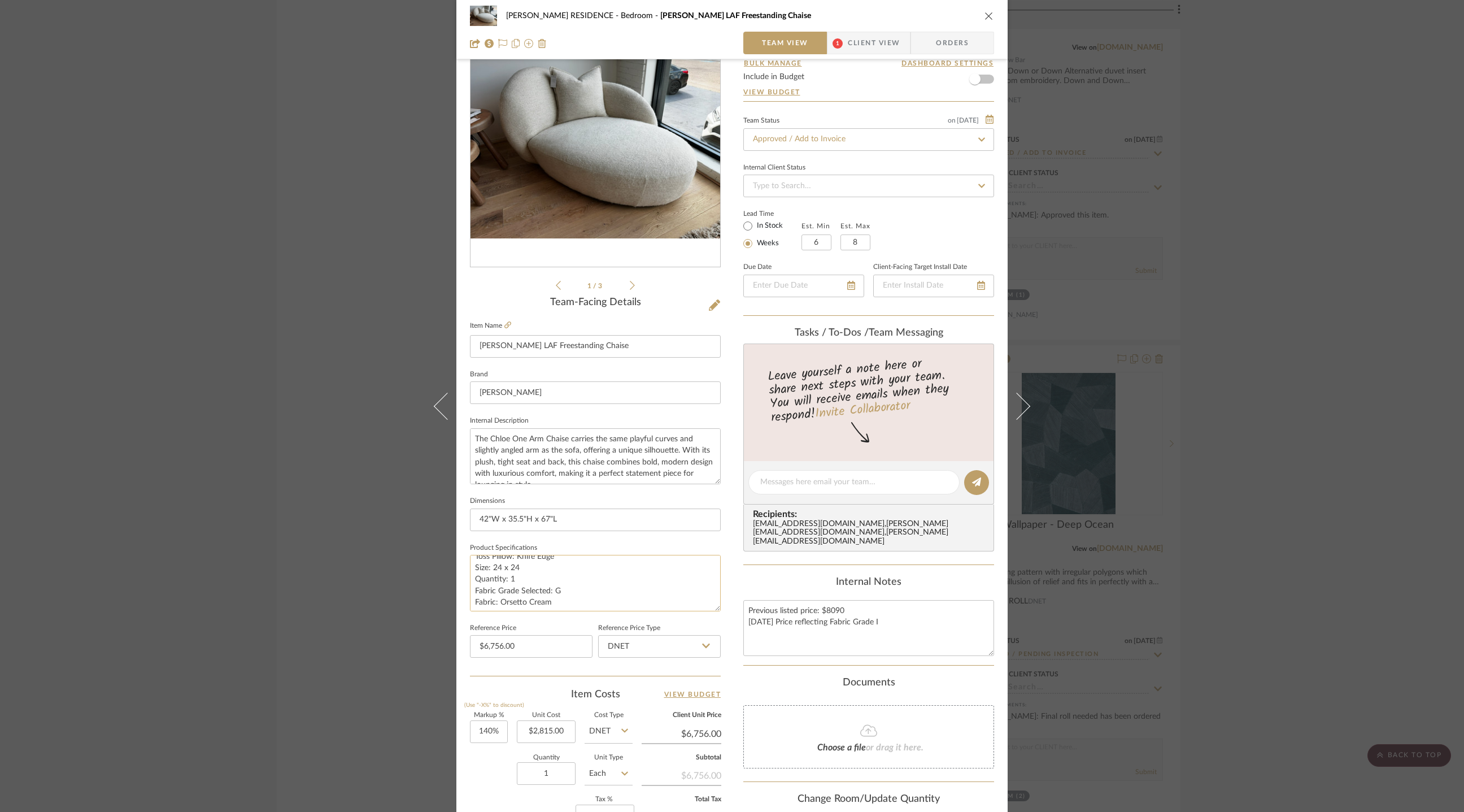
scroll to position [30, 0]
